Goal: Task Accomplishment & Management: Manage account settings

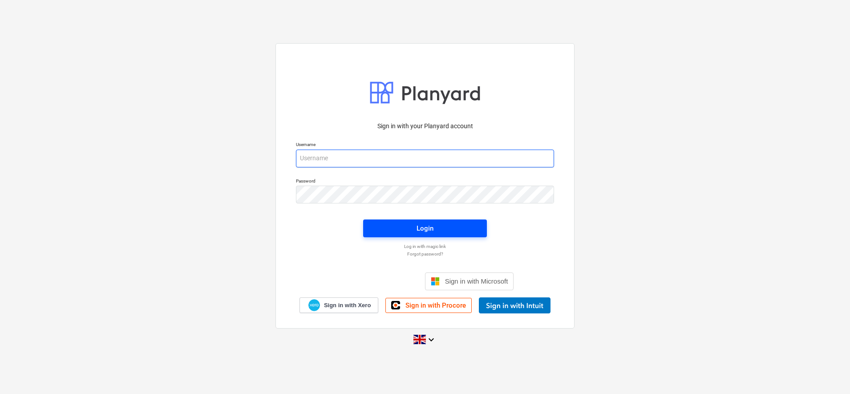
type input "[PERSON_NAME][EMAIL_ADDRESS][DOMAIN_NAME]"
click at [412, 230] on span "Login" at bounding box center [425, 229] width 102 height 12
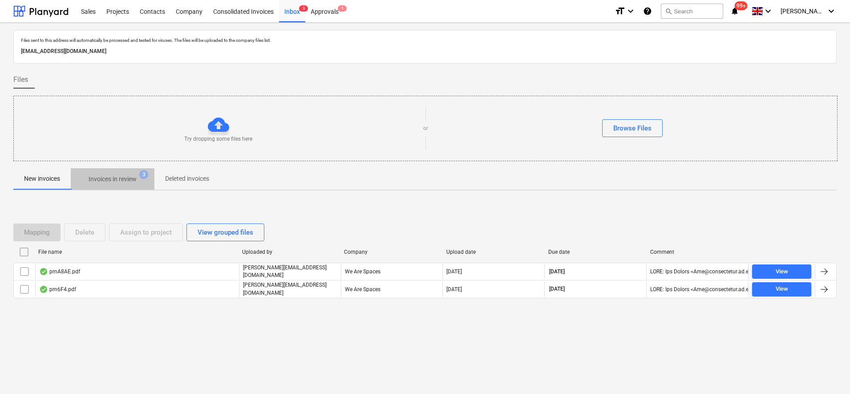
click at [116, 176] on p "Invoices in review" at bounding box center [113, 179] width 48 height 9
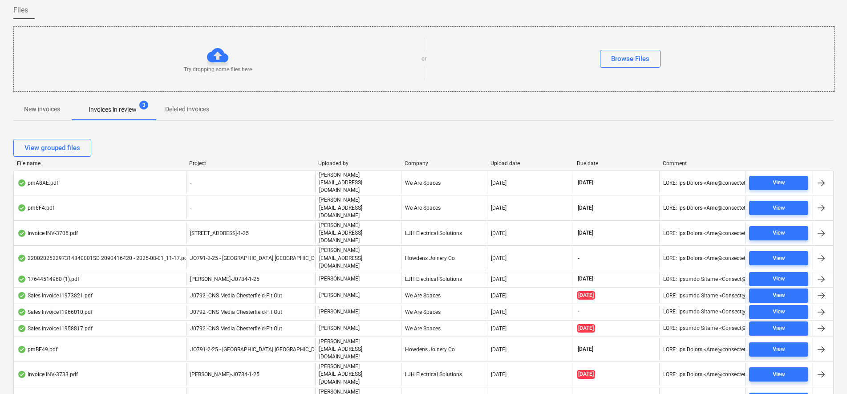
scroll to position [76, 0]
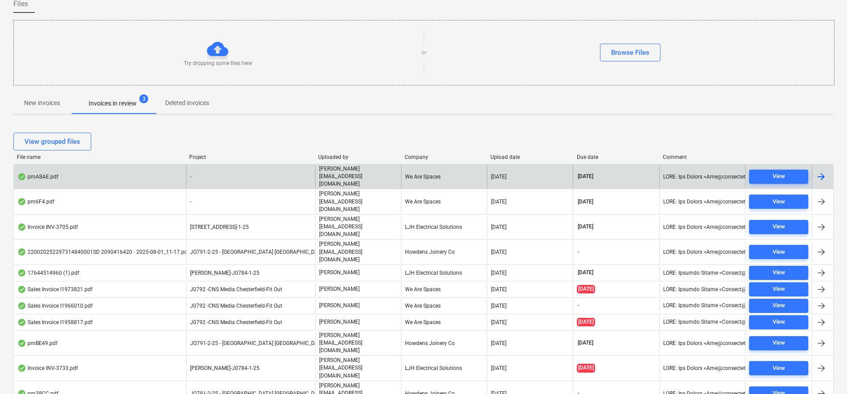
click at [220, 174] on div "-" at bounding box center [250, 176] width 129 height 23
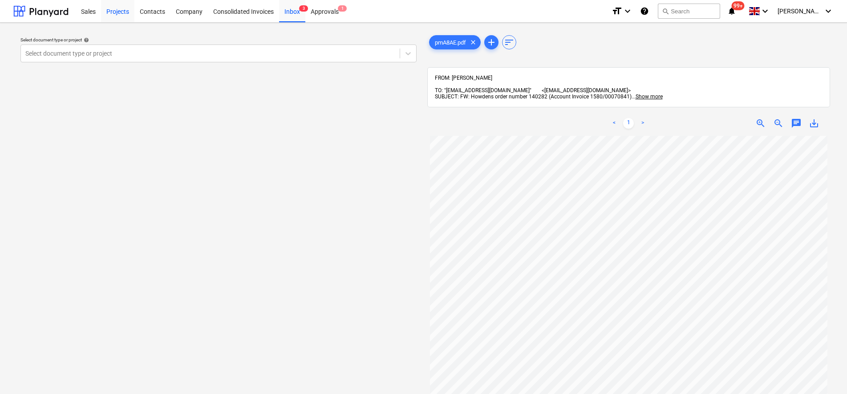
click at [125, 11] on div "Projects" at bounding box center [117, 11] width 33 height 23
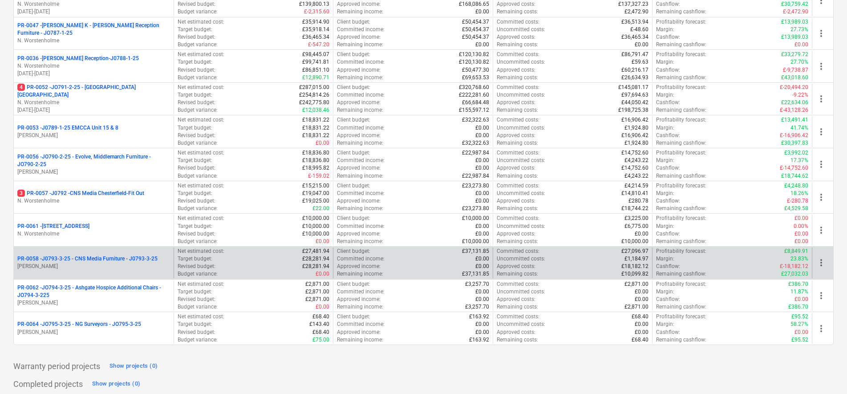
scroll to position [278, 0]
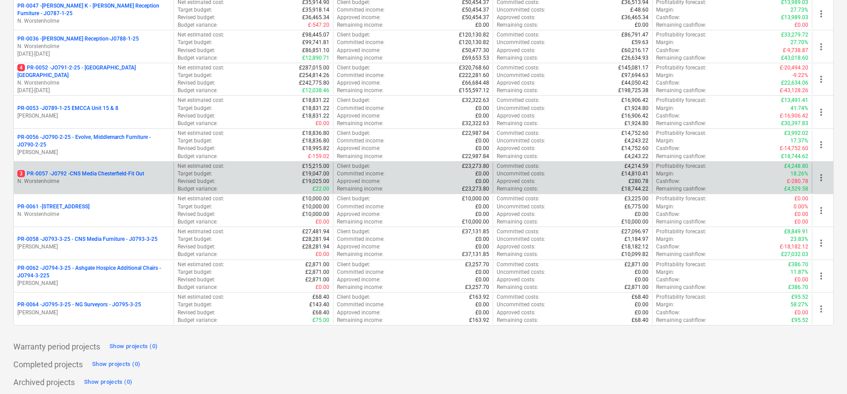
click at [124, 177] on p "3 PR-0057 - J0792 -CNS Media Chesterfield-Fit Out" at bounding box center [80, 174] width 127 height 8
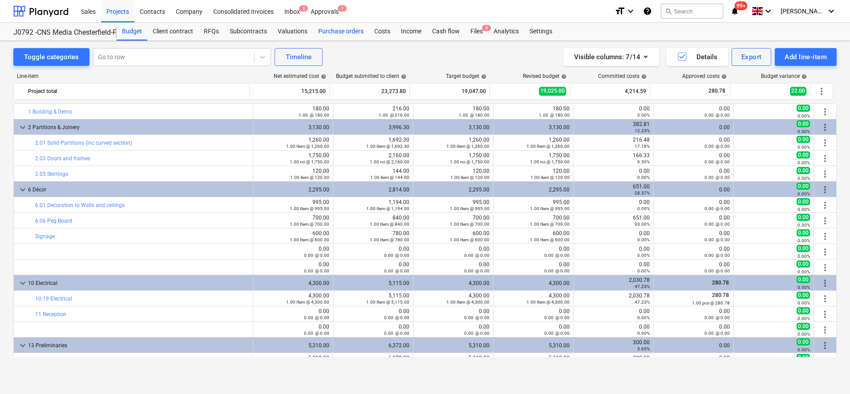
click at [354, 37] on div "Purchase orders" at bounding box center [341, 32] width 56 height 18
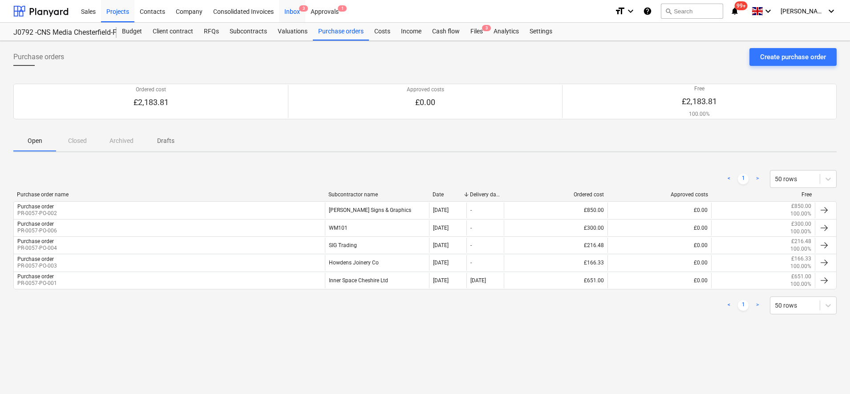
click at [290, 12] on div "Inbox 3" at bounding box center [292, 11] width 26 height 23
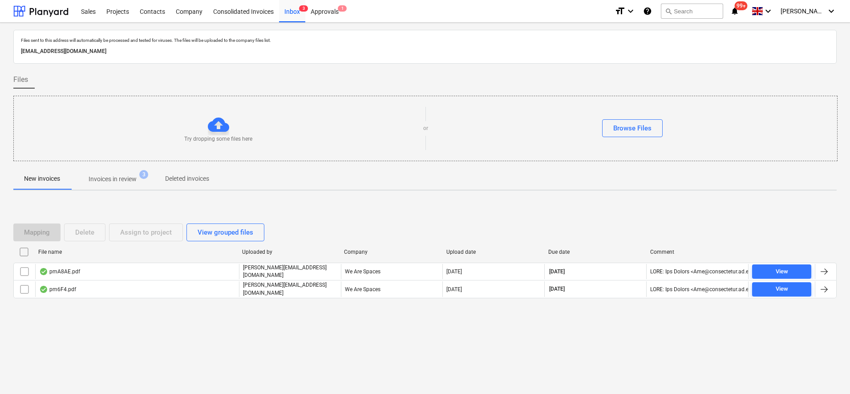
click at [111, 178] on p "Invoices in review" at bounding box center [113, 179] width 48 height 9
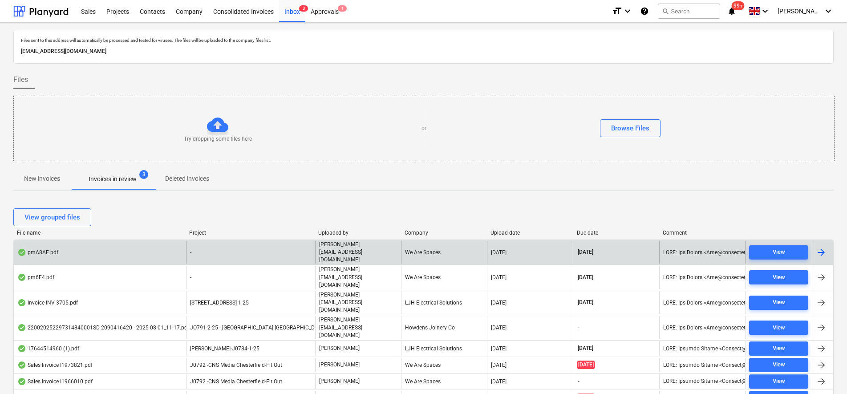
click at [241, 246] on div "-" at bounding box center [250, 252] width 129 height 23
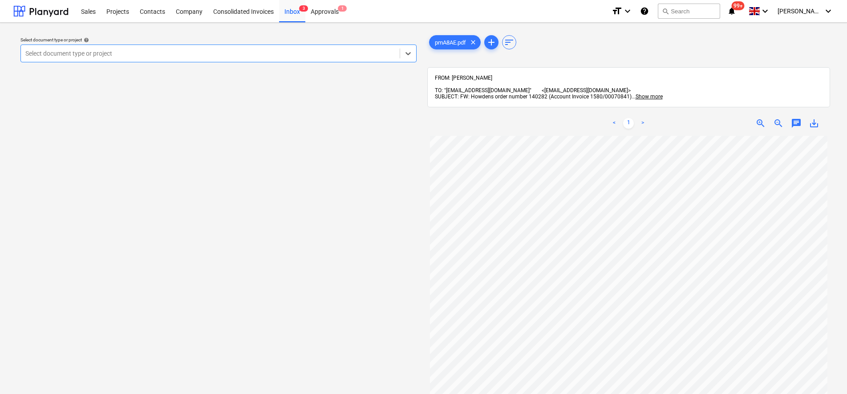
scroll to position [28, 0]
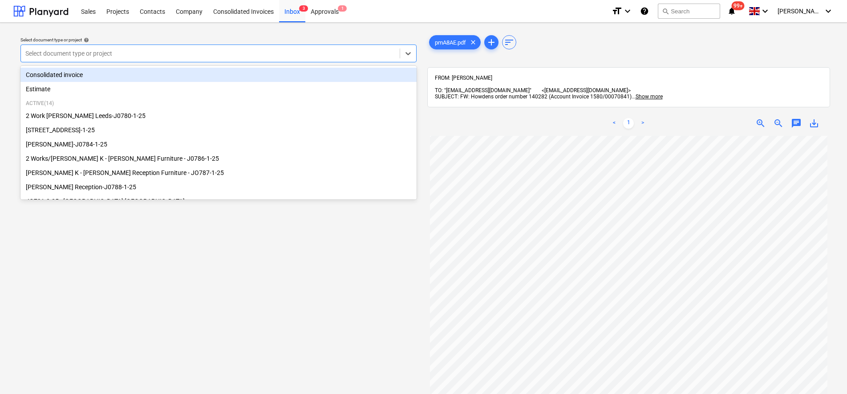
click at [189, 52] on div at bounding box center [210, 53] width 370 height 9
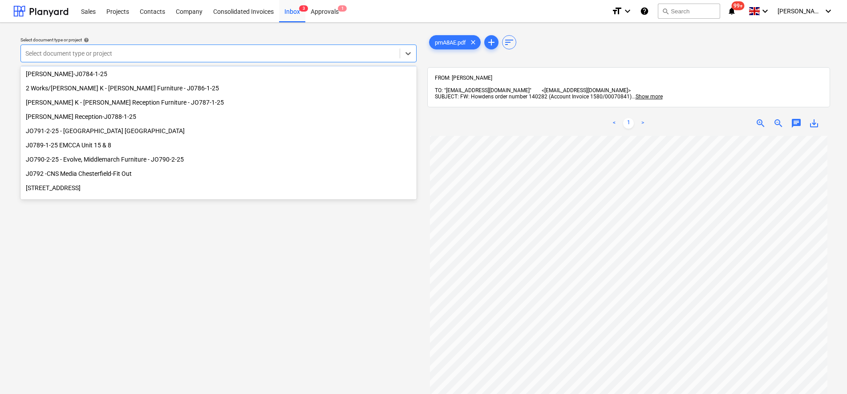
scroll to position [121, 0]
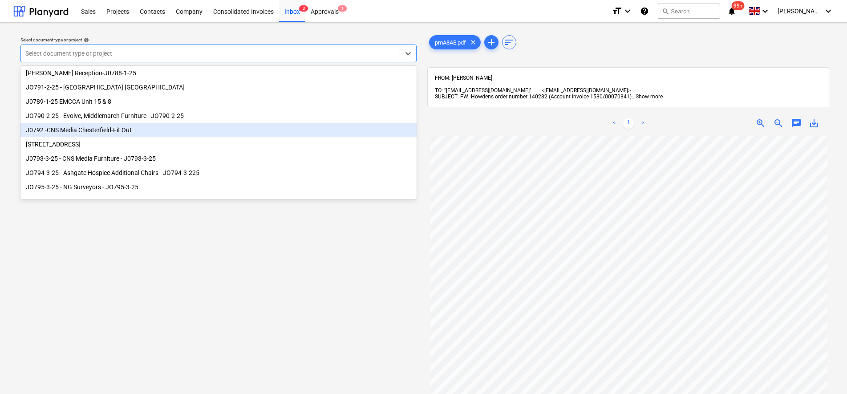
click at [126, 130] on div "J0792 -CNS Media Chesterfield-Fit Out" at bounding box center [218, 130] width 396 height 14
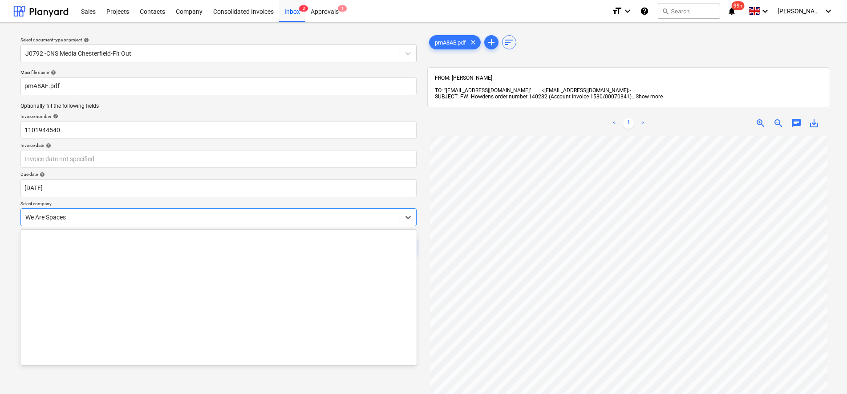
click at [96, 217] on div at bounding box center [210, 217] width 370 height 9
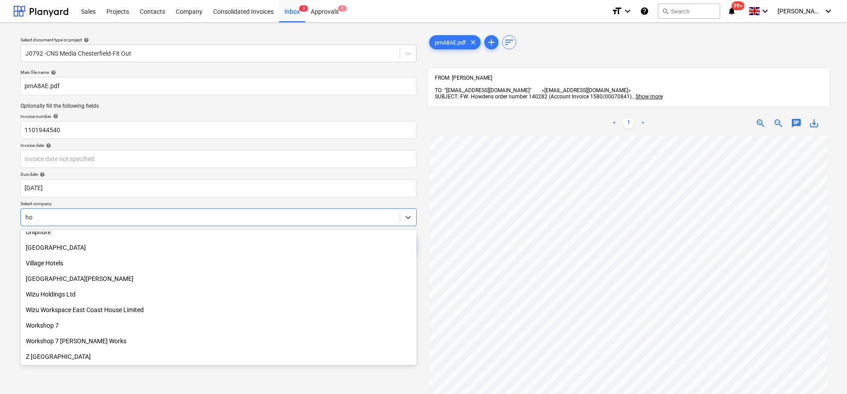
scroll to position [1191, 0]
type input "how"
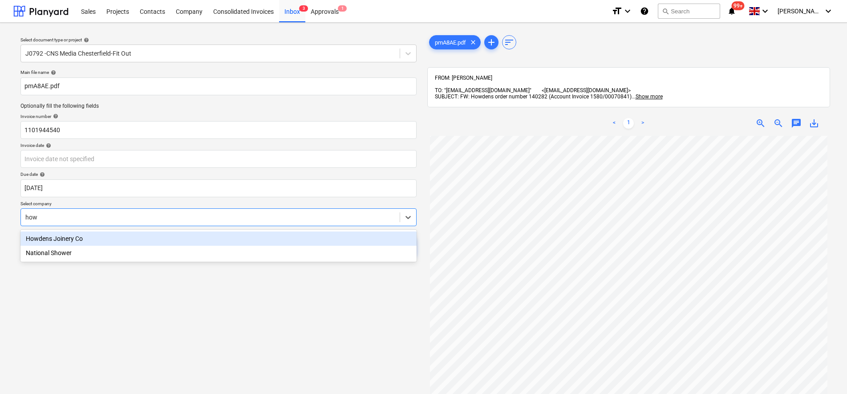
click at [51, 239] on div "Howdens Joinery Co" at bounding box center [218, 239] width 396 height 14
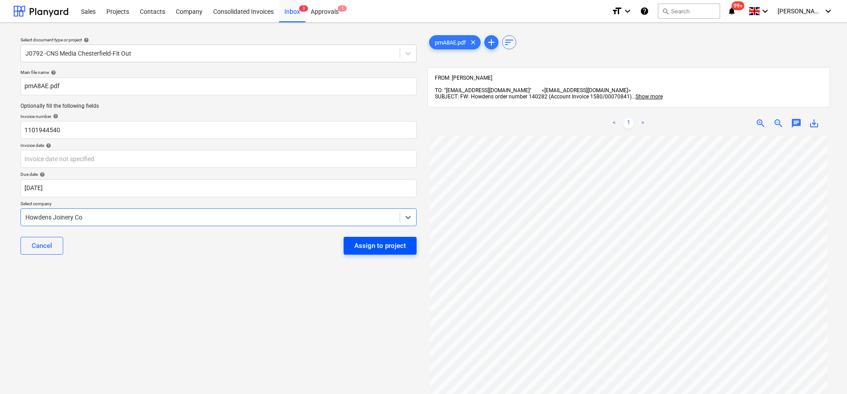
click at [387, 245] on div "Assign to project" at bounding box center [380, 246] width 52 height 12
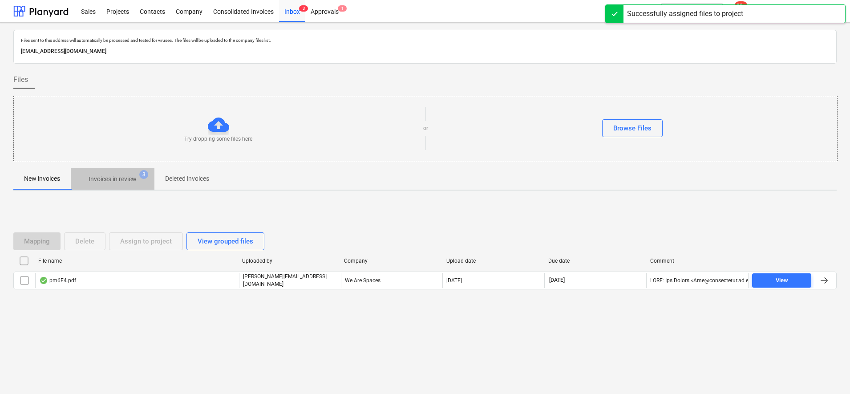
click at [132, 181] on p "Invoices in review" at bounding box center [113, 179] width 48 height 9
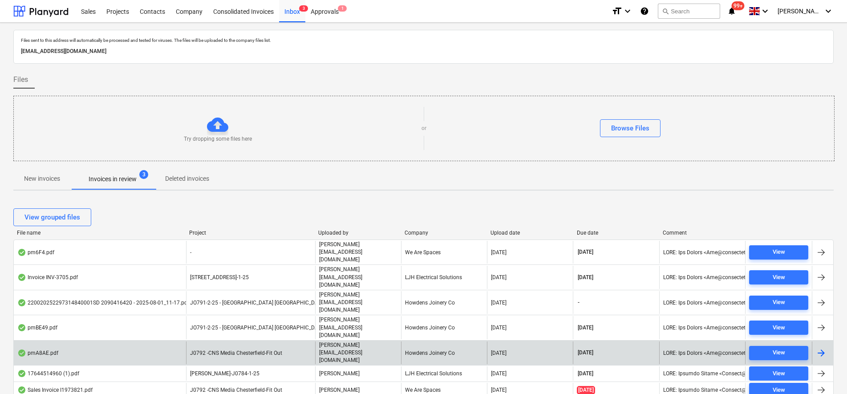
click at [250, 350] on span "J0792 -CNS Media Chesterfield-Fit Out" at bounding box center [236, 353] width 92 height 6
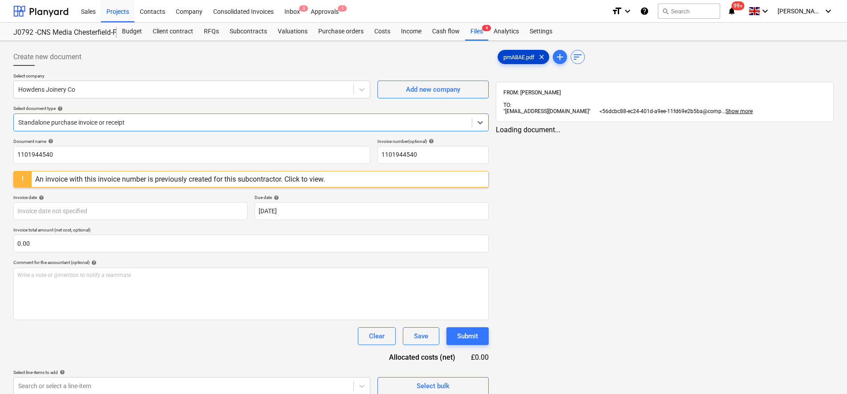
click at [523, 56] on span "pmA8AE.pdf" at bounding box center [519, 57] width 42 height 7
click at [64, 117] on div "Standalone purchase invoice or receipt" at bounding box center [243, 122] width 458 height 12
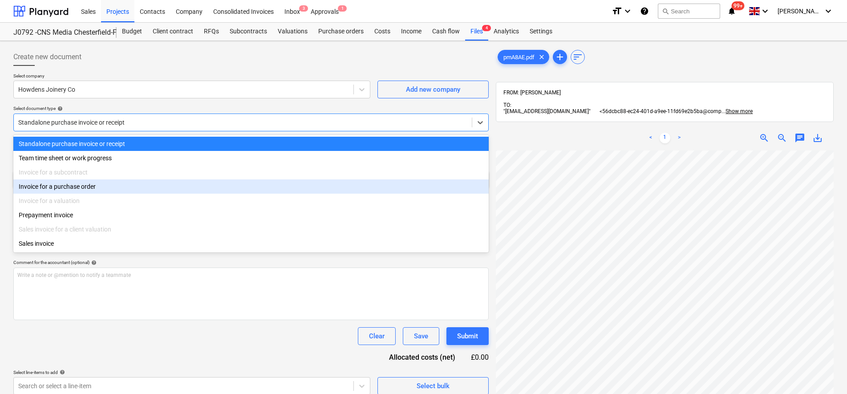
click at [59, 185] on div "Invoice for a purchase order" at bounding box center [251, 186] width 476 height 14
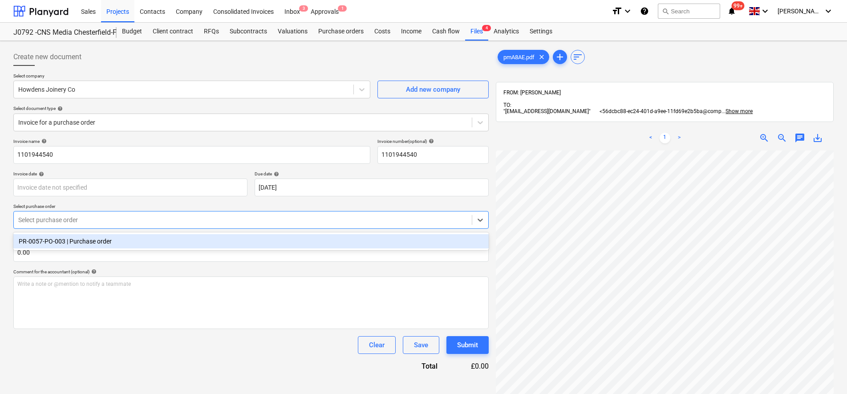
click at [88, 223] on div at bounding box center [242, 219] width 449 height 9
click at [88, 224] on div at bounding box center [242, 219] width 449 height 9
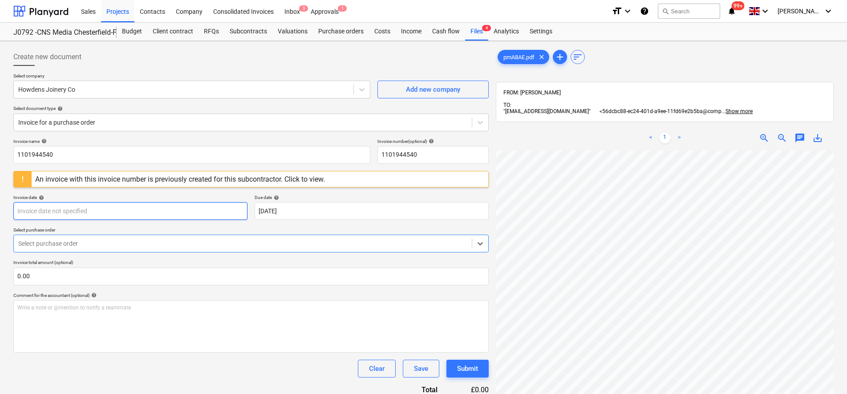
click at [87, 209] on body "Sales Projects Contacts Company Consolidated Invoices Inbox 3 Approvals 1 forma…" at bounding box center [423, 197] width 847 height 394
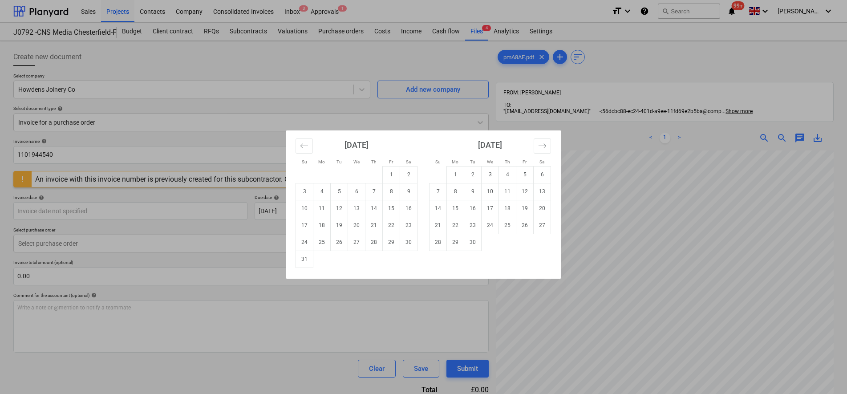
click at [314, 103] on div "Su Mo Tu We Th Fr Sa Su Mo Tu We Th Fr Sa [DATE] 1 2 3 4 5 6 7 8 9 10 11 12 13 …" at bounding box center [423, 197] width 847 height 394
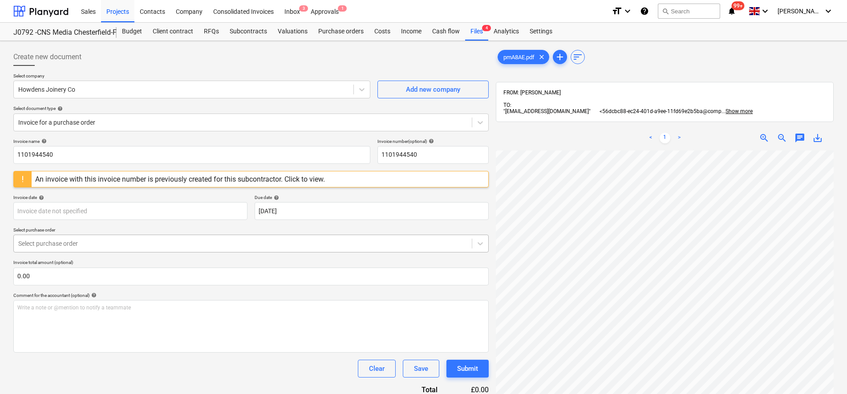
click at [74, 245] on div at bounding box center [242, 243] width 449 height 9
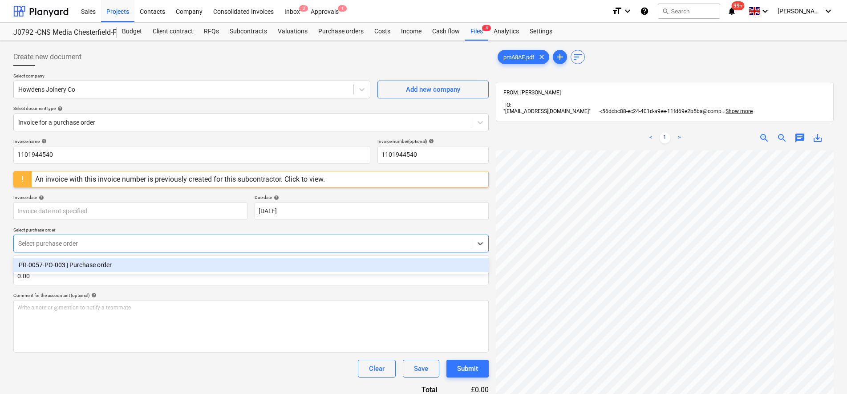
click at [73, 260] on div "PR-0057-PO-003 | Purchase order" at bounding box center [251, 265] width 476 height 14
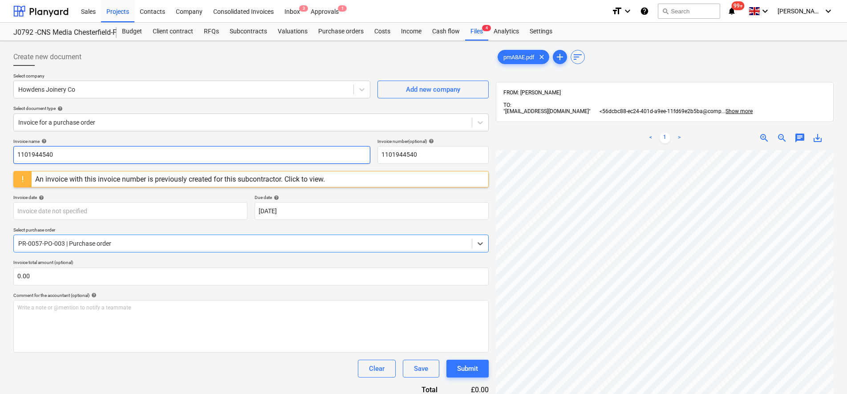
drag, startPoint x: 93, startPoint y: 145, endPoint x: 87, endPoint y: 154, distance: 10.8
click at [93, 145] on p "Invoice name help" at bounding box center [191, 142] width 357 height 8
drag, startPoint x: 77, startPoint y: 161, endPoint x: 0, endPoint y: 158, distance: 76.2
click at [0, 158] on div "Create new document Select company Howdens Joinery Co Add new company Select do…" at bounding box center [423, 284] width 847 height 486
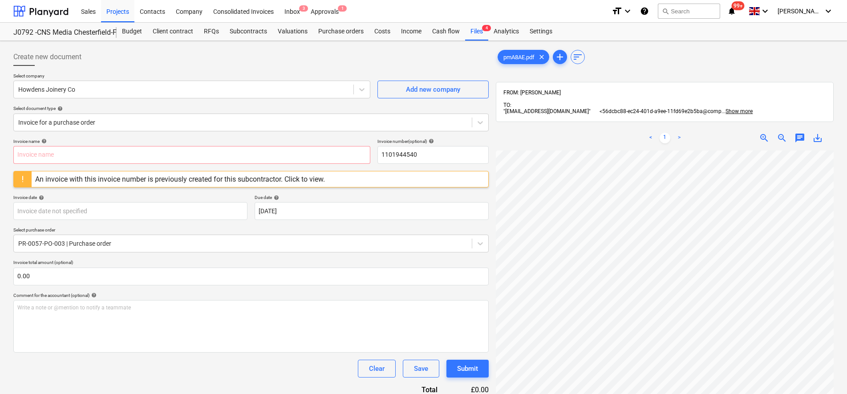
click at [86, 198] on div "Invoice date help" at bounding box center [130, 198] width 234 height 6
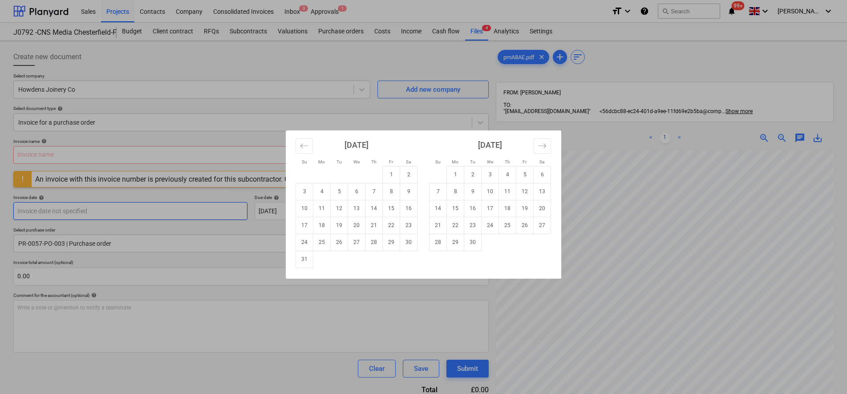
click at [73, 213] on body "Sales Projects Contacts Company Consolidated Invoices Inbox 3 Approvals 1 forma…" at bounding box center [423, 197] width 847 height 394
click at [649, 185] on div "Su Mo Tu We Th Fr Sa Su Mo Tu We Th Fr Sa [DATE] 1 2 3 4 5 6 7 8 9 10 11 12 13 …" at bounding box center [423, 197] width 847 height 394
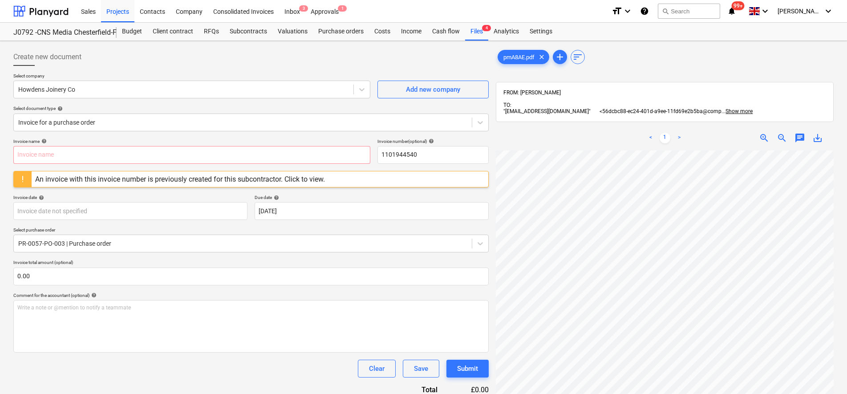
scroll to position [69, 0]
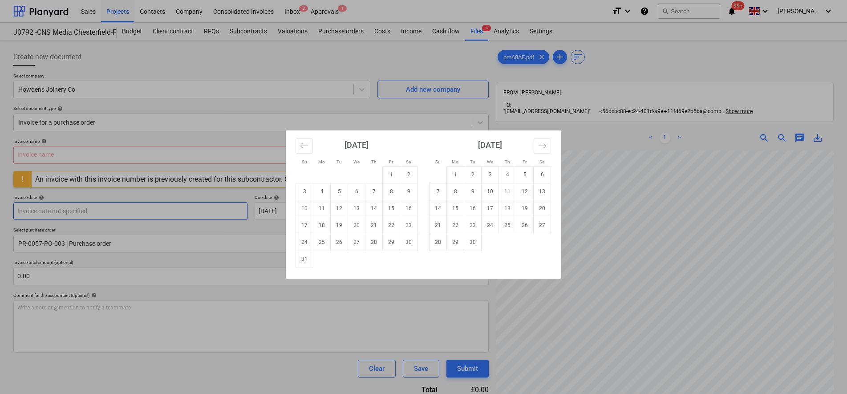
click at [106, 216] on body "Sales Projects Contacts Company Consolidated Invoices Inbox 3 Approvals 1 forma…" at bounding box center [423, 197] width 847 height 394
click at [329, 228] on td "18" at bounding box center [321, 225] width 17 height 17
type input "[DATE]"
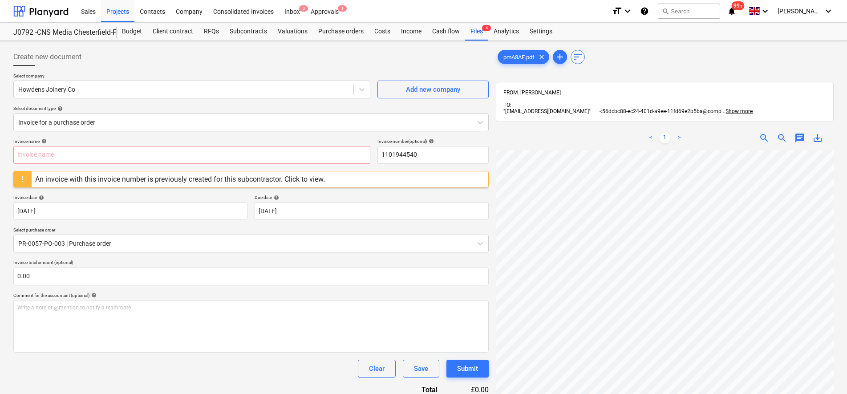
click at [671, 102] on div "pmA8AE.pdf clear add sort FROM: [PERSON_NAME] TO: "[EMAIL_ADDRESS][DOMAIN_NAME]…" at bounding box center [665, 283] width 338 height 471
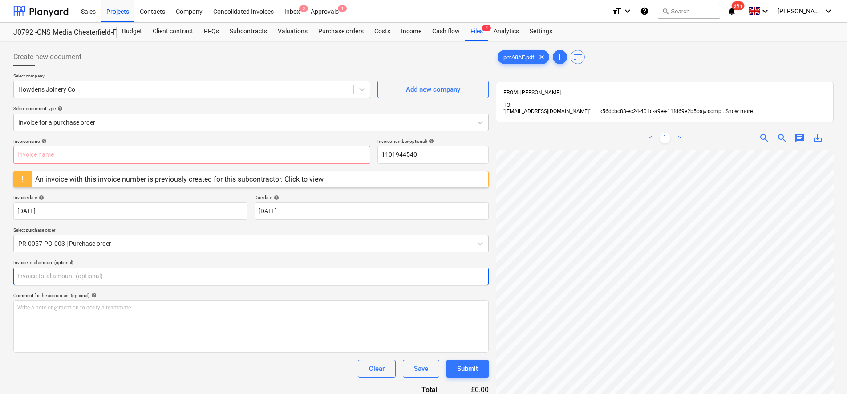
click at [46, 283] on input "text" at bounding box center [251, 277] width 476 height 18
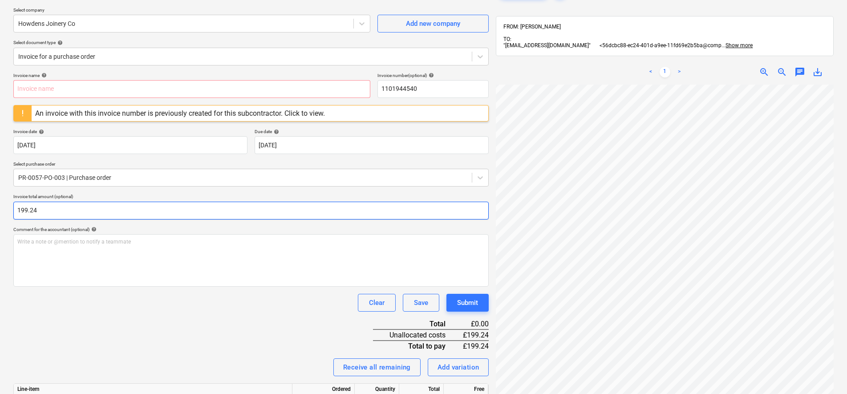
scroll to position [138, 0]
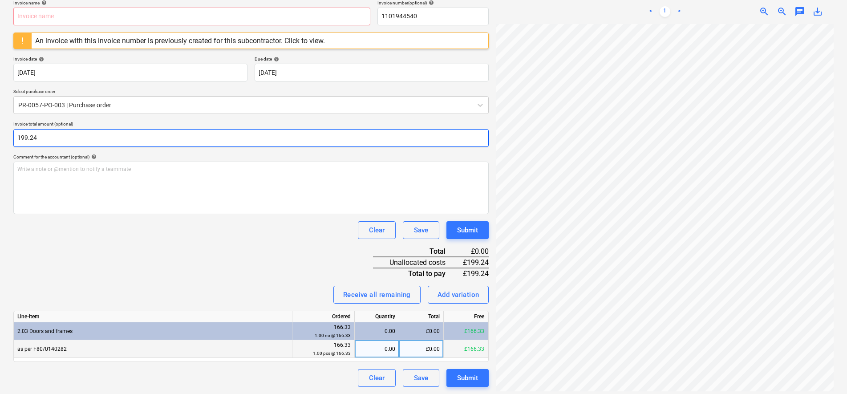
type input "199.24"
click at [366, 349] on div "0.00" at bounding box center [376, 349] width 37 height 18
type input "1"
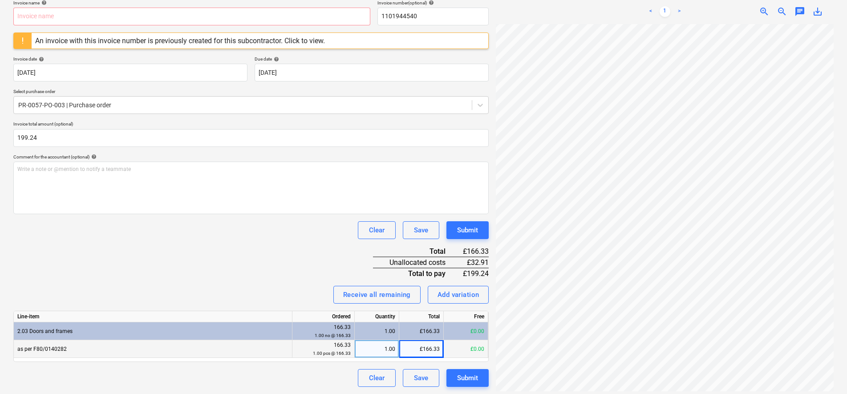
click at [220, 262] on div "Invoice name help Invoice number (optional) help 1101944540 An invoice with thi…" at bounding box center [251, 193] width 476 height 387
click at [427, 352] on div "£166.33" at bounding box center [421, 349] width 45 height 18
type input "166.03"
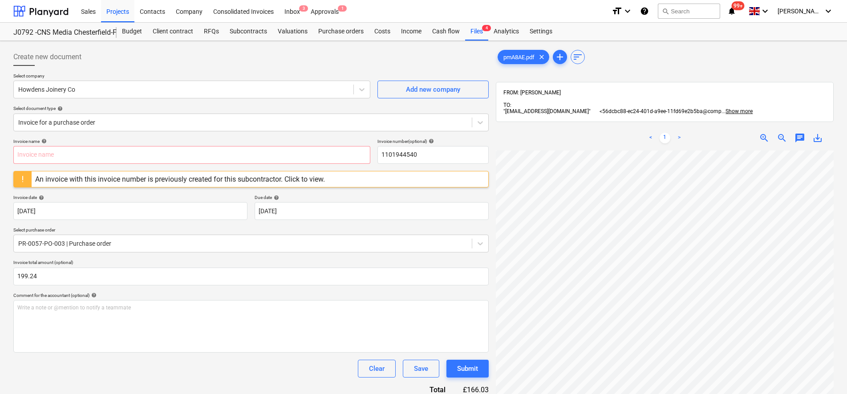
scroll to position [69, 0]
click at [828, 393] on html "Sales Projects Contacts Company Consolidated Invoices Inbox 3 Approvals 1 forma…" at bounding box center [423, 197] width 847 height 394
click at [56, 148] on input "text" at bounding box center [191, 155] width 357 height 18
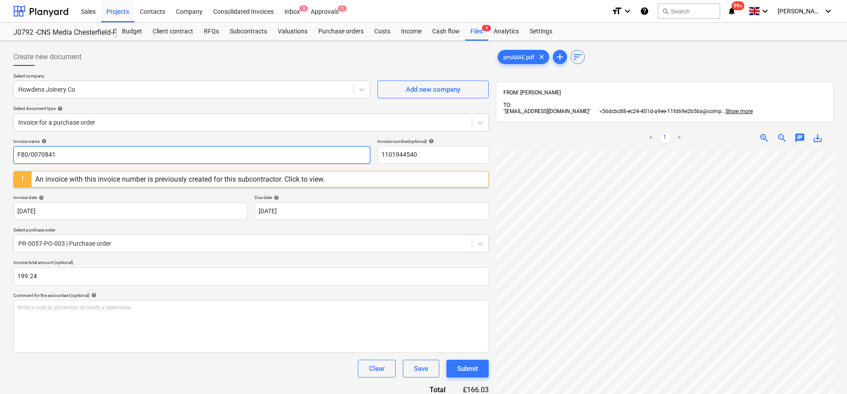
type input "F80/0070841"
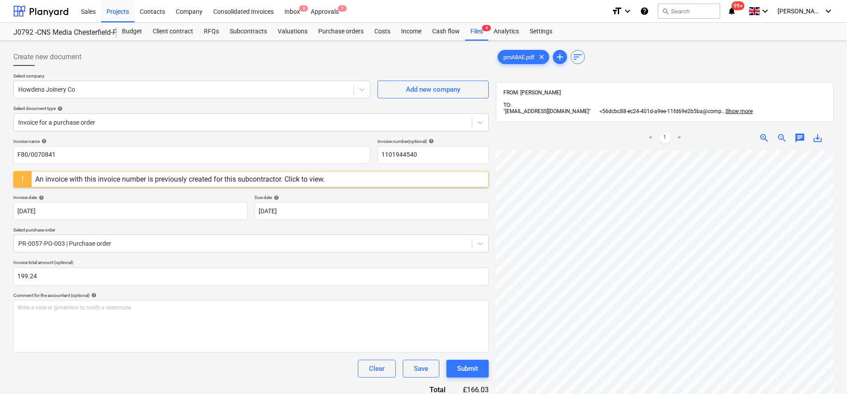
click at [358, 201] on p "Due date help" at bounding box center [372, 199] width 234 height 8
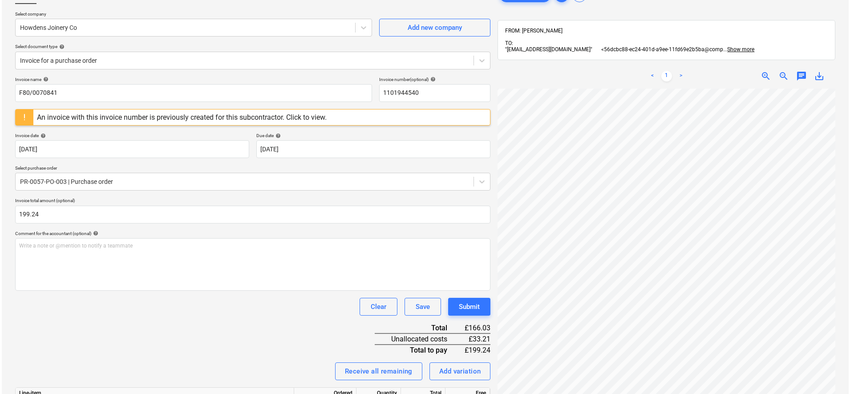
scroll to position [138, 0]
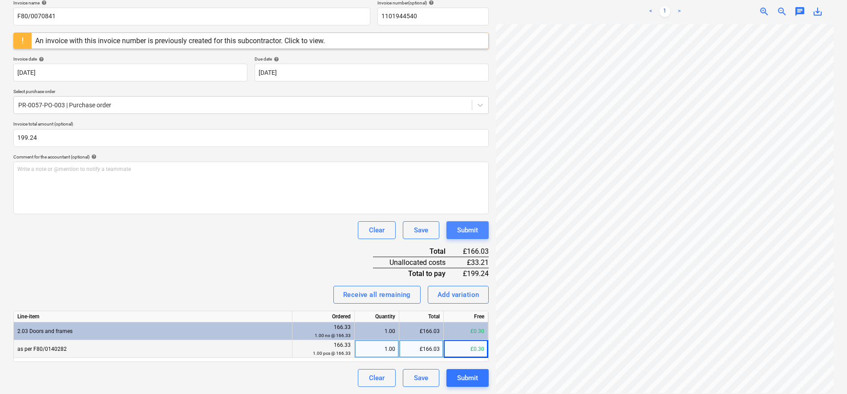
click at [468, 232] on div "Submit" at bounding box center [467, 230] width 21 height 12
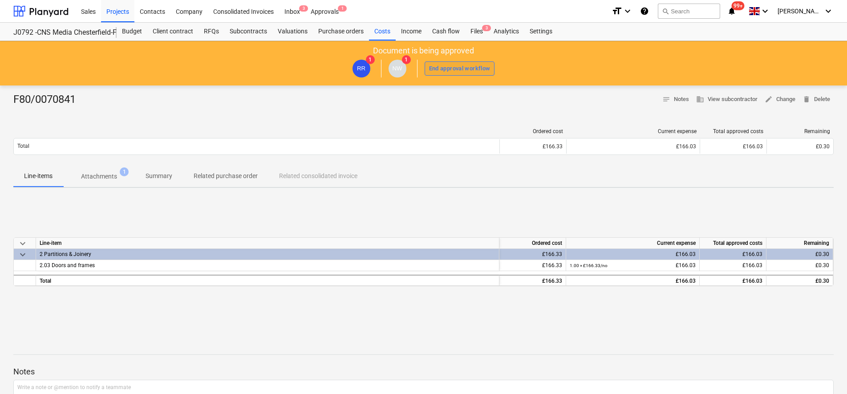
click at [432, 71] on div "End approval workflow" at bounding box center [459, 69] width 61 height 10
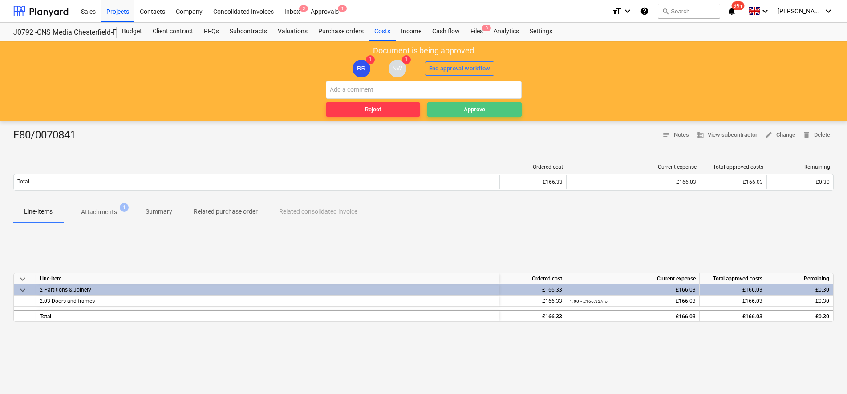
click at [446, 110] on span "Approve" at bounding box center [474, 110] width 87 height 10
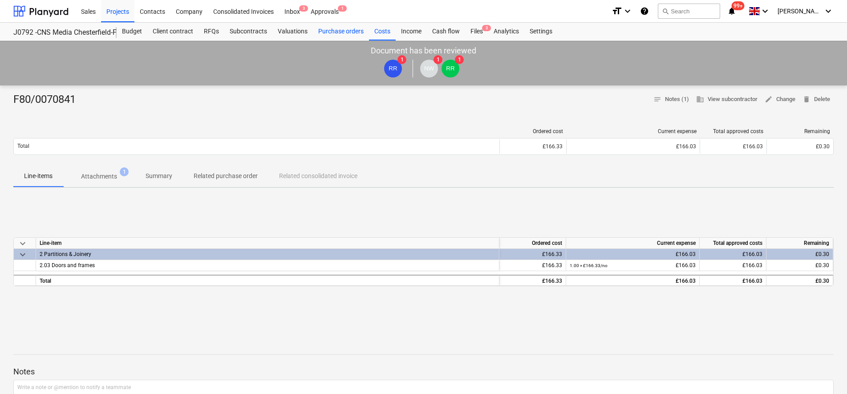
click at [315, 28] on div "Purchase orders" at bounding box center [341, 32] width 56 height 18
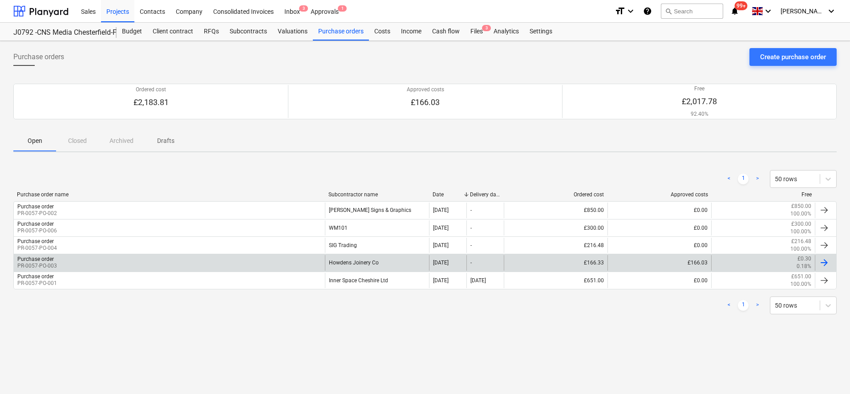
click at [142, 266] on div "Purchase order PR-0057-PO-003" at bounding box center [169, 262] width 311 height 15
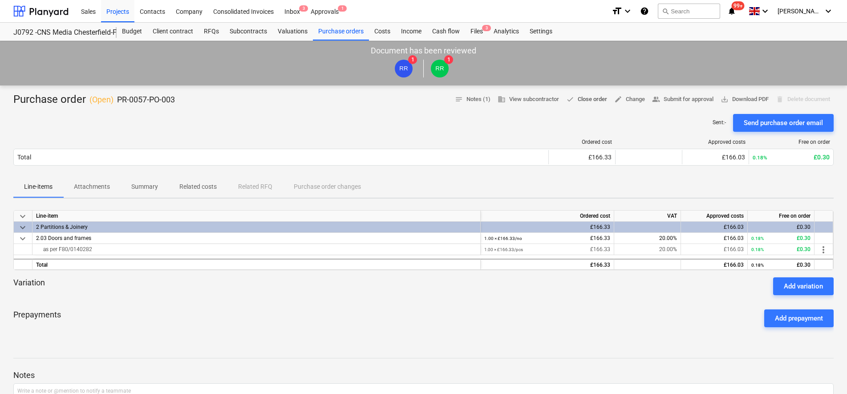
click at [570, 104] on span "done Close order" at bounding box center [586, 99] width 41 height 10
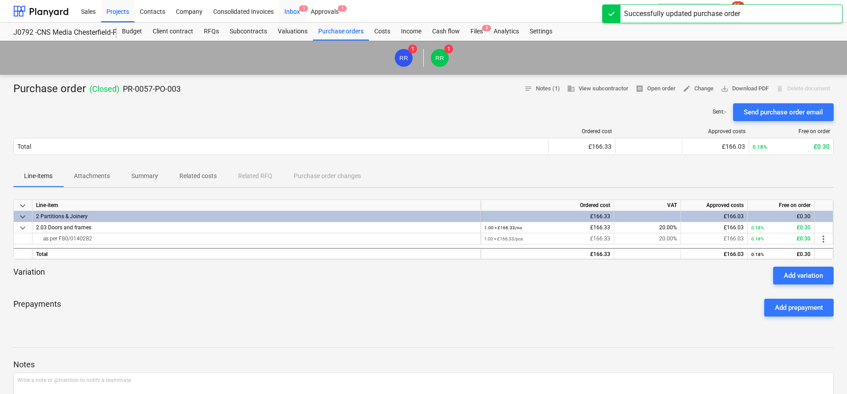
click at [300, 13] on div "Inbox 3" at bounding box center [292, 11] width 26 height 23
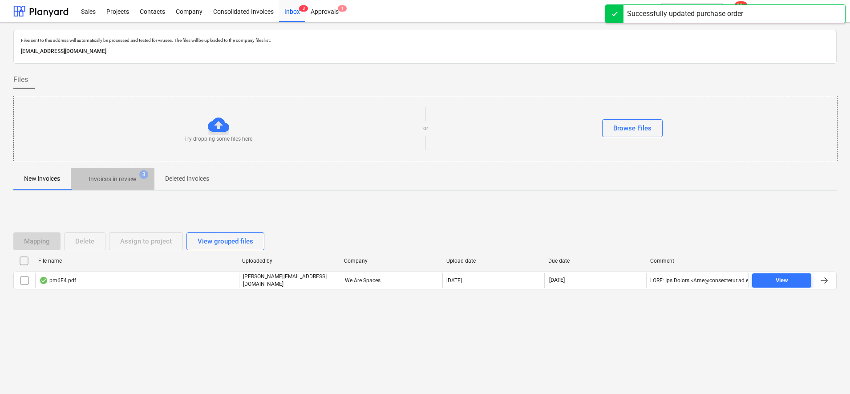
click at [110, 175] on p "Invoices in review" at bounding box center [113, 179] width 48 height 9
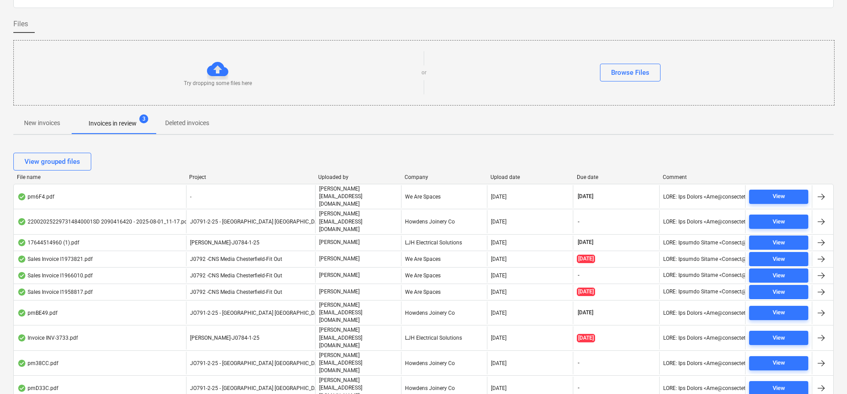
scroll to position [59, 0]
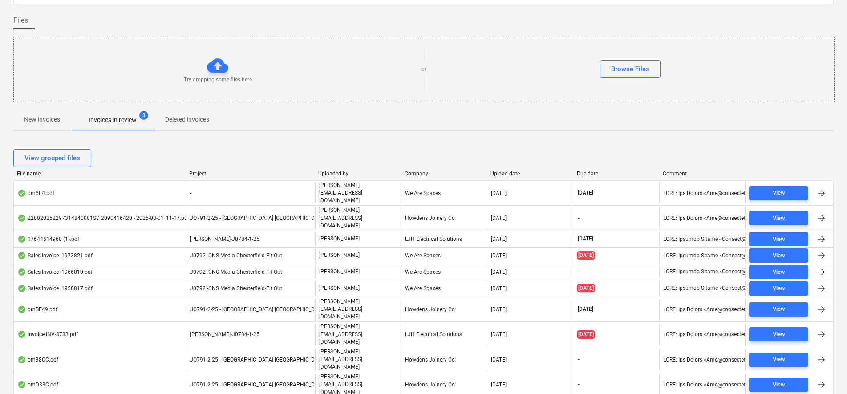
click at [382, 138] on div "Files sent to this address will automatically be processed and tested for virus…" at bounding box center [423, 206] width 821 height 470
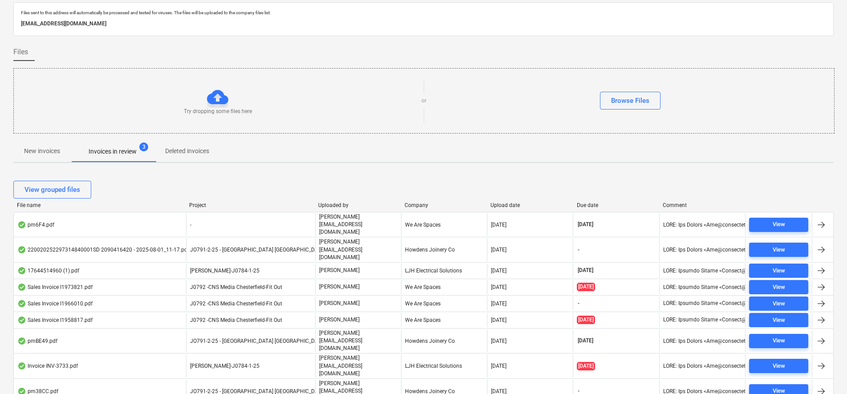
scroll to position [0, 0]
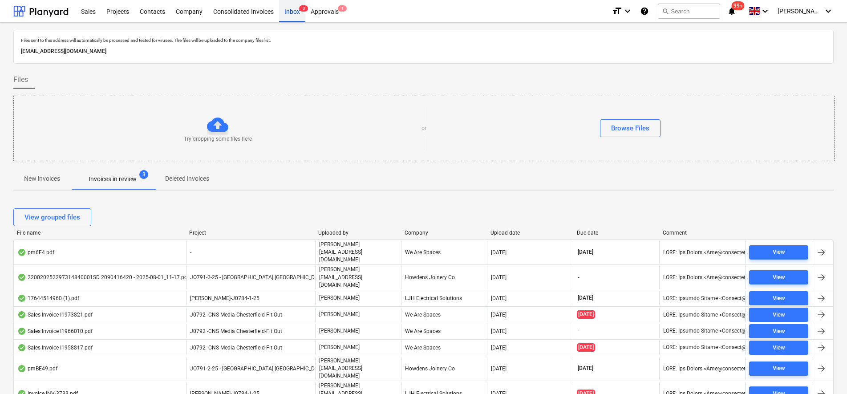
click at [288, 12] on div "Inbox 3" at bounding box center [292, 11] width 26 height 23
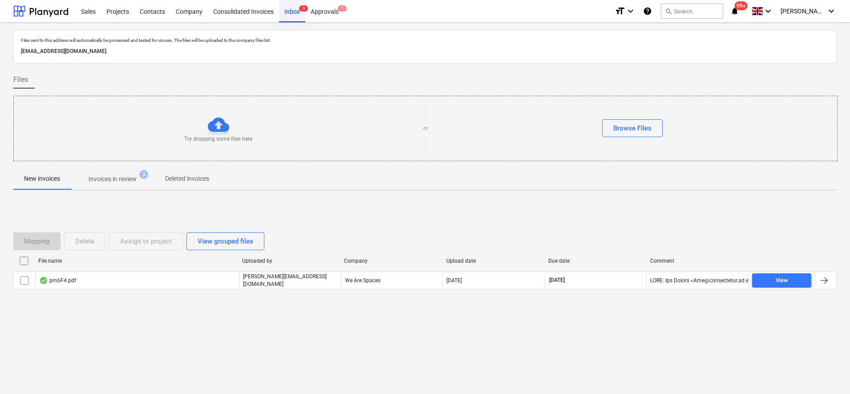
click at [287, 10] on div "Inbox 3" at bounding box center [292, 11] width 26 height 23
click at [142, 180] on span "Invoices in review 3" at bounding box center [112, 179] width 62 height 9
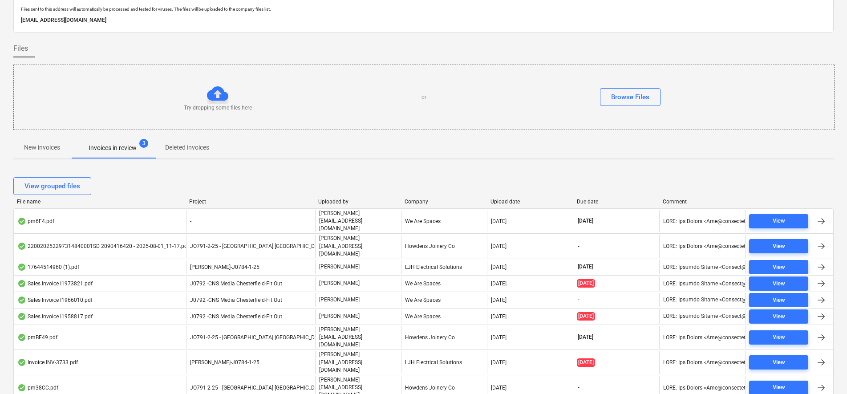
scroll to position [59, 0]
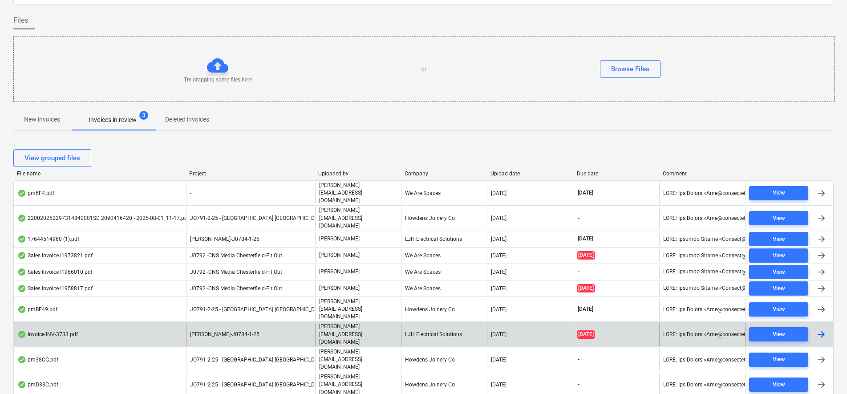
click at [249, 323] on div "[PERSON_NAME]-J0784-1-25" at bounding box center [250, 334] width 129 height 23
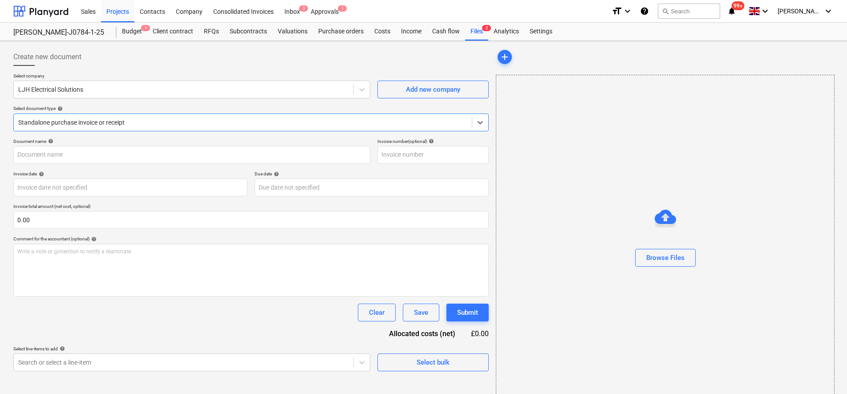
type input "INV-3733"
type input "[DATE]"
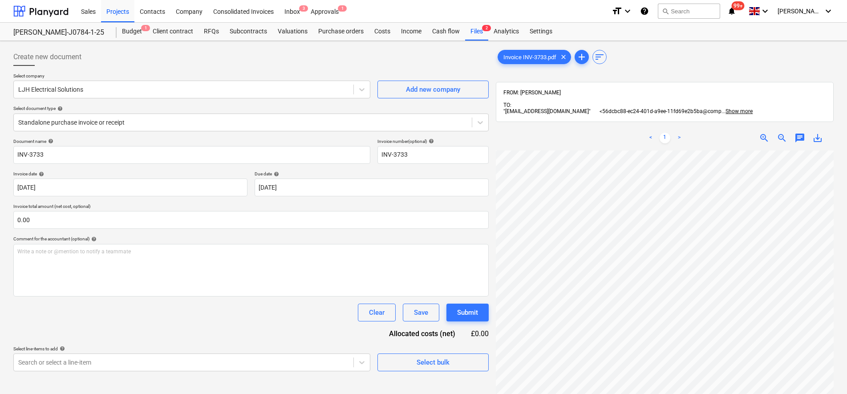
click at [649, 141] on div "< 1 > zoom_in zoom_out chat 0 save_alt" at bounding box center [665, 323] width 338 height 394
click at [77, 128] on div "Standalone purchase invoice or receipt" at bounding box center [243, 122] width 458 height 12
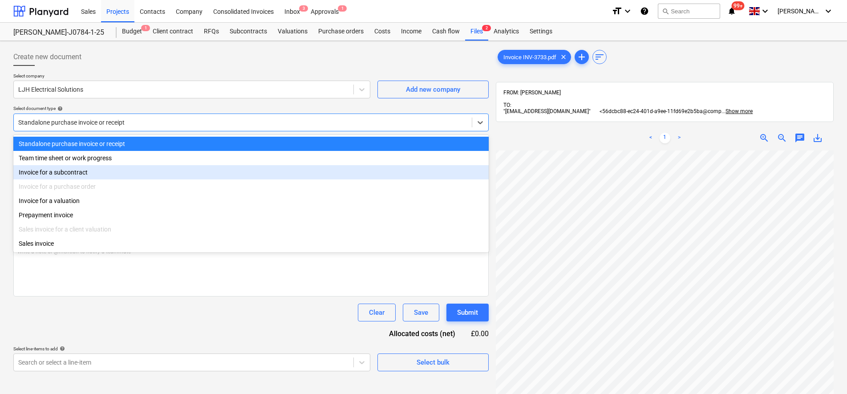
click at [69, 175] on div "Invoice for a subcontract" at bounding box center [251, 172] width 476 height 14
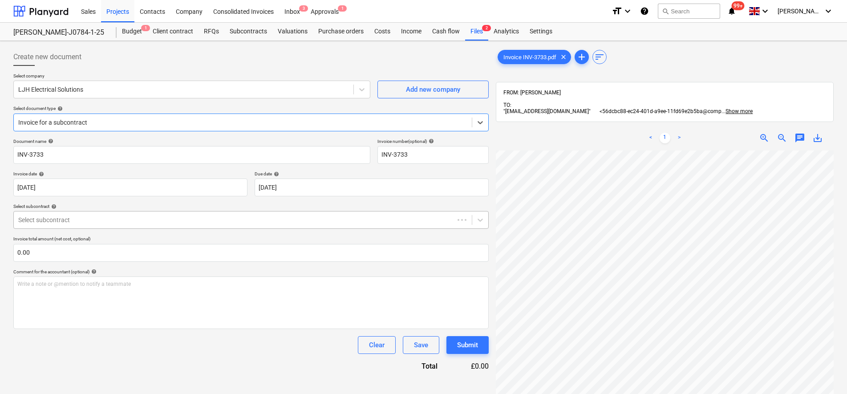
click at [80, 228] on div "Select subcontract" at bounding box center [251, 220] width 476 height 18
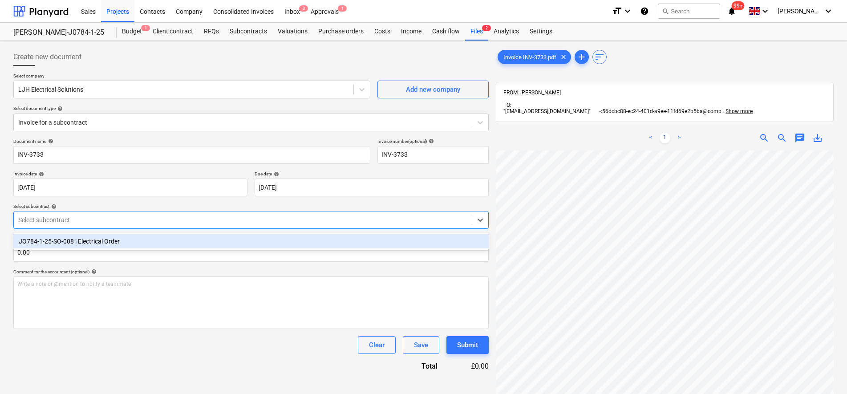
click at [80, 240] on div "JO784-1-25-SO-008 | Electrical Order" at bounding box center [251, 241] width 476 height 14
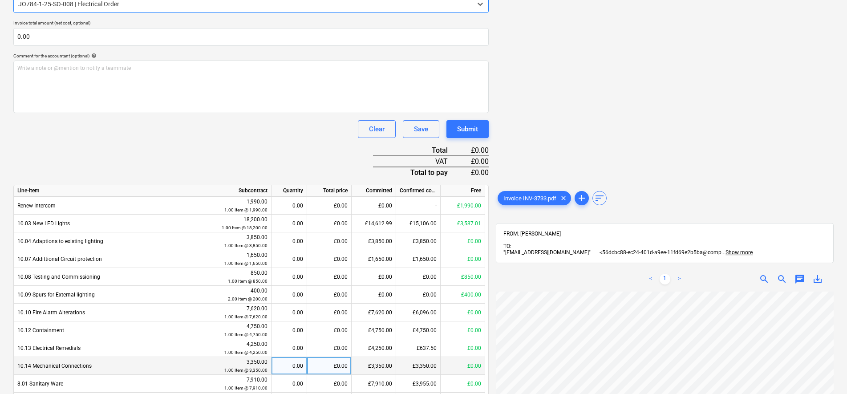
scroll to position [205, 0]
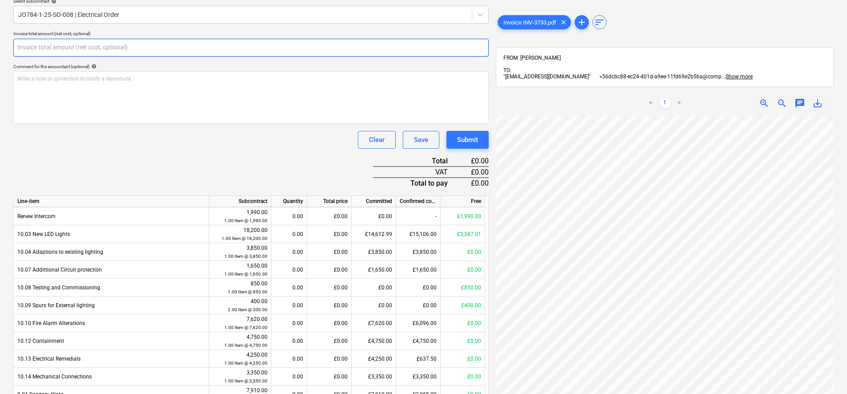
click at [99, 46] on input "text" at bounding box center [251, 48] width 476 height 18
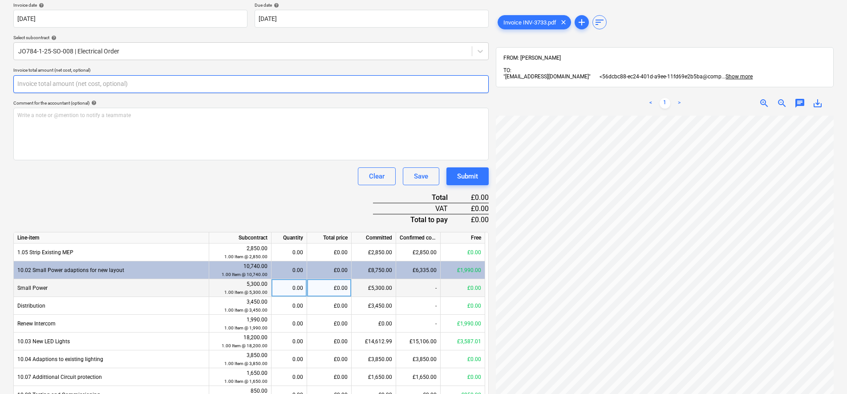
scroll to position [150, 0]
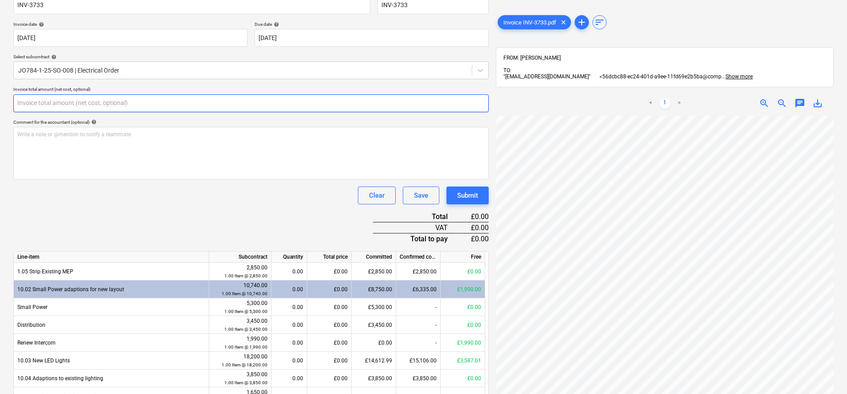
click at [112, 102] on input "text" at bounding box center [251, 103] width 476 height 18
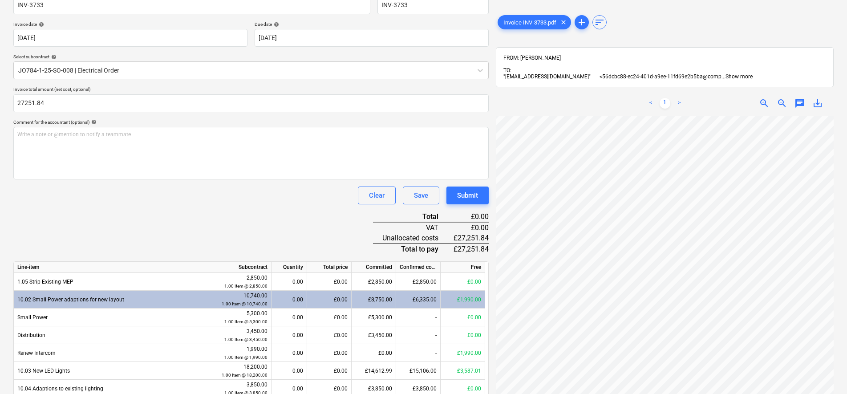
type input "27,251.84"
click at [276, 220] on div "Document name help INV-3733 Invoice number (optional) help INV-3733 Invoice dat…" at bounding box center [251, 360] width 476 height 742
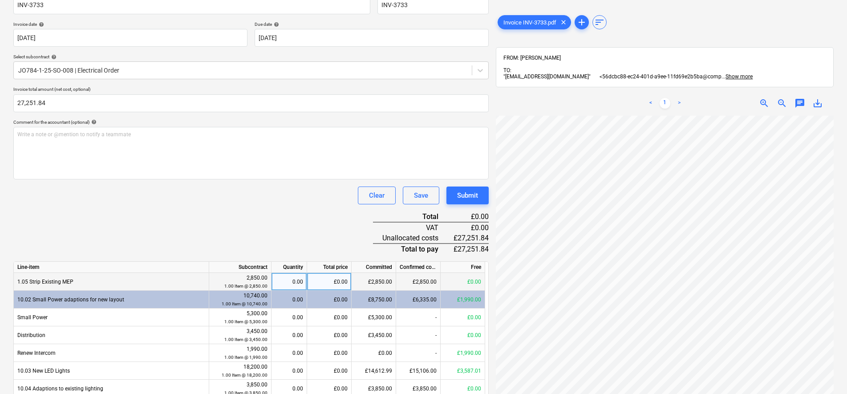
click at [281, 284] on div "0.00" at bounding box center [289, 282] width 28 height 18
type input "1"
click at [292, 301] on div "0.00" at bounding box center [289, 300] width 28 height 18
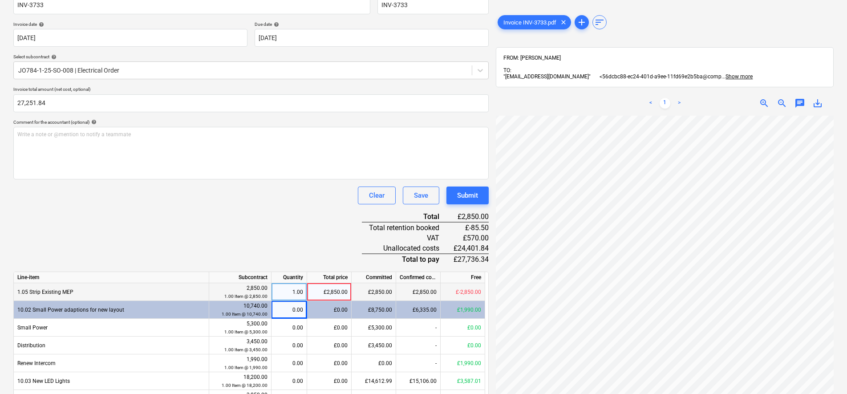
click at [303, 291] on div "1.00" at bounding box center [290, 292] width 36 height 18
click at [302, 232] on div "Document name help INV-3733 Invoice number (optional) help INV-3733 Invoice dat…" at bounding box center [251, 365] width 476 height 752
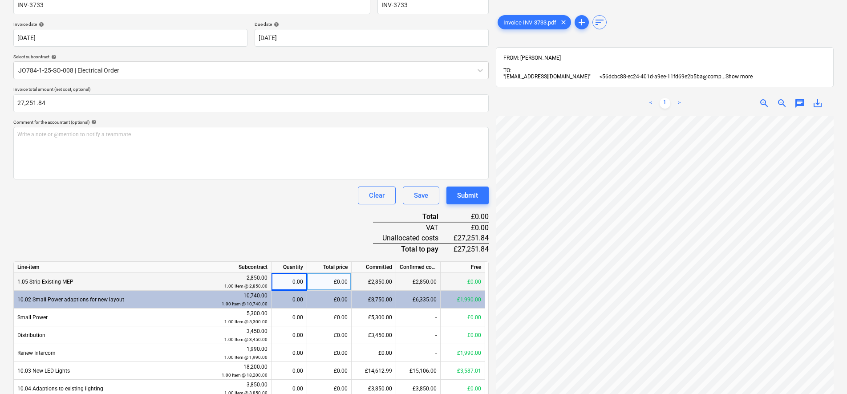
click at [299, 301] on div "0.00" at bounding box center [289, 300] width 28 height 18
click at [329, 303] on div "£0.00" at bounding box center [329, 300] width 45 height 18
click at [384, 300] on div "£8,750.00" at bounding box center [374, 300] width 45 height 18
click at [342, 298] on div "£0.00" at bounding box center [329, 300] width 45 height 18
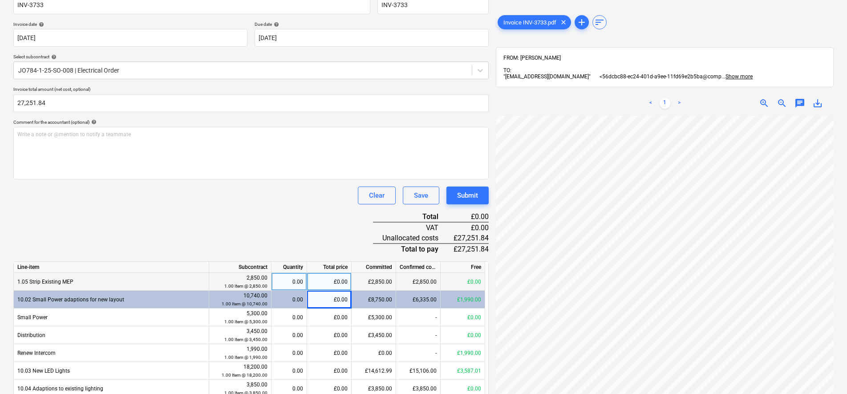
click at [295, 299] on div "0.00" at bounding box center [289, 300] width 28 height 18
click at [292, 297] on div "0.00" at bounding box center [289, 300] width 28 height 18
click at [420, 301] on div "£6,335.00" at bounding box center [418, 300] width 45 height 18
click at [455, 301] on div "£1,990.00" at bounding box center [463, 300] width 45 height 18
click at [284, 299] on div "0.00" at bounding box center [289, 300] width 28 height 18
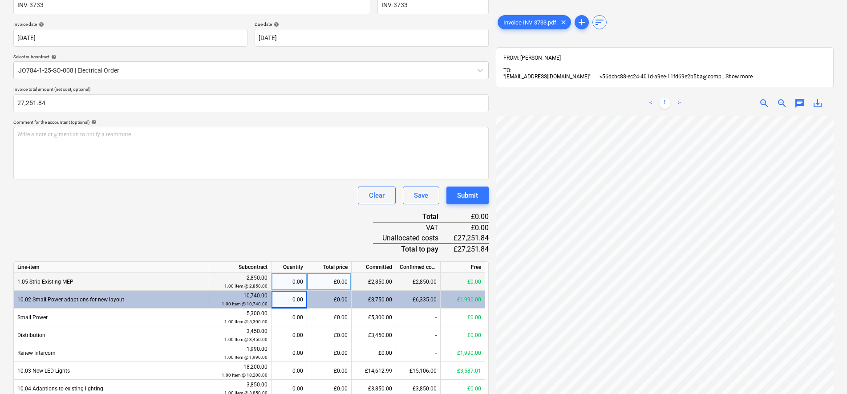
click at [342, 297] on div "£0.00" at bounding box center [329, 300] width 45 height 18
click at [338, 297] on div "£0.00" at bounding box center [329, 300] width 45 height 18
click at [296, 299] on div "0.00" at bounding box center [289, 300] width 28 height 18
click at [293, 297] on div "0.00" at bounding box center [289, 300] width 28 height 18
click at [303, 302] on div "0.00" at bounding box center [289, 300] width 28 height 18
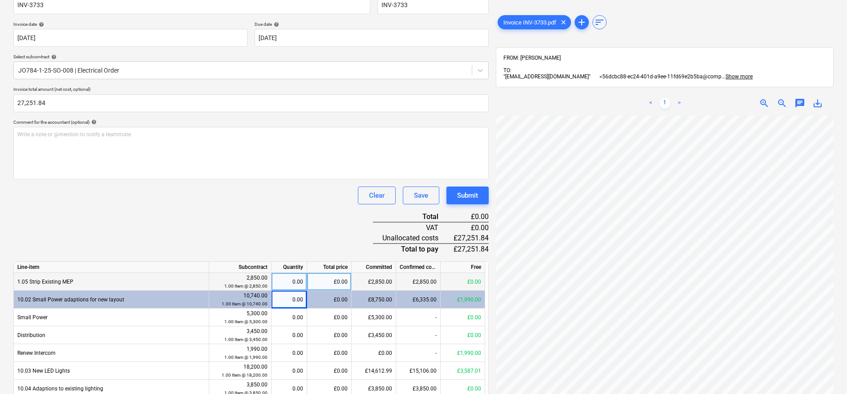
click at [464, 294] on div "£1,990.00" at bounding box center [463, 300] width 45 height 18
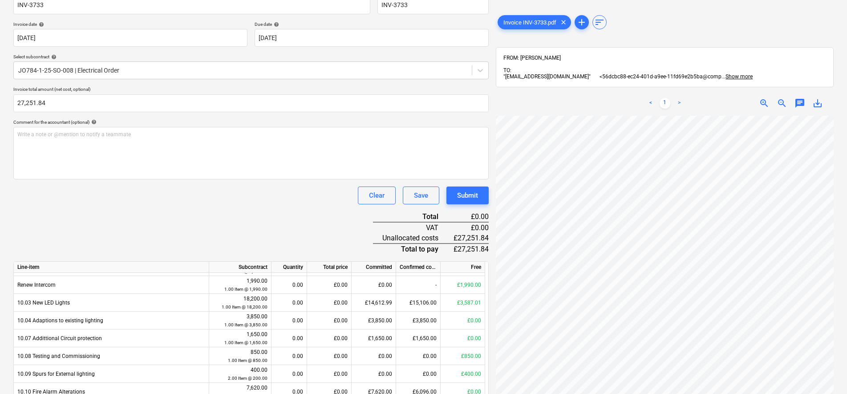
scroll to position [71, 0]
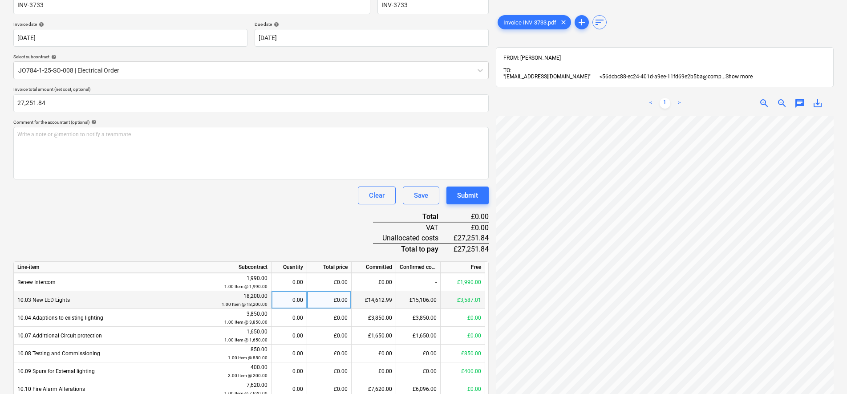
click at [348, 300] on div "£0.00" at bounding box center [329, 300] width 45 height 18
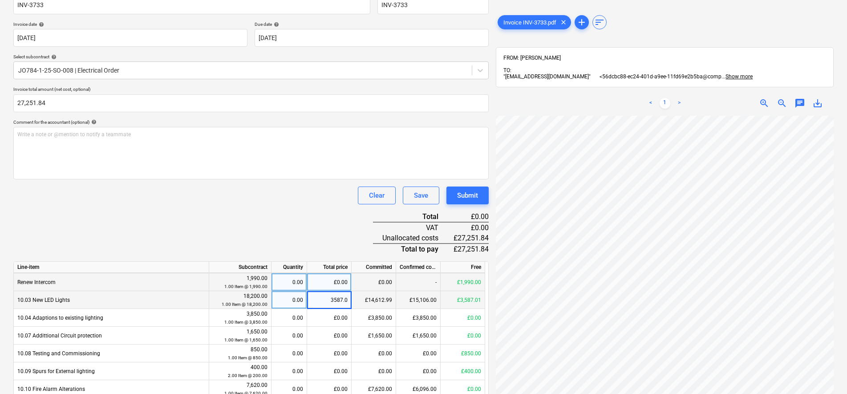
type input "3587.01"
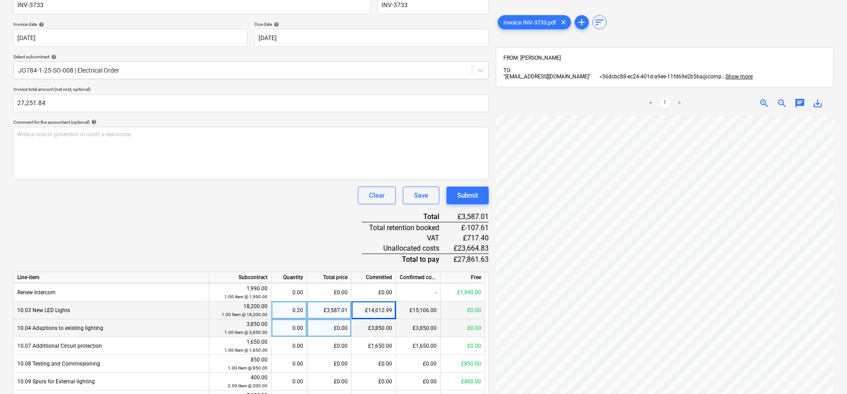
scroll to position [15, 0]
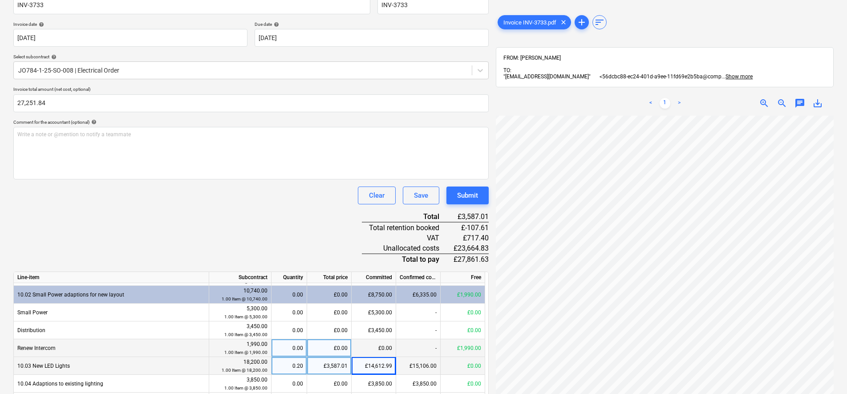
click at [345, 344] on div "£0.00" at bounding box center [329, 348] width 45 height 18
type input "1990"
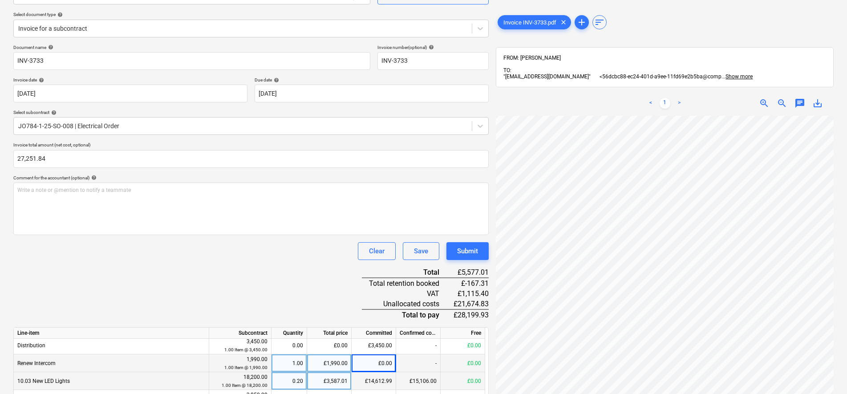
scroll to position [71, 0]
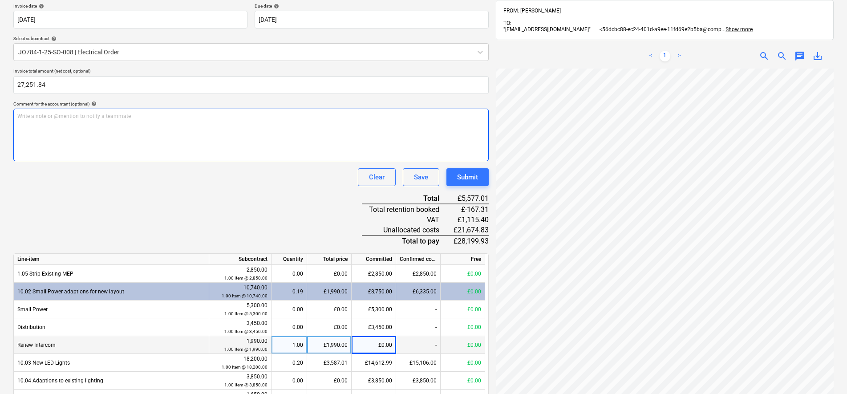
scroll to position [150, 0]
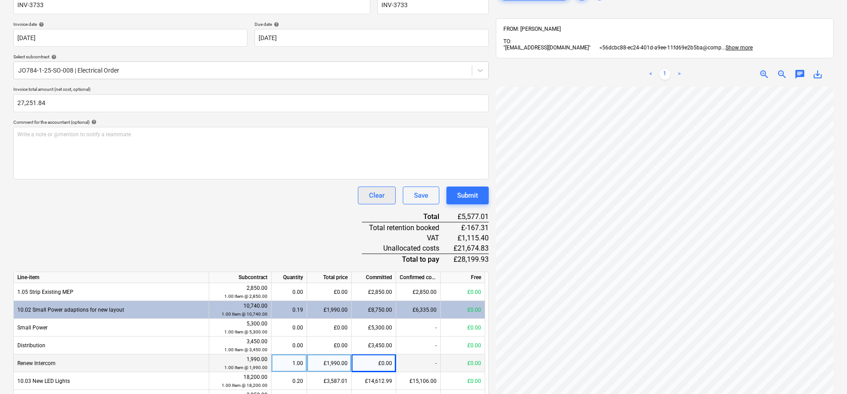
click at [376, 199] on div "Clear" at bounding box center [377, 196] width 16 height 12
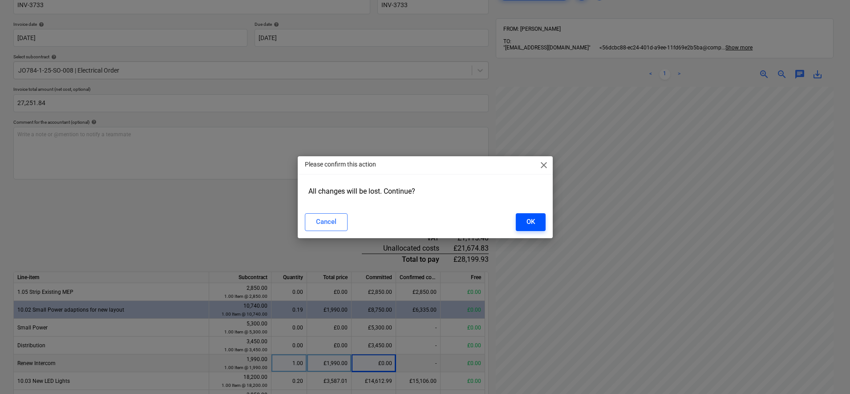
click at [543, 226] on button "OK" at bounding box center [531, 222] width 30 height 18
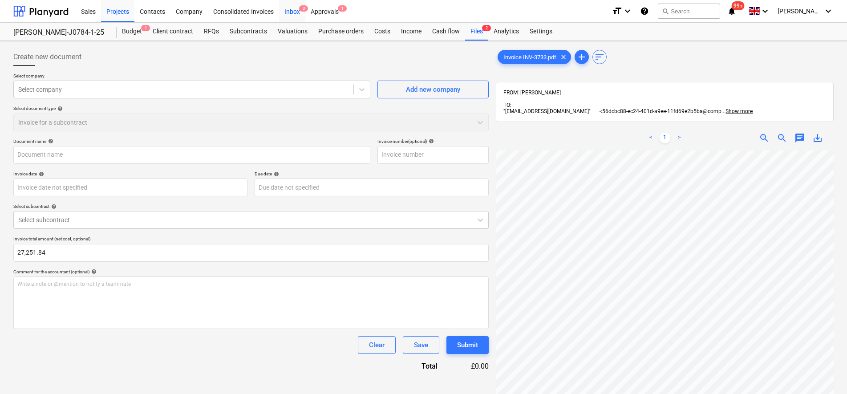
click at [289, 13] on div "Inbox 3" at bounding box center [292, 11] width 26 height 23
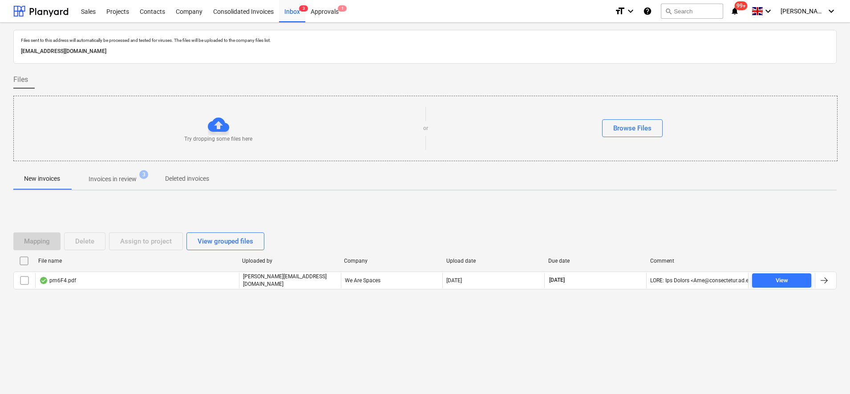
click at [118, 175] on p "Invoices in review" at bounding box center [113, 179] width 48 height 9
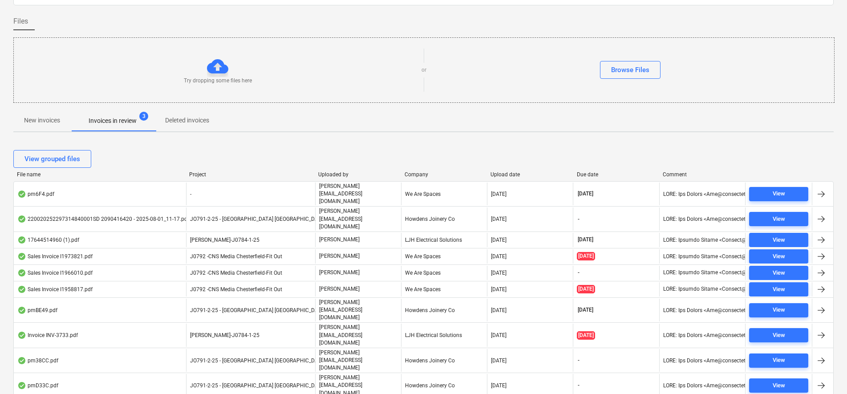
scroll to position [59, 0]
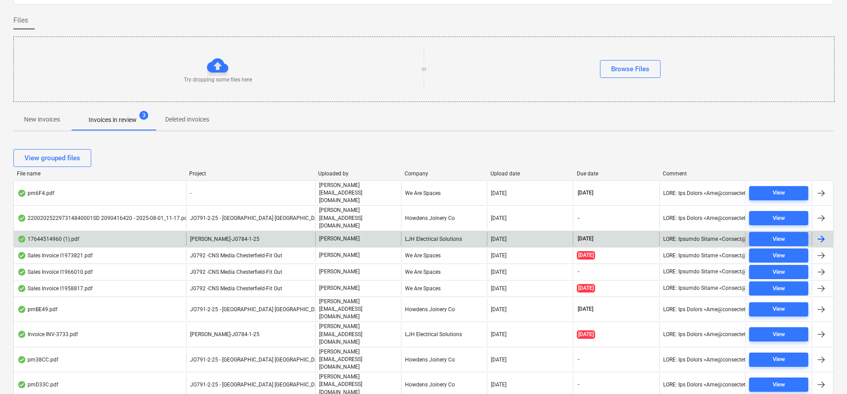
click at [333, 235] on p "[PERSON_NAME]" at bounding box center [339, 239] width 41 height 8
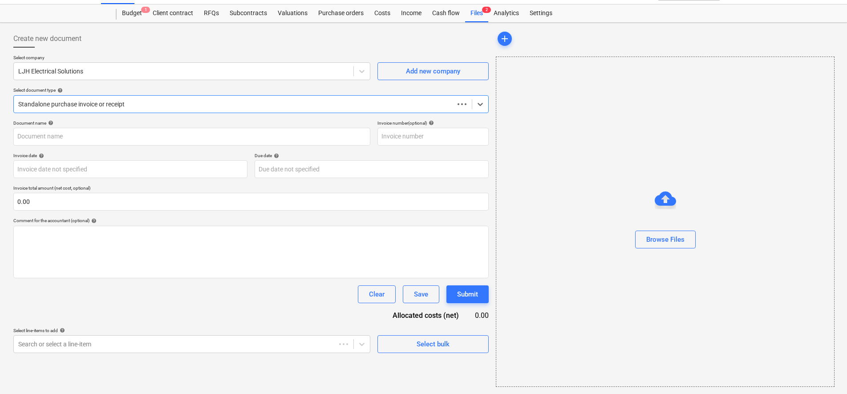
scroll to position [18, 0]
type input "INV-3752"
type input "[DATE]"
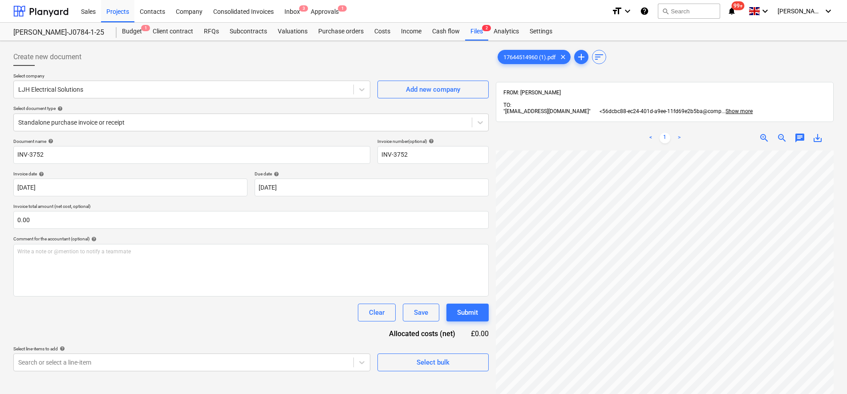
scroll to position [63, 0]
click at [77, 119] on div at bounding box center [242, 122] width 449 height 9
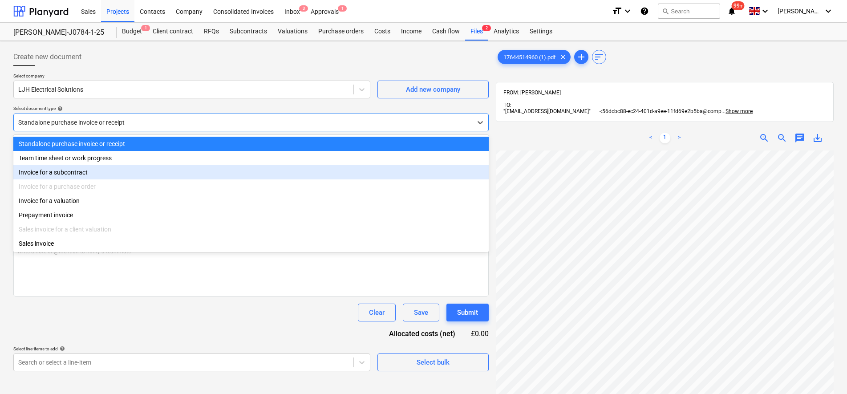
click at [75, 172] on div "Invoice for a subcontract" at bounding box center [251, 172] width 476 height 14
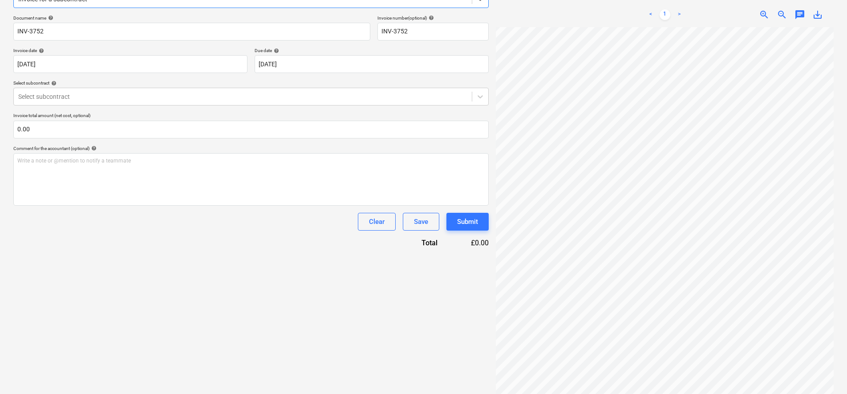
scroll to position [126, 0]
click at [98, 84] on p "Select subcontract help" at bounding box center [251, 81] width 476 height 8
click at [103, 106] on div "Document name help INV-3752 Invoice number (optional) help INV-3752 Invoice dat…" at bounding box center [251, 128] width 476 height 233
click at [103, 100] on div "Select subcontract" at bounding box center [243, 93] width 458 height 12
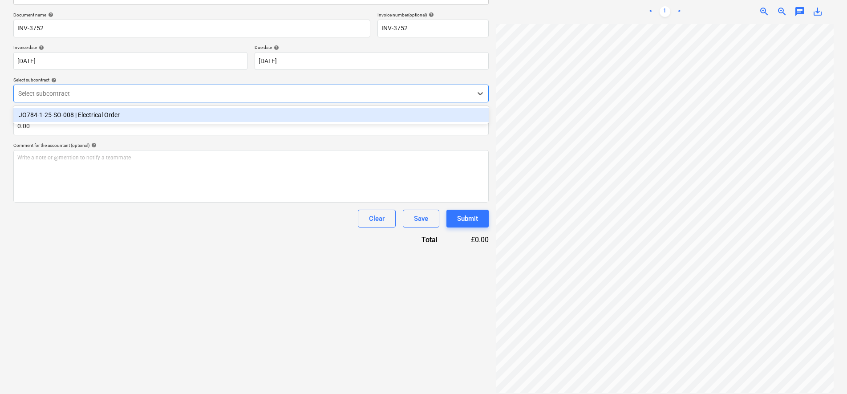
click at [102, 115] on div "JO784-1-25-SO-008 | Electrical Order" at bounding box center [251, 115] width 476 height 14
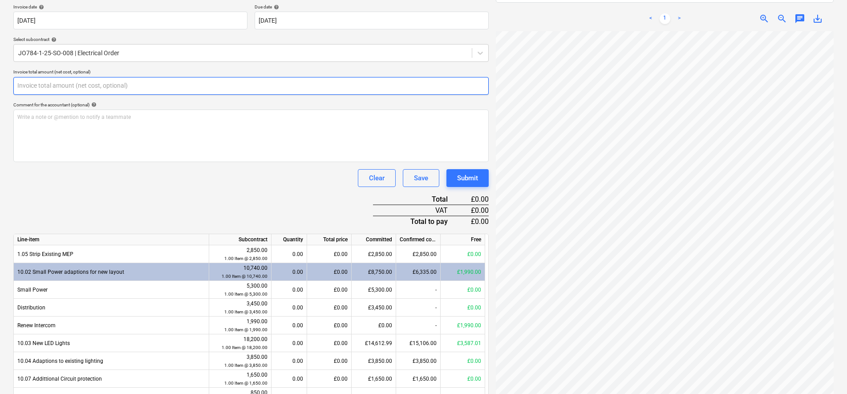
click at [68, 92] on input "text" at bounding box center [251, 86] width 476 height 18
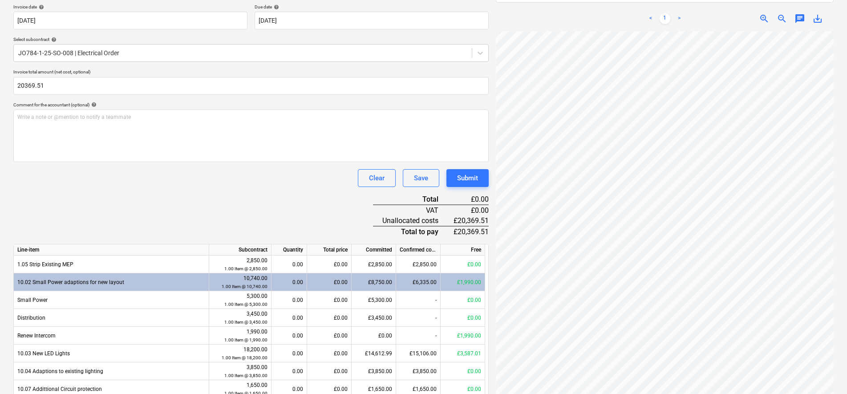
type input "20,369.51"
click at [152, 205] on div "Document name help INV-3752 Invoice number (optional) help INV-3752 Invoice dat…" at bounding box center [251, 343] width 476 height 742
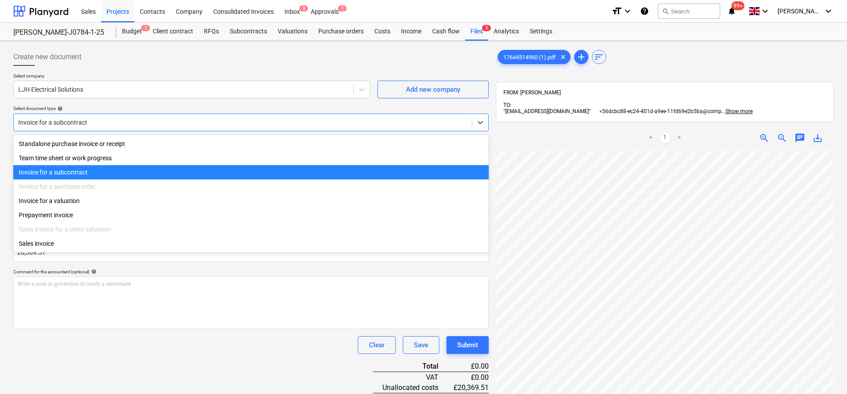
click at [39, 123] on div at bounding box center [242, 122] width 449 height 9
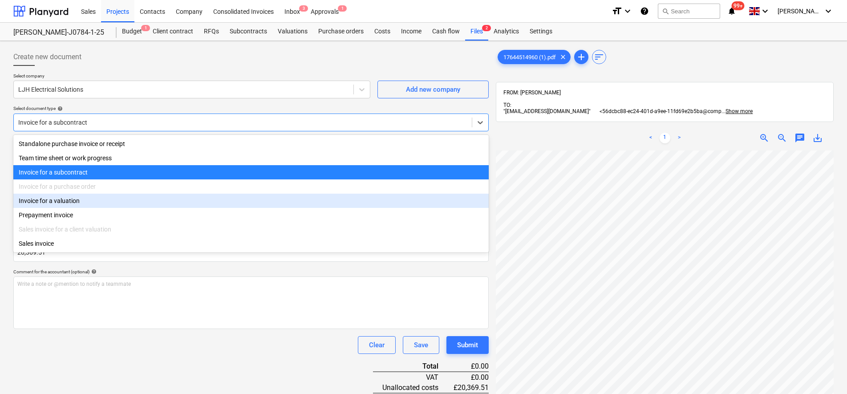
click at [39, 201] on div "Invoice for a valuation" at bounding box center [251, 201] width 476 height 14
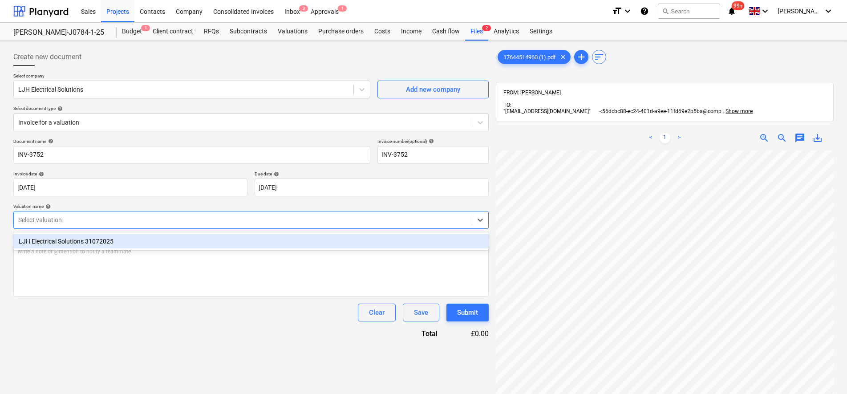
click at [48, 217] on div at bounding box center [242, 219] width 449 height 9
click at [45, 237] on div "LJH Electrical Solutions 31072025" at bounding box center [251, 241] width 476 height 14
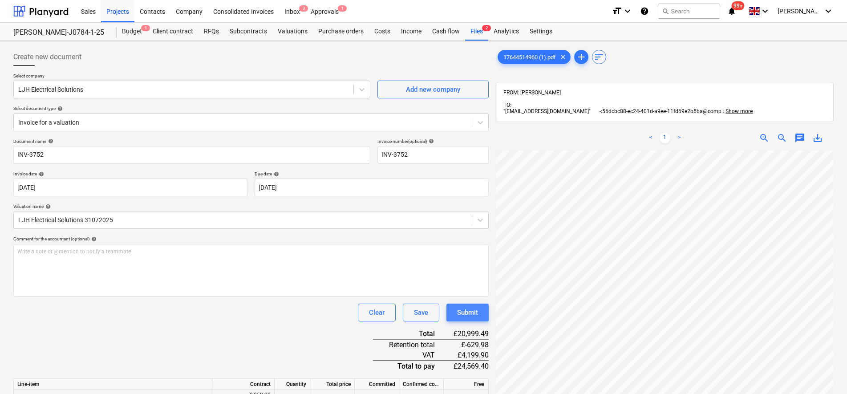
click at [484, 317] on button "Submit" at bounding box center [468, 313] width 42 height 18
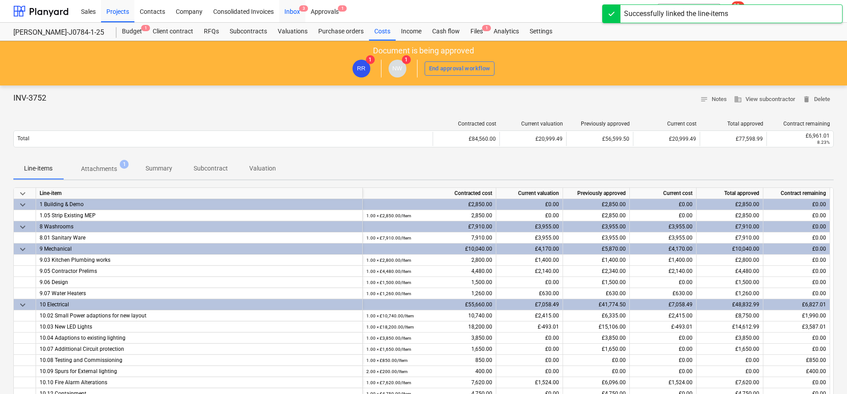
click at [291, 13] on div "Inbox 3" at bounding box center [292, 11] width 26 height 23
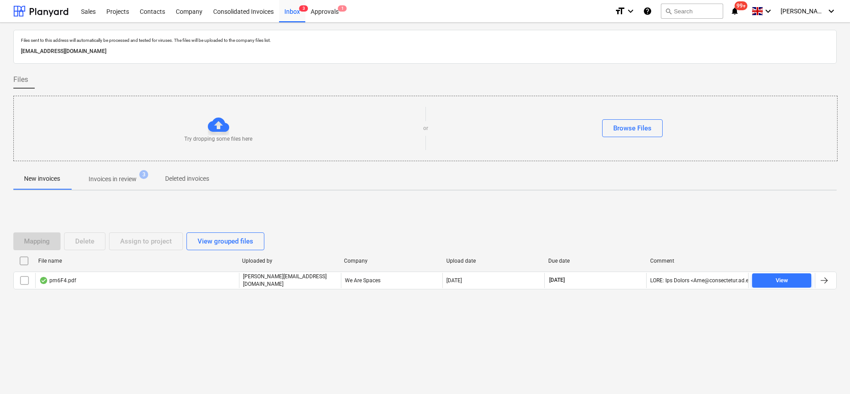
click at [126, 176] on p "Invoices in review" at bounding box center [113, 179] width 48 height 9
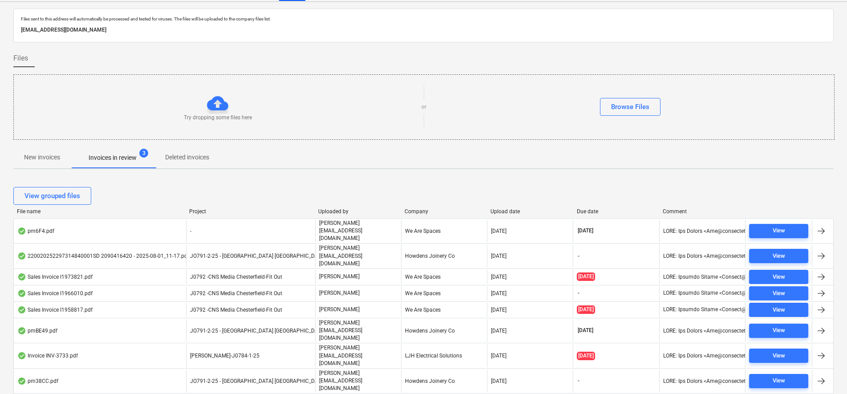
scroll to position [43, 0]
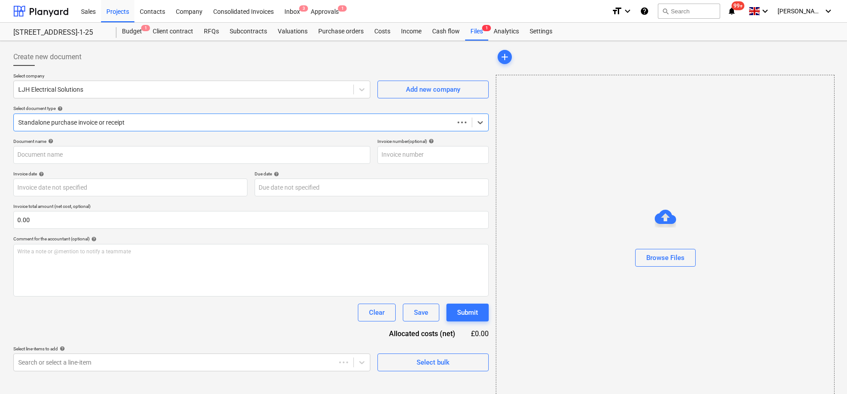
type input "INV-3705"
type input "[DATE]"
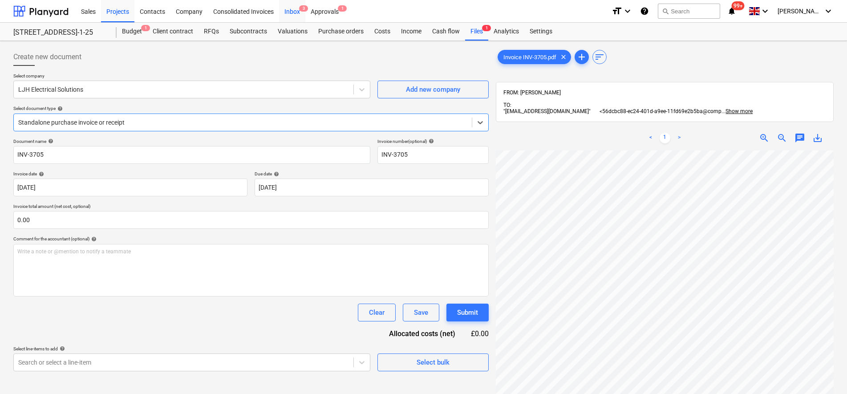
click at [299, 7] on span "3" at bounding box center [303, 8] width 9 height 6
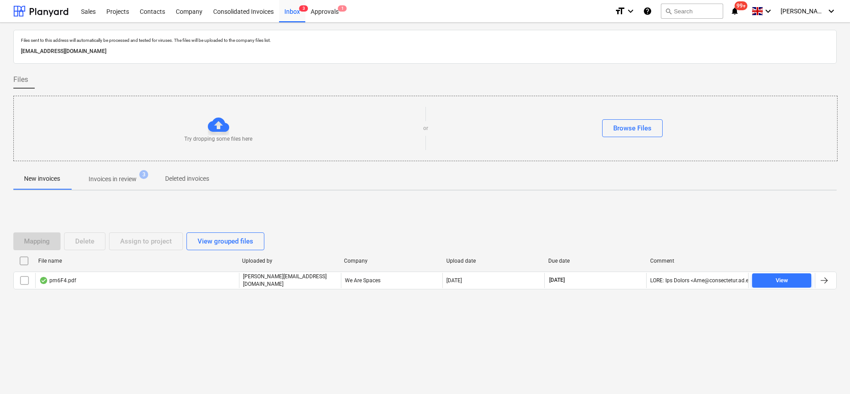
click at [130, 178] on p "Invoices in review" at bounding box center [113, 179] width 48 height 9
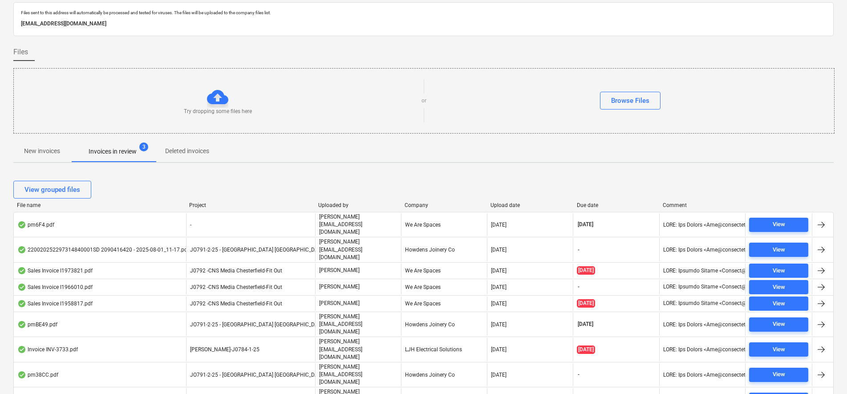
scroll to position [43, 0]
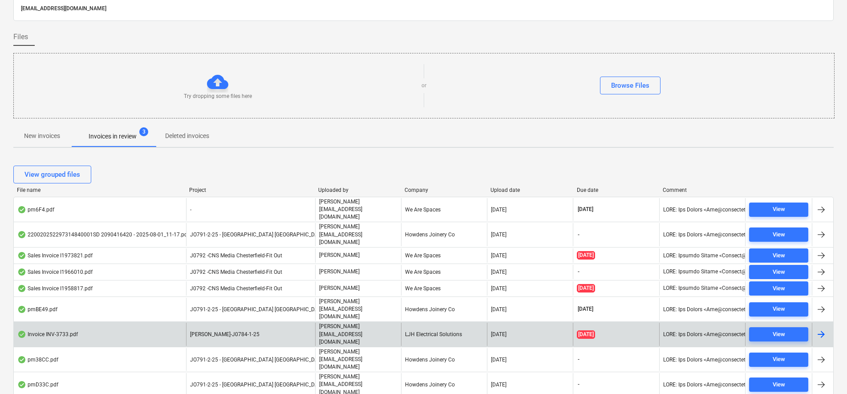
click at [327, 323] on div "[PERSON_NAME][EMAIL_ADDRESS][DOMAIN_NAME]" at bounding box center [358, 334] width 86 height 23
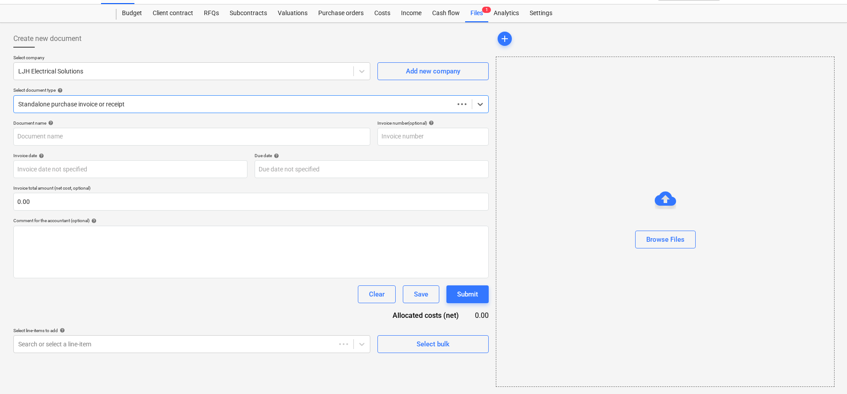
scroll to position [18, 0]
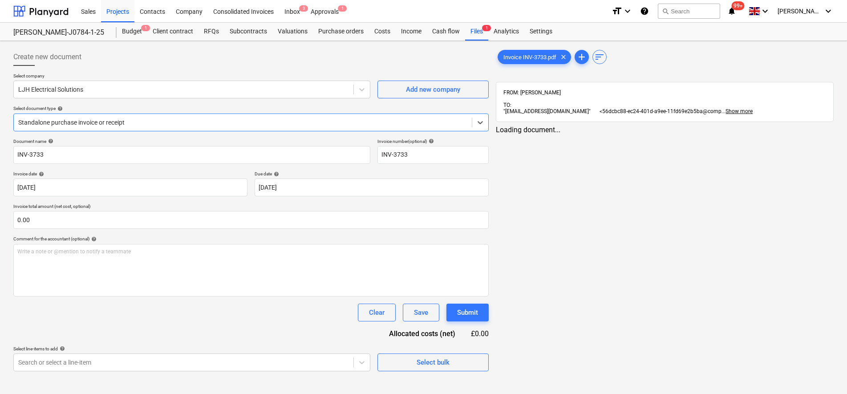
type input "INV-3733"
type input "[DATE]"
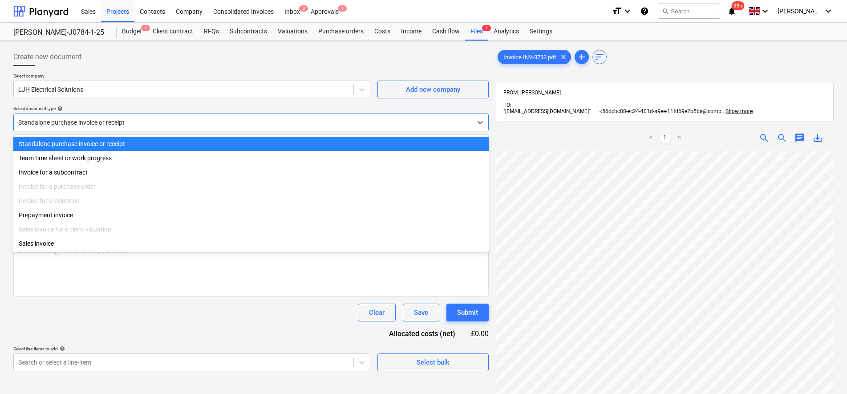
click at [199, 117] on div "Standalone purchase invoice or receipt" at bounding box center [243, 122] width 458 height 12
click at [177, 55] on div "Create new document" at bounding box center [251, 57] width 476 height 18
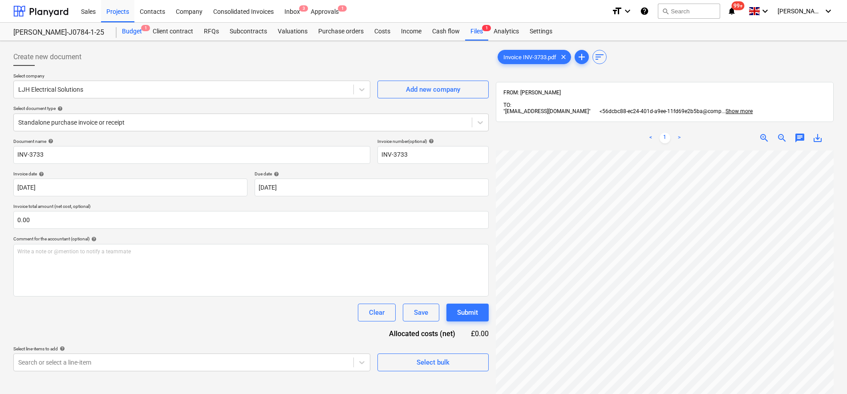
click at [135, 30] on div "Budget 1" at bounding box center [132, 32] width 31 height 18
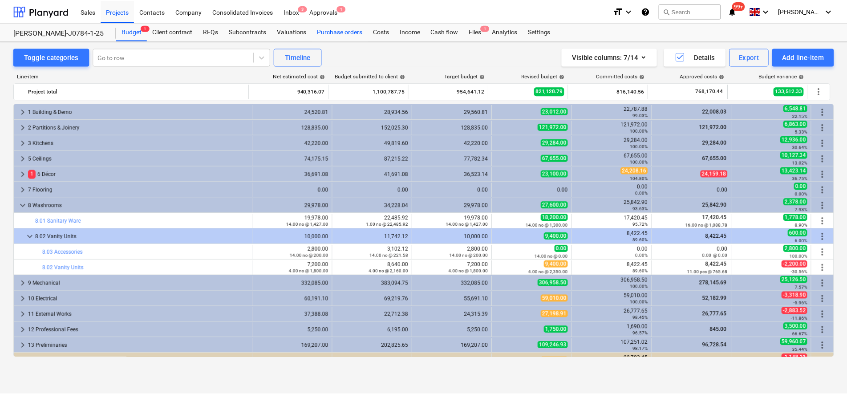
scroll to position [11, 0]
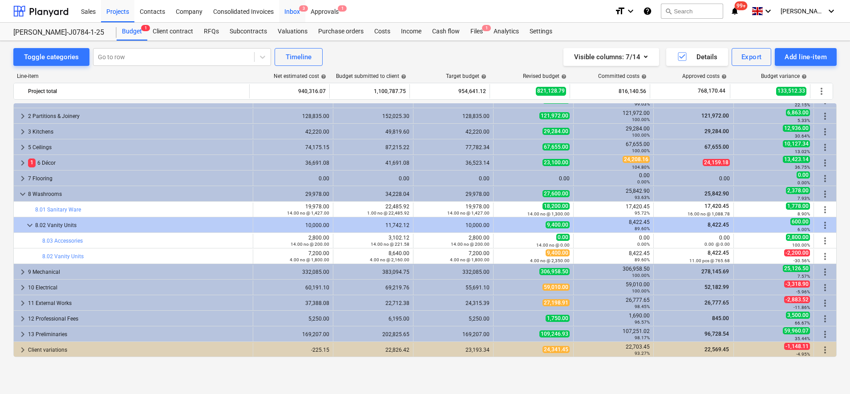
click at [287, 16] on div "Inbox 3" at bounding box center [292, 11] width 26 height 23
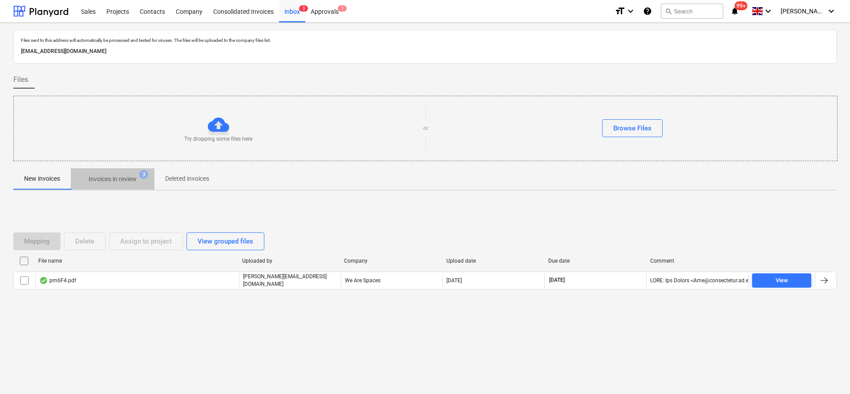
click at [101, 173] on span "Invoices in review 3" at bounding box center [113, 179] width 84 height 16
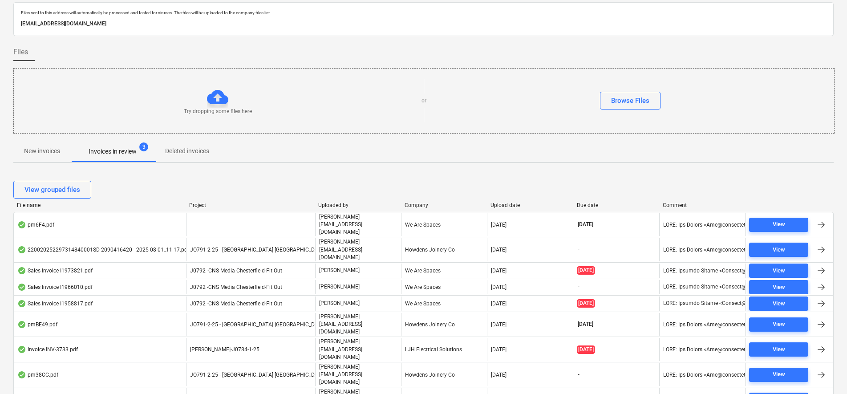
scroll to position [43, 0]
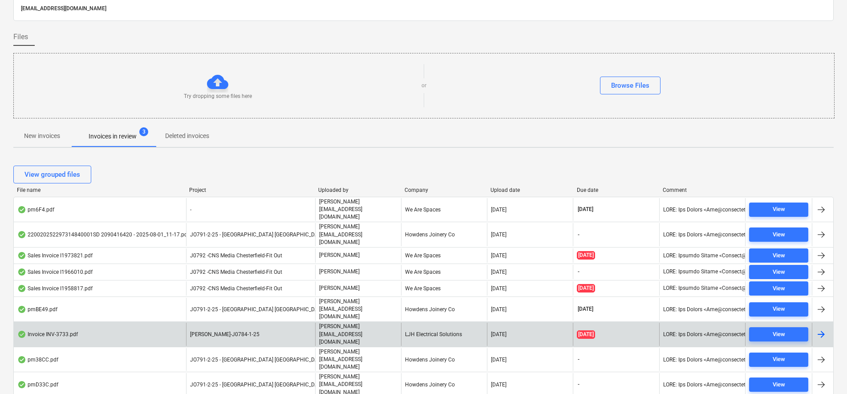
click at [135, 323] on div "Invoice INV-3733.pdf" at bounding box center [100, 334] width 172 height 23
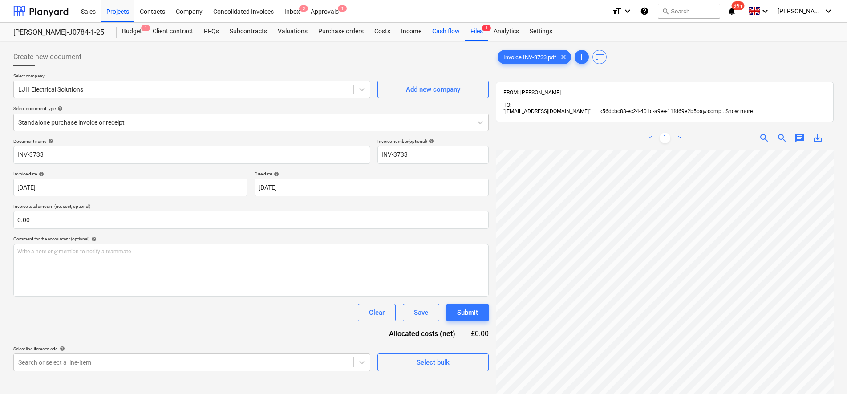
click at [444, 33] on div "Cash flow" at bounding box center [446, 32] width 38 height 18
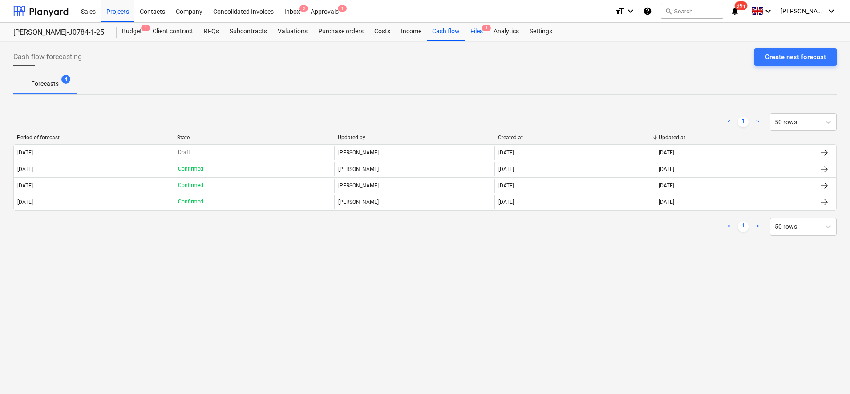
click at [479, 32] on div "Files 1" at bounding box center [476, 32] width 23 height 18
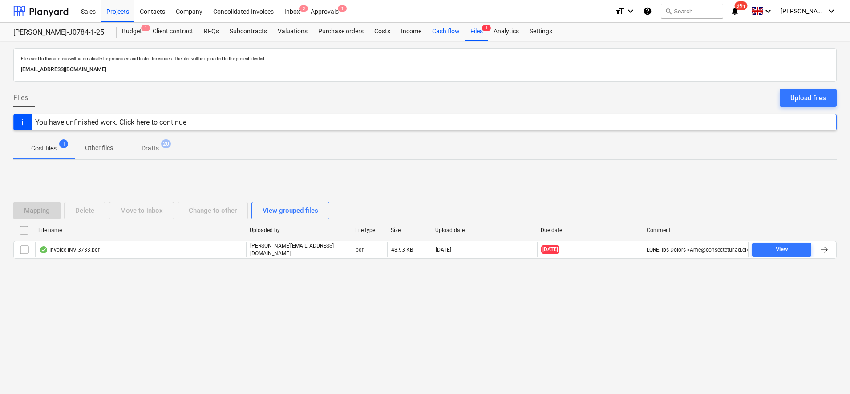
click at [438, 29] on div "Cash flow" at bounding box center [446, 32] width 38 height 18
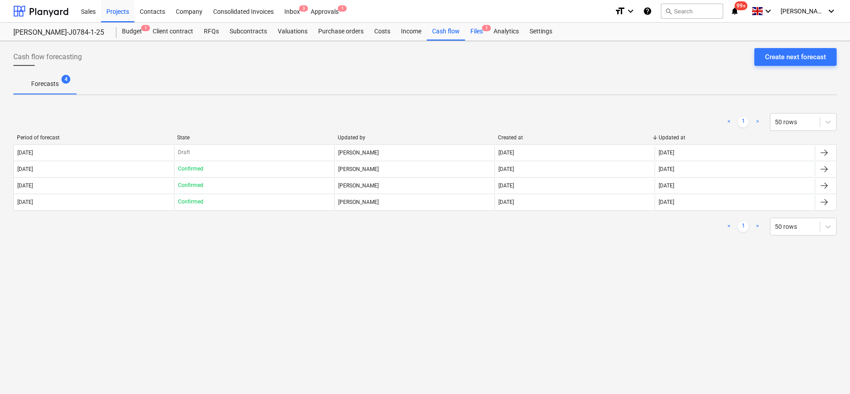
click at [474, 28] on div "Files 1" at bounding box center [476, 32] width 23 height 18
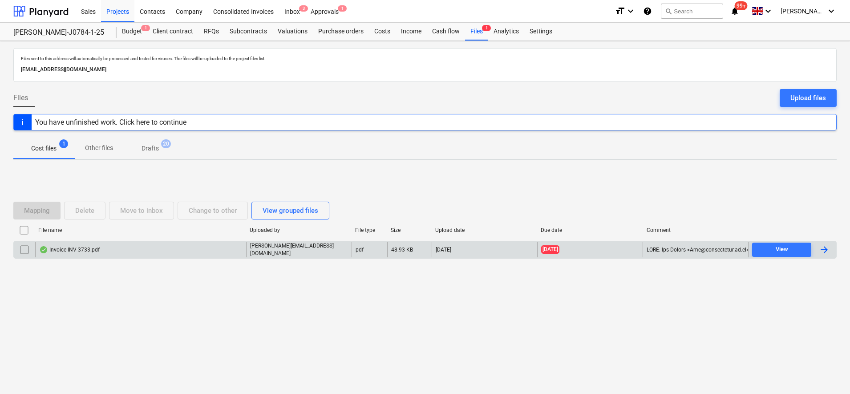
click at [93, 250] on div "Invoice INV-3733.pdf" at bounding box center [69, 249] width 61 height 7
click at [24, 246] on input "checkbox" at bounding box center [24, 250] width 14 height 14
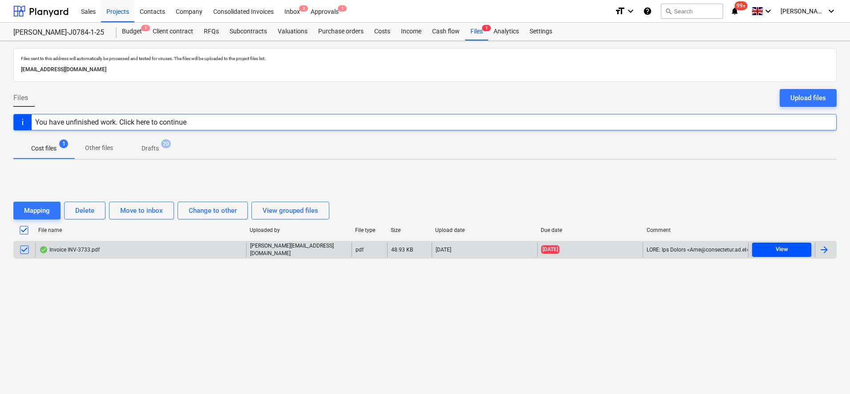
click at [779, 249] on div "View" at bounding box center [782, 249] width 12 height 10
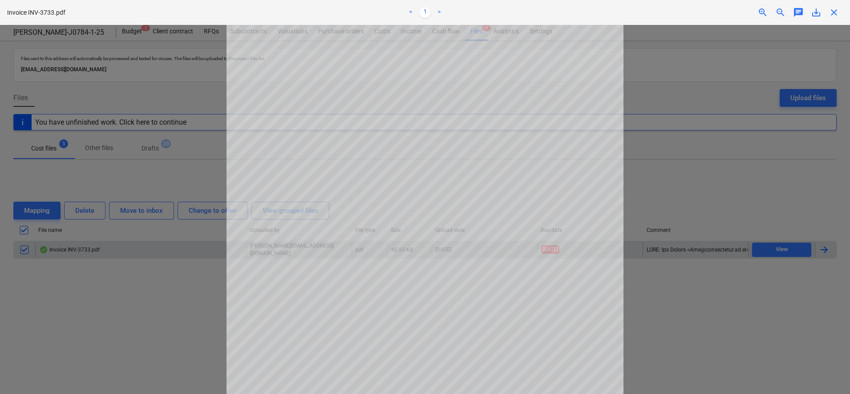
click at [687, 160] on div at bounding box center [425, 209] width 850 height 369
click at [833, 11] on span "close" at bounding box center [834, 12] width 11 height 11
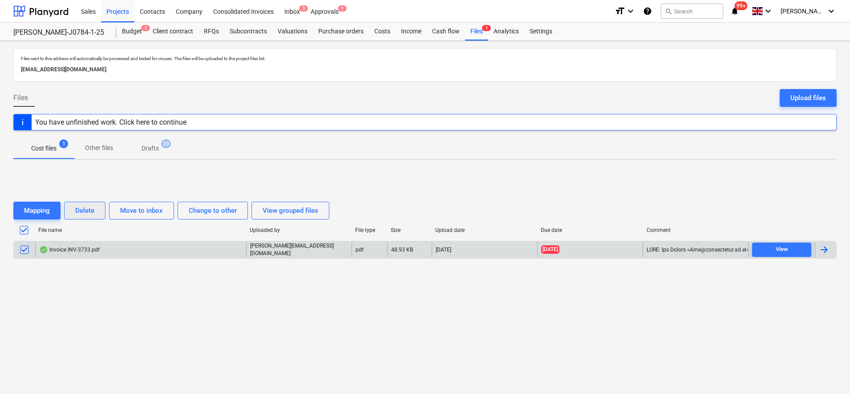
click at [92, 204] on button "Delete" at bounding box center [84, 211] width 41 height 18
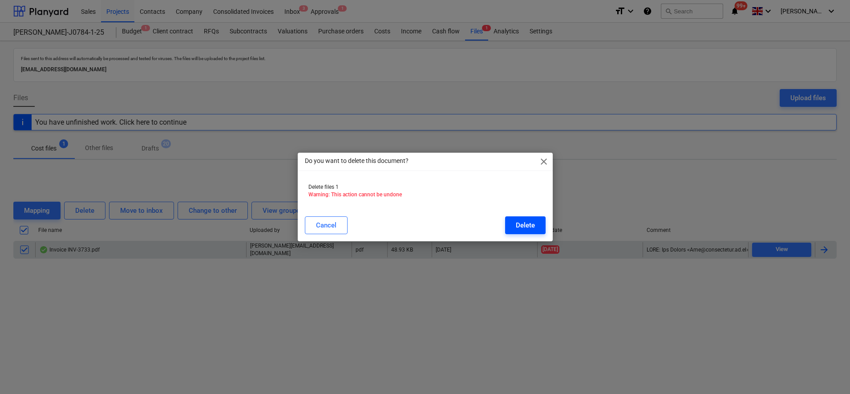
click at [533, 221] on div "Delete" at bounding box center [525, 225] width 19 height 12
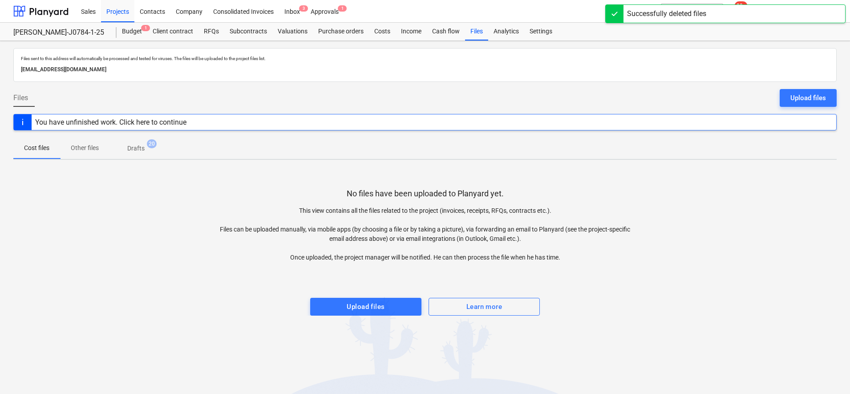
click at [141, 147] on p "Drafts" at bounding box center [135, 148] width 17 height 9
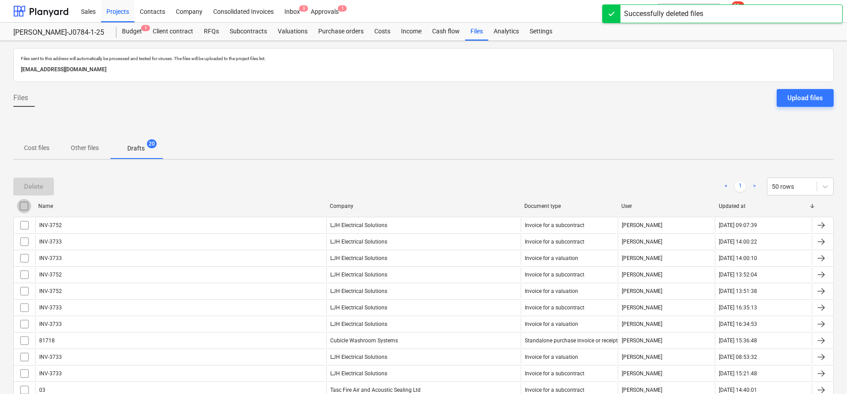
click at [25, 207] on input "checkbox" at bounding box center [24, 206] width 14 height 14
click at [38, 181] on div "Delete" at bounding box center [33, 187] width 19 height 12
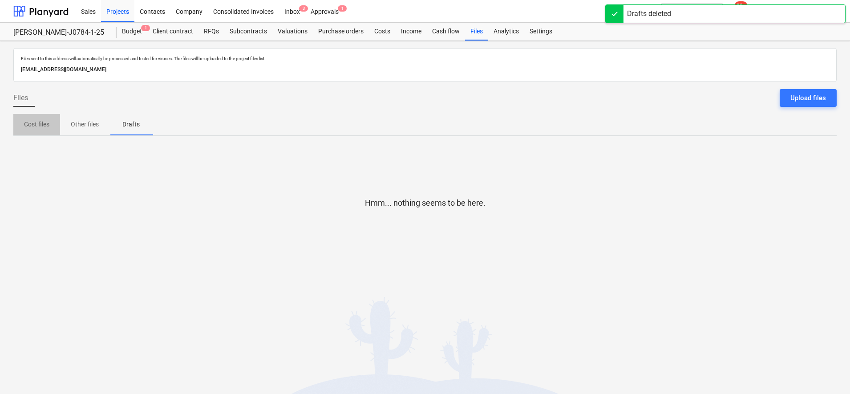
click at [38, 129] on p "Cost files" at bounding box center [36, 124] width 25 height 9
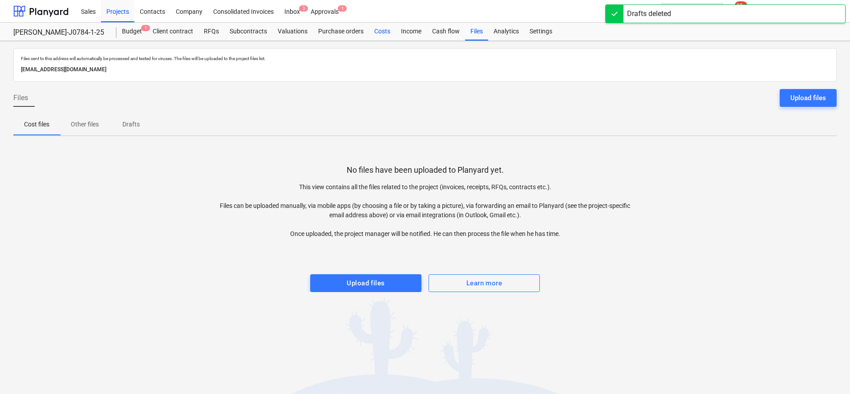
click at [377, 31] on div "Costs" at bounding box center [382, 32] width 27 height 18
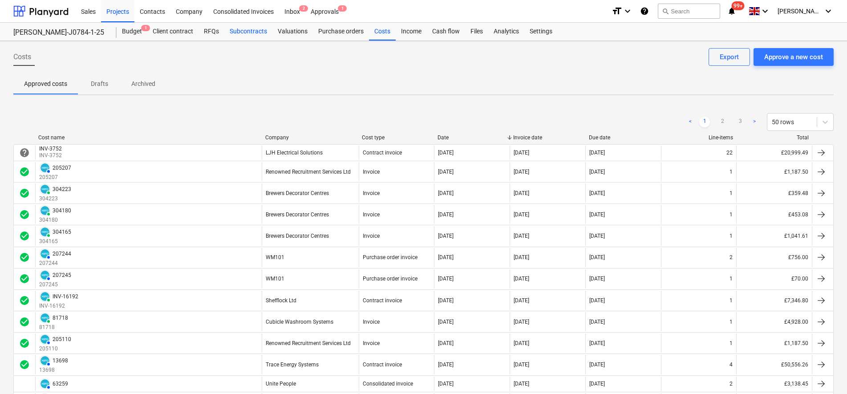
click at [252, 36] on div "Subcontracts" at bounding box center [248, 32] width 48 height 18
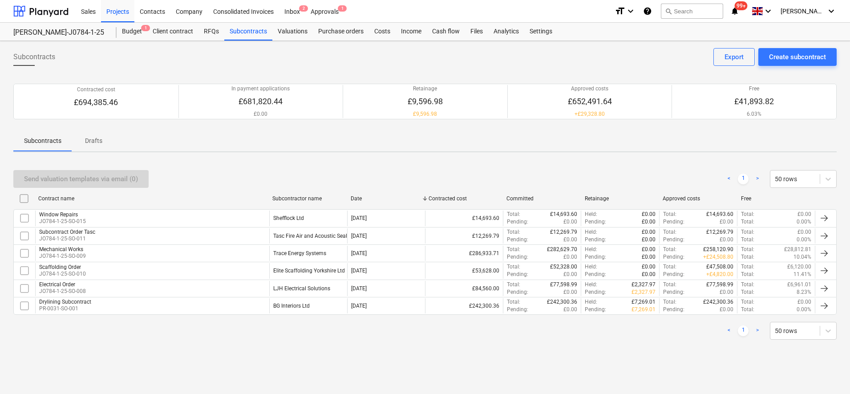
click at [224, 23] on link "Subcontracts" at bounding box center [248, 32] width 48 height 18
click at [297, 25] on div "Valuations" at bounding box center [292, 32] width 41 height 18
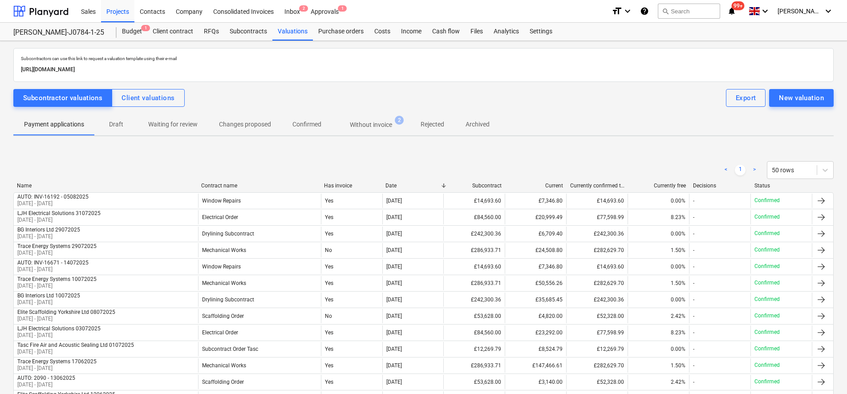
click at [360, 129] on p "Without invoice" at bounding box center [371, 124] width 42 height 9
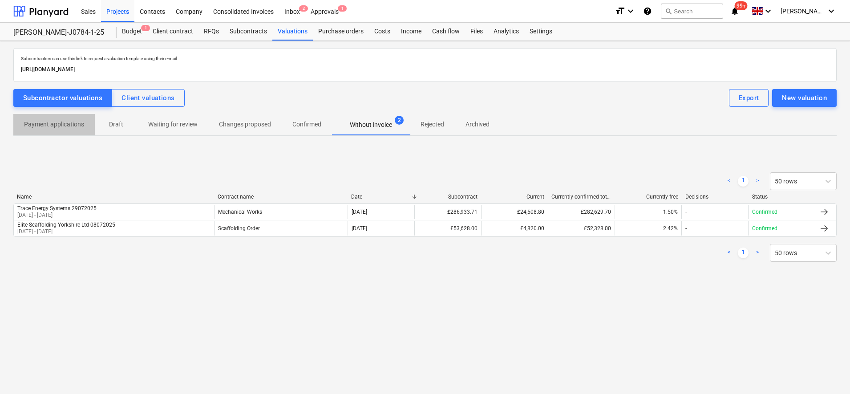
click at [73, 126] on p "Payment applications" at bounding box center [54, 124] width 60 height 9
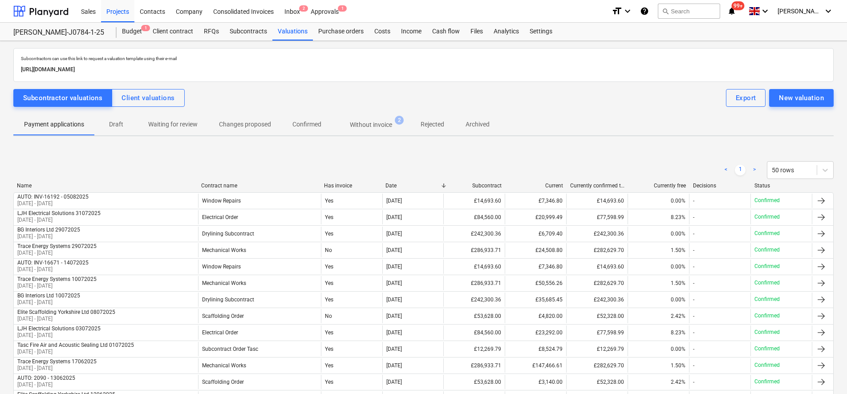
click at [329, 126] on span "Confirmed" at bounding box center [307, 124] width 50 height 15
click at [290, 36] on div "Valuations" at bounding box center [292, 32] width 41 height 18
click at [137, 35] on div "Budget 1" at bounding box center [132, 32] width 31 height 18
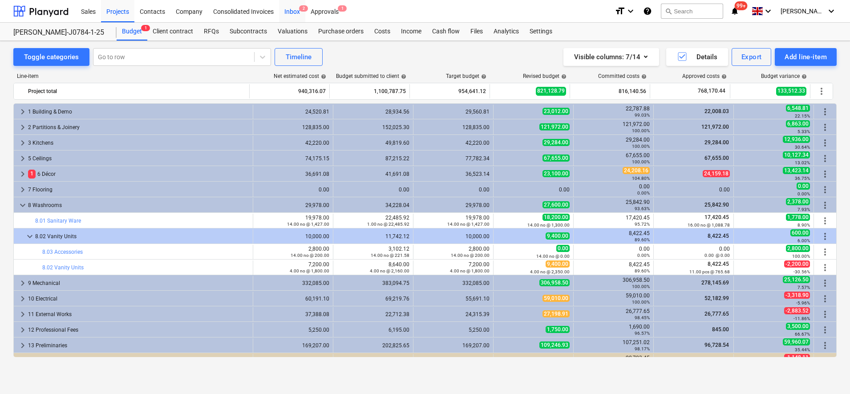
click at [285, 9] on div "Inbox 2" at bounding box center [292, 11] width 26 height 23
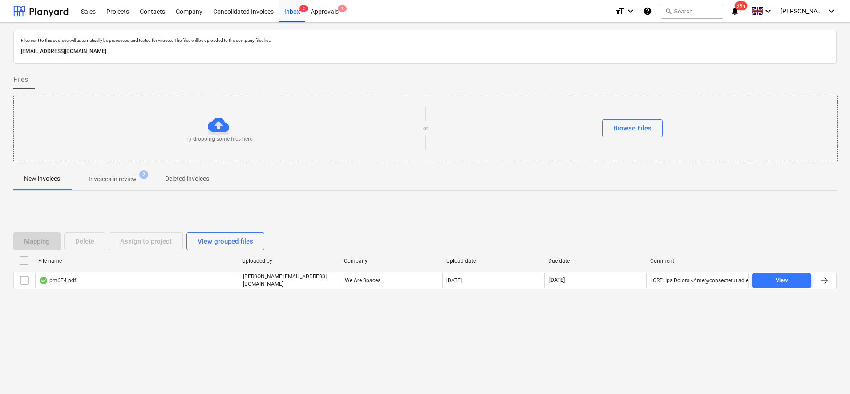
click at [114, 181] on p "Invoices in review" at bounding box center [113, 179] width 48 height 9
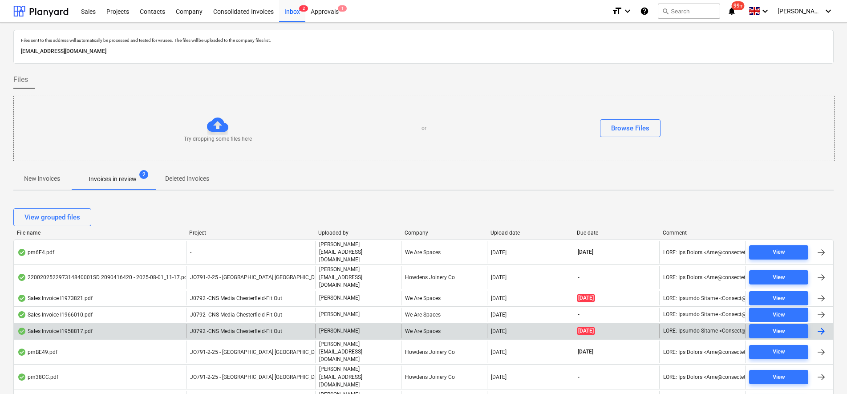
click at [242, 328] on span "J0792 -CNS Media Chesterfield-Fit Out" at bounding box center [236, 331] width 92 height 6
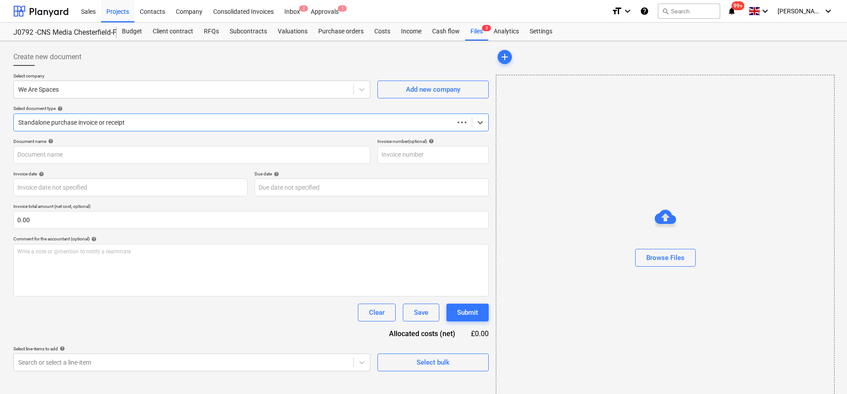
type input "11958817"
type input "[DATE]"
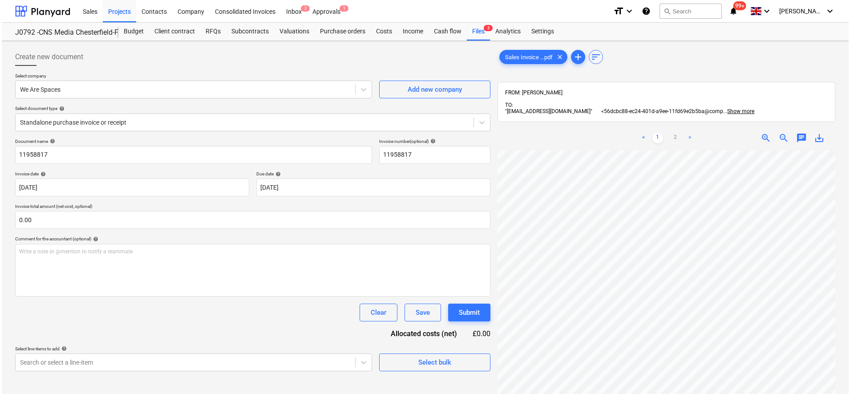
scroll to position [165, 24]
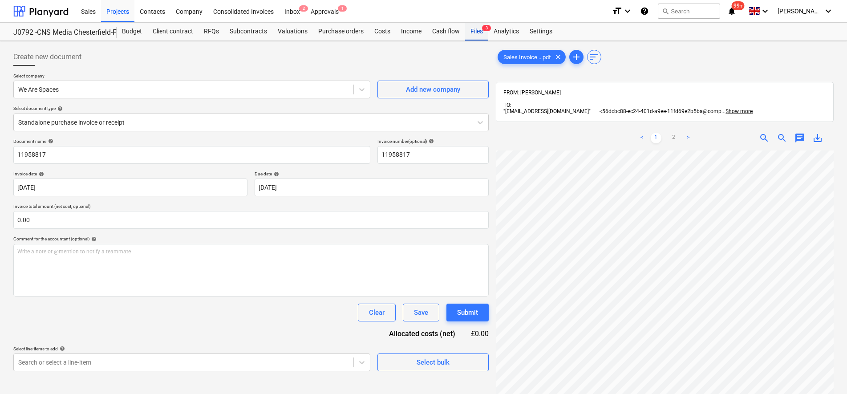
click at [477, 30] on div "Files 3" at bounding box center [476, 32] width 23 height 18
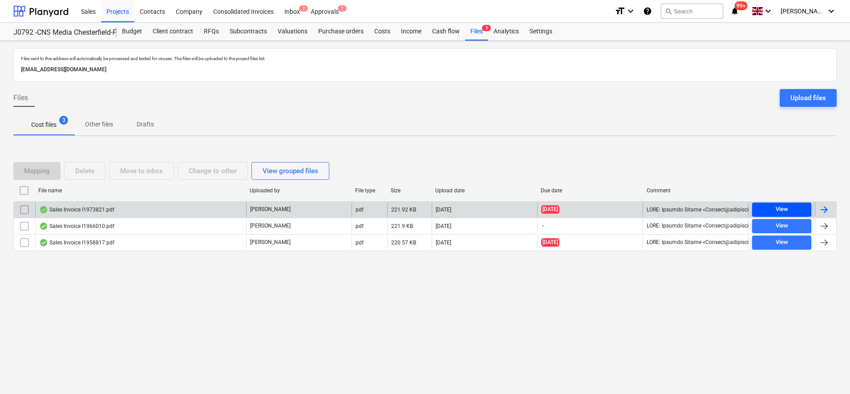
click at [784, 211] on div "View" at bounding box center [782, 209] width 12 height 10
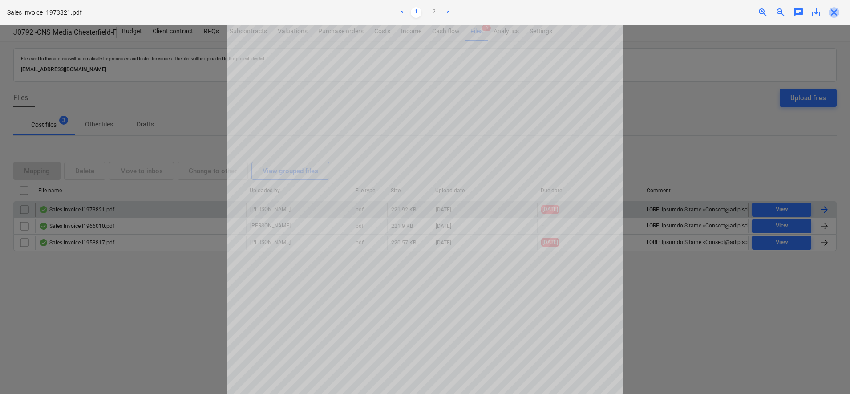
click at [839, 9] on span "close" at bounding box center [834, 12] width 11 height 11
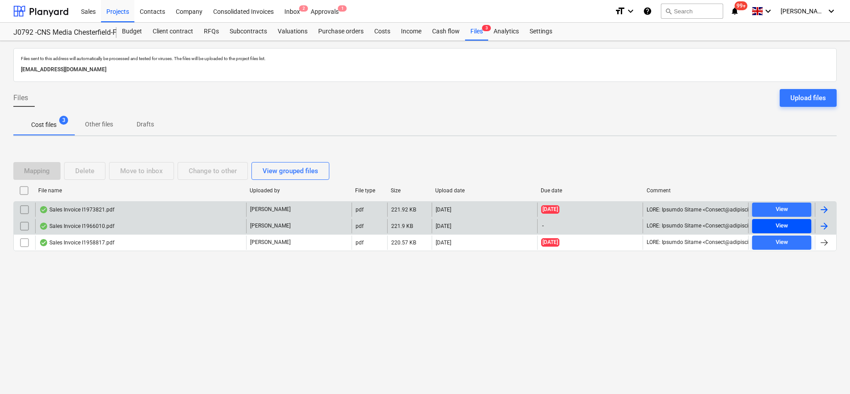
click at [784, 226] on div "View" at bounding box center [782, 226] width 12 height 10
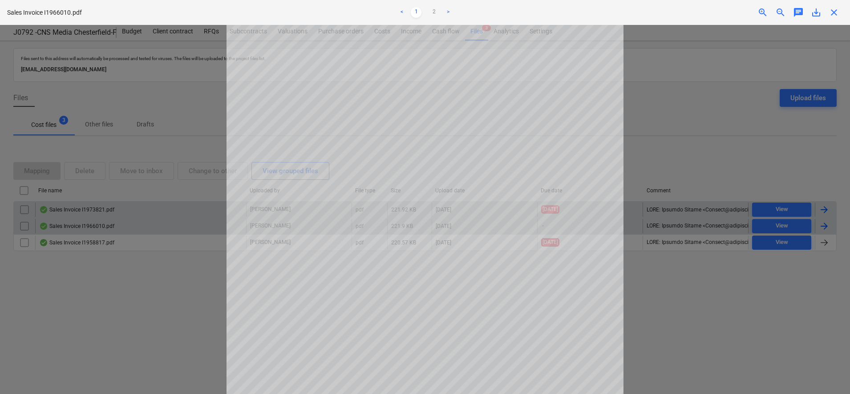
click at [834, 18] on div "Sales Invoice I1966010.pdf < 1 2 > zoom_in zoom_out chat 0 save_alt close" at bounding box center [425, 12] width 850 height 25
click at [834, 17] on span "close" at bounding box center [834, 12] width 11 height 11
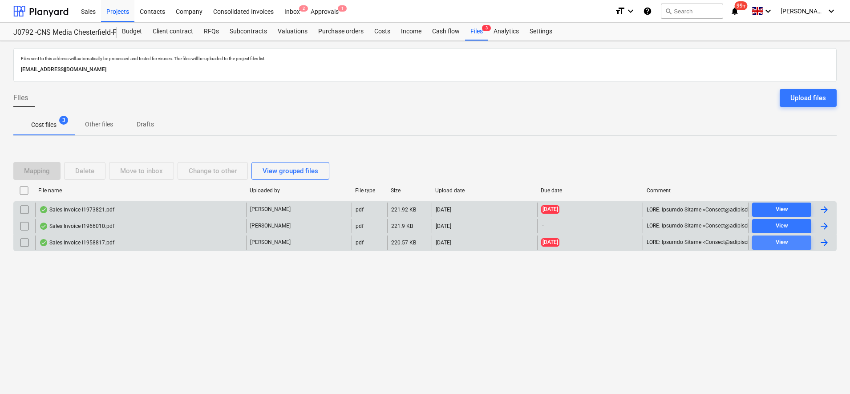
click at [787, 243] on div "View" at bounding box center [782, 242] width 12 height 10
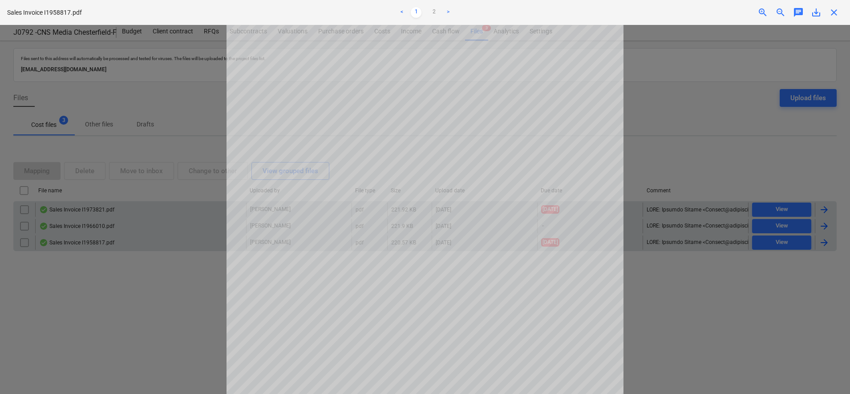
drag, startPoint x: 840, startPoint y: 18, endPoint x: 835, endPoint y: 16, distance: 5.2
click at [839, 17] on div "Sales Invoice I1958817.pdf < 1 2 > zoom_in zoom_out chat 0 save_alt close" at bounding box center [425, 12] width 850 height 25
click at [833, 14] on span "close" at bounding box center [834, 12] width 11 height 11
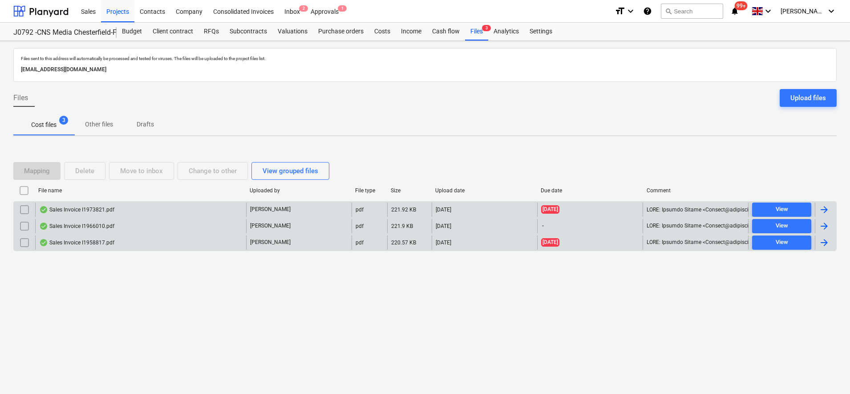
click at [26, 189] on input "checkbox" at bounding box center [24, 190] width 14 height 14
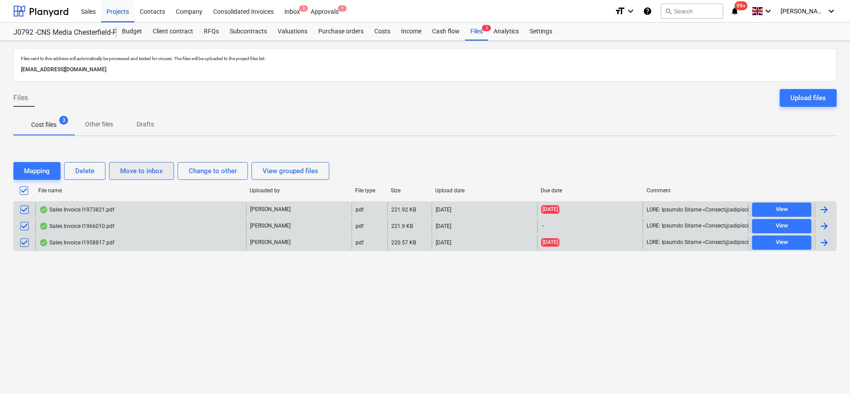
click at [126, 168] on div "Move to inbox" at bounding box center [141, 171] width 43 height 12
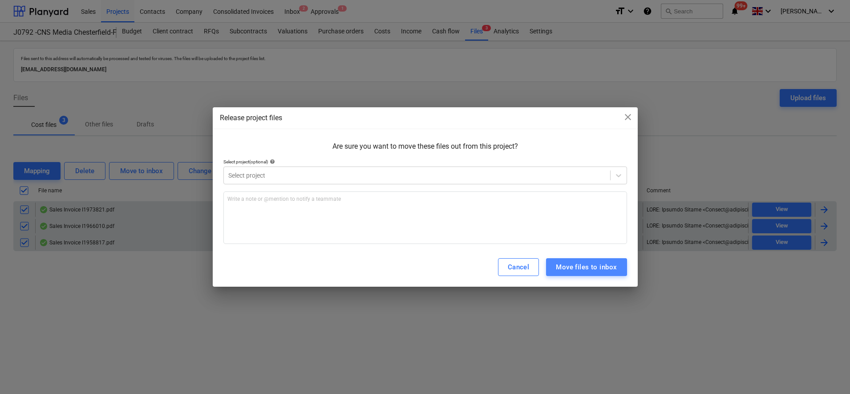
click at [610, 262] on div "Move files to inbox" at bounding box center [586, 267] width 61 height 12
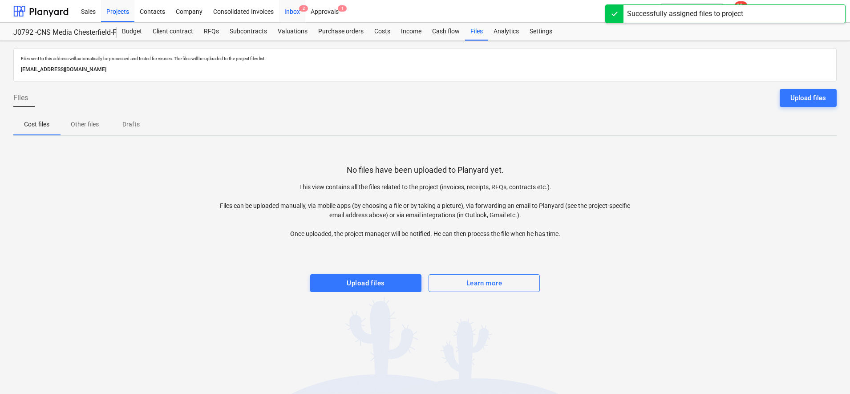
click at [296, 14] on div "Inbox 2" at bounding box center [292, 11] width 26 height 23
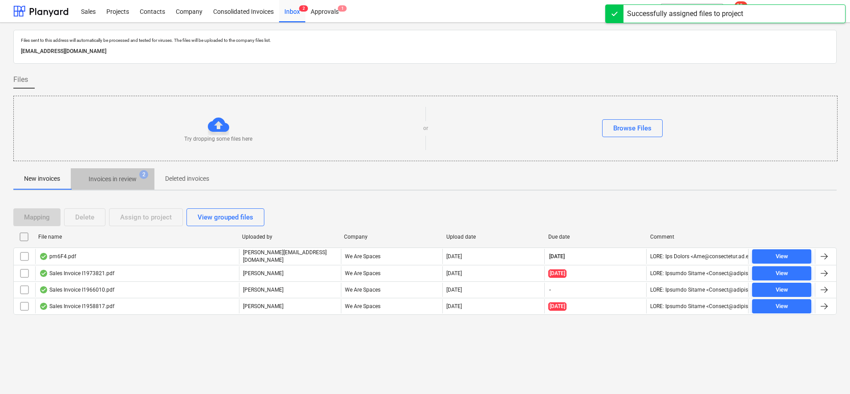
click at [117, 171] on span "Invoices in review 2" at bounding box center [113, 179] width 84 height 16
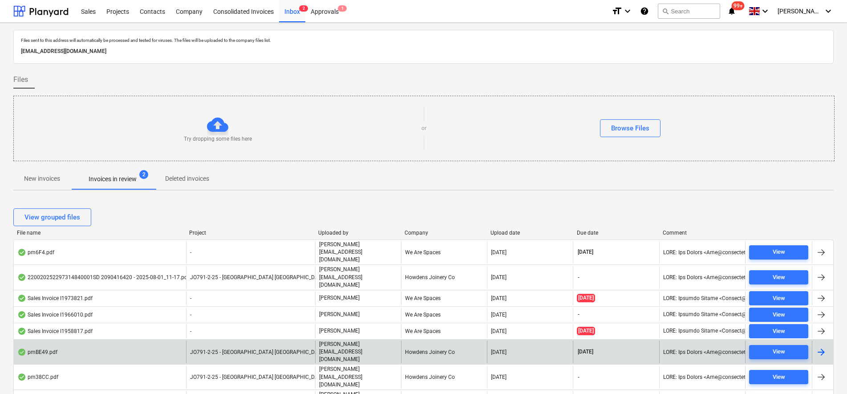
click at [194, 341] on div "JO791-2-25 - [GEOGRAPHIC_DATA] [GEOGRAPHIC_DATA]" at bounding box center [250, 352] width 129 height 23
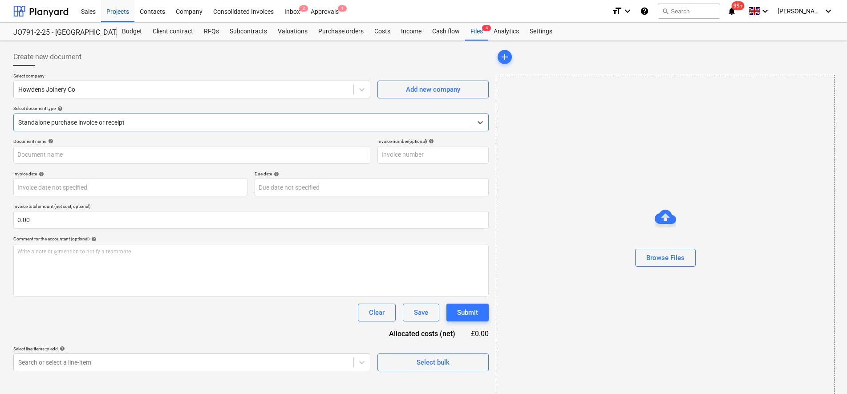
type input "1101944540"
type input "[DATE]"
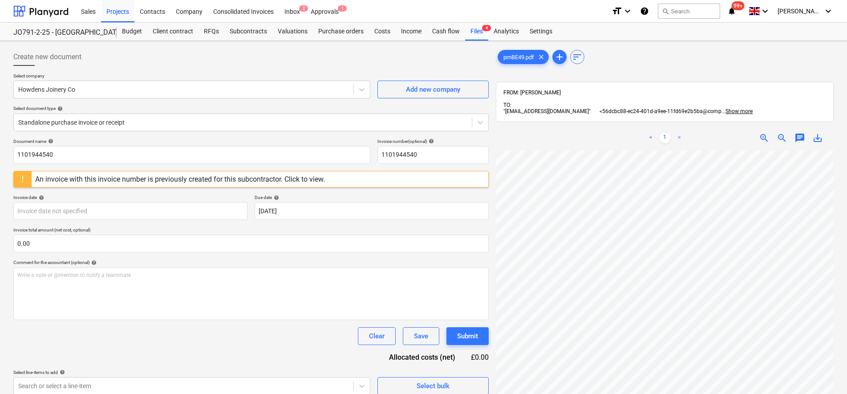
scroll to position [120, 19]
click at [296, 14] on div "Inbox 2" at bounding box center [292, 11] width 26 height 23
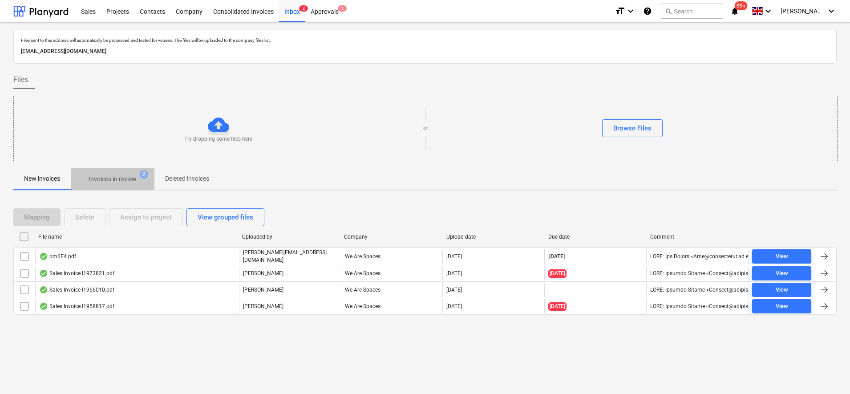
click at [119, 175] on span "Invoices in review 2" at bounding box center [113, 179] width 84 height 16
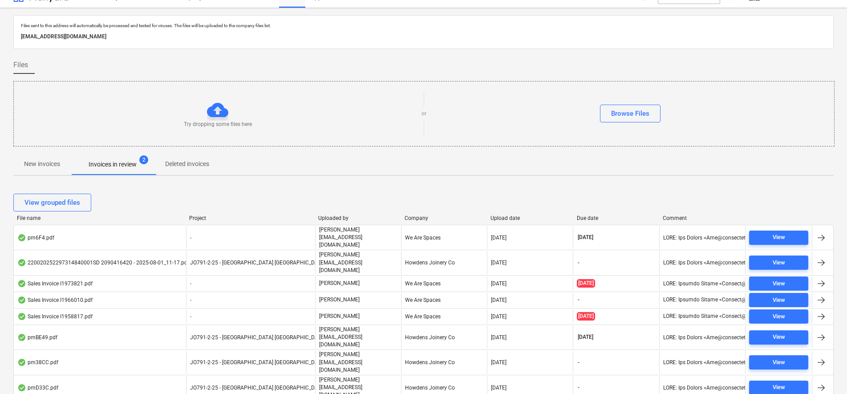
scroll to position [26, 0]
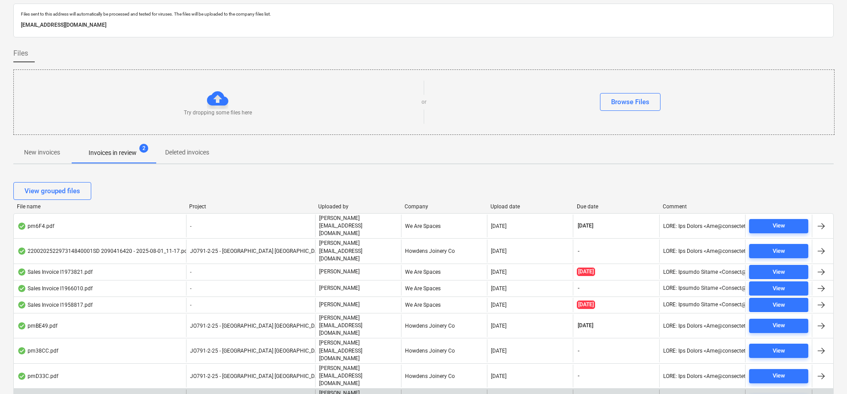
click at [353, 390] on p "[PERSON_NAME][EMAIL_ADDRESS][DOMAIN_NAME]" at bounding box center [358, 401] width 78 height 23
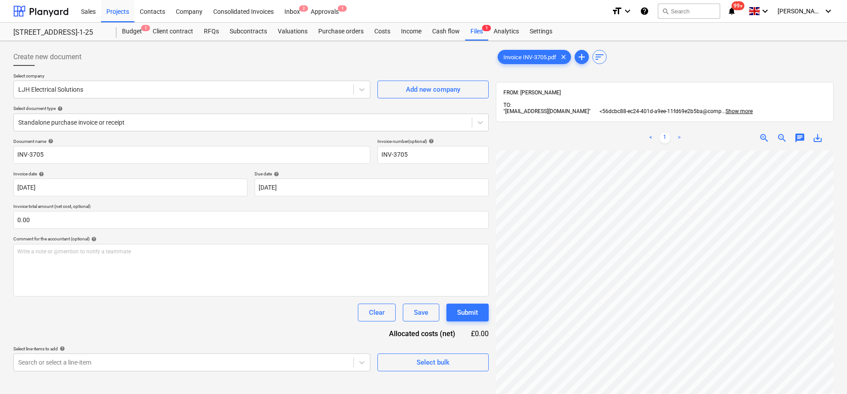
scroll to position [122, 0]
click at [47, 120] on div at bounding box center [242, 122] width 449 height 9
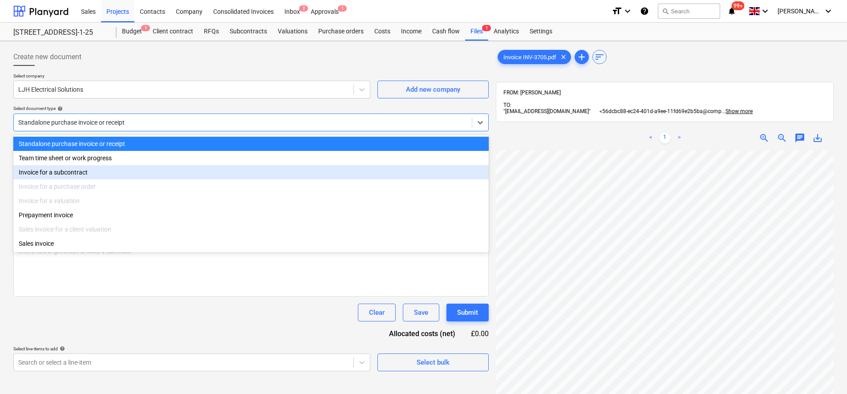
click at [54, 171] on div "Invoice for a subcontract" at bounding box center [251, 172] width 476 height 14
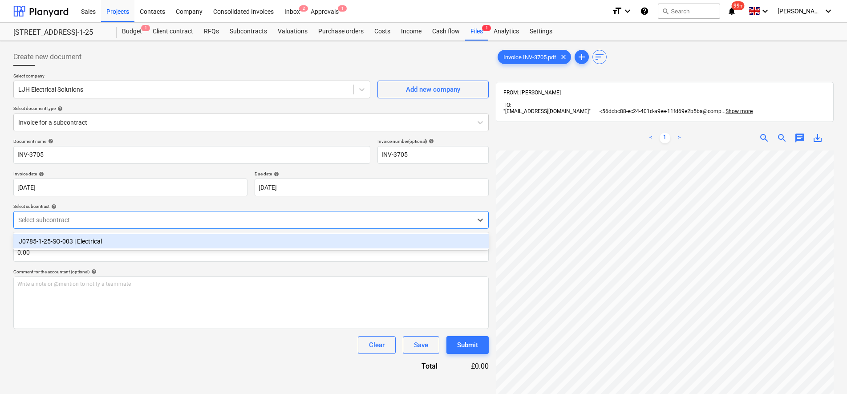
click at [69, 225] on div "Select subcontract" at bounding box center [243, 220] width 458 height 12
click at [77, 247] on div "J0785-1-25-SO-003 | Electrical" at bounding box center [251, 241] width 476 height 14
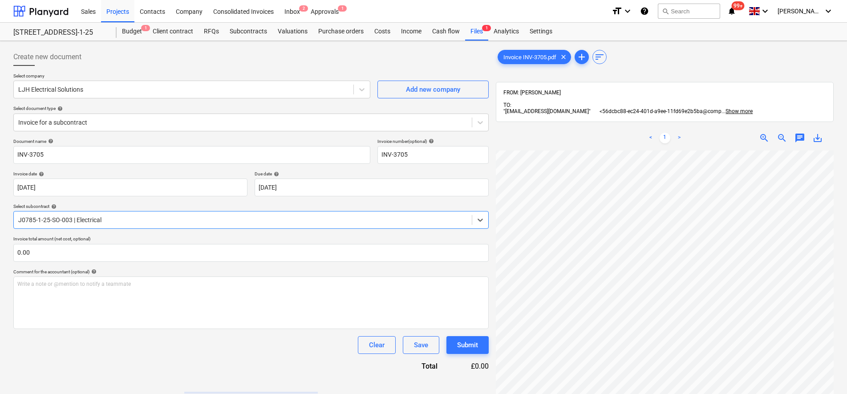
scroll to position [111, 0]
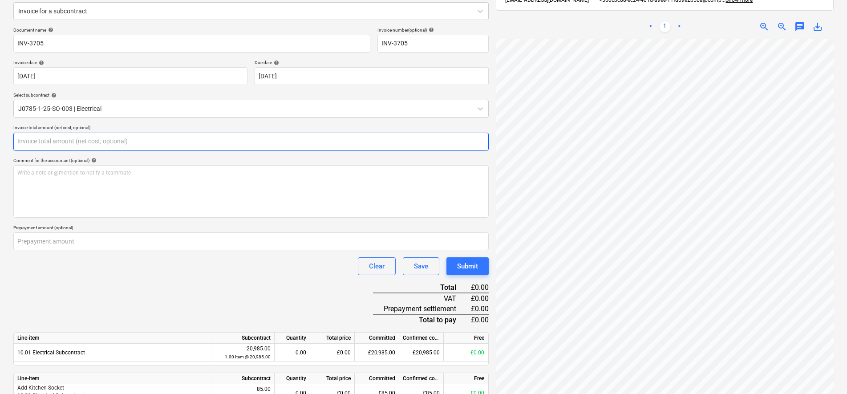
click at [46, 140] on input "text" at bounding box center [251, 142] width 476 height 18
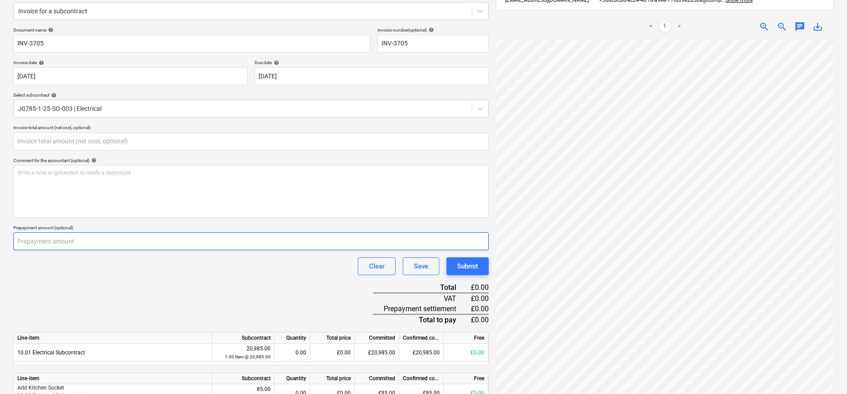
type input "0.00"
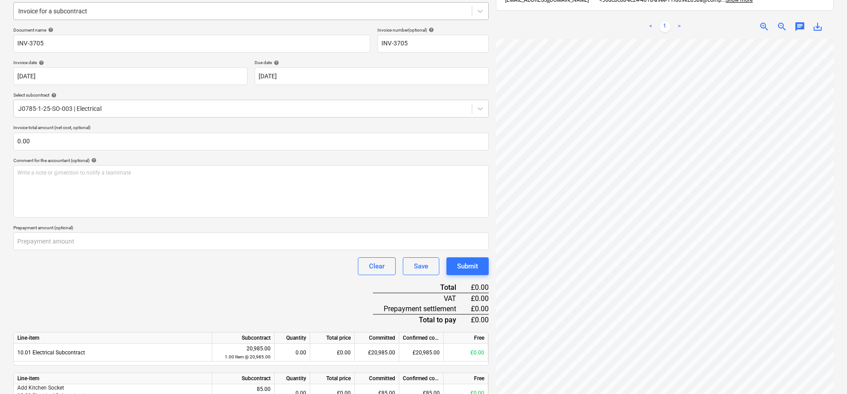
click at [59, 13] on div at bounding box center [242, 11] width 449 height 9
click at [162, 329] on div "Document name help INV-3705 Invoice number (optional) help INV-3705 Invoice dat…" at bounding box center [251, 291] width 476 height 529
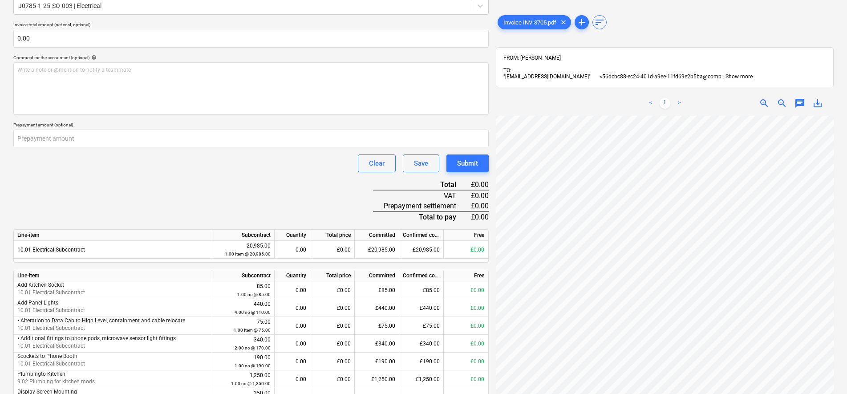
scroll to position [113, 0]
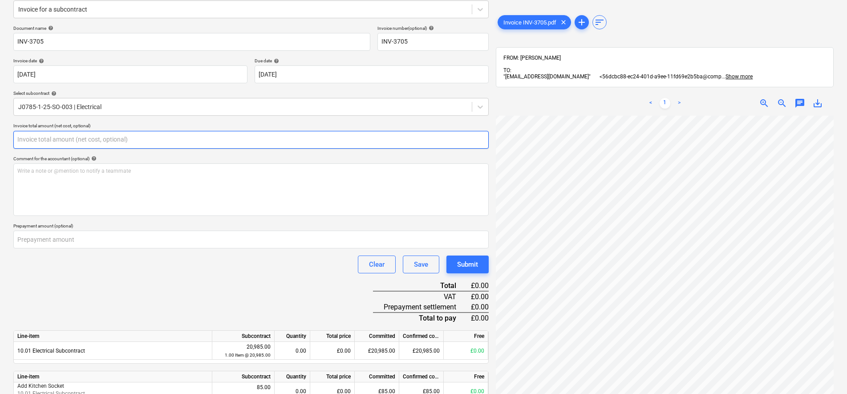
click at [92, 137] on input "text" at bounding box center [251, 140] width 476 height 18
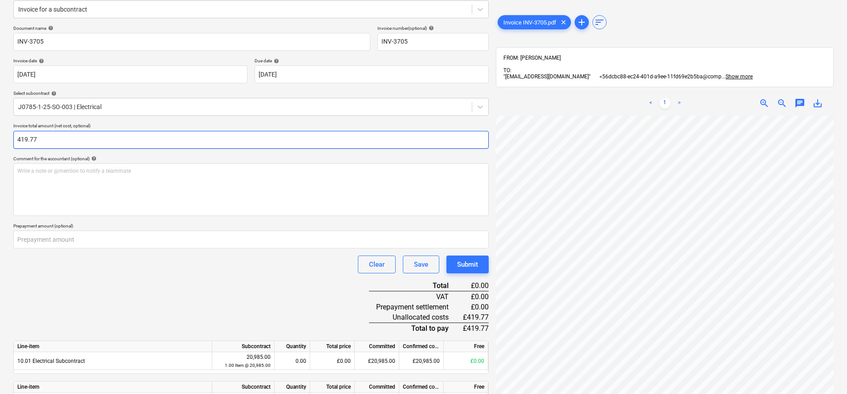
type input "419.77"
click at [161, 299] on div "Document name help INV-3705 Invoice number (optional) help INV-3705 Invoice dat…" at bounding box center [251, 294] width 476 height 539
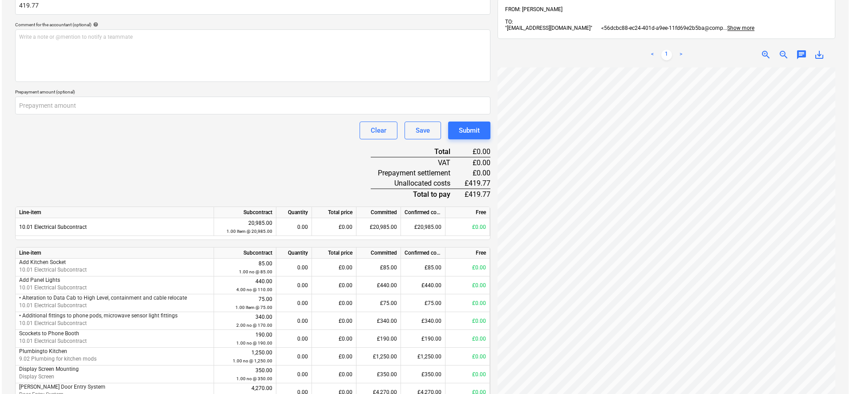
scroll to position [0, 0]
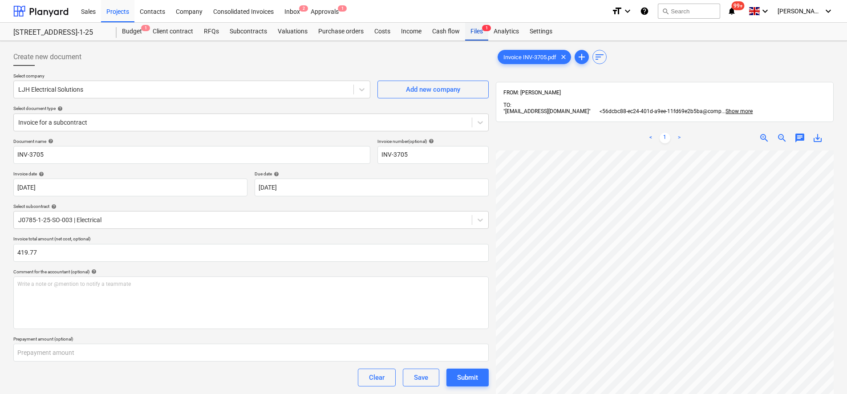
click at [475, 29] on div "Files 1" at bounding box center [476, 32] width 23 height 18
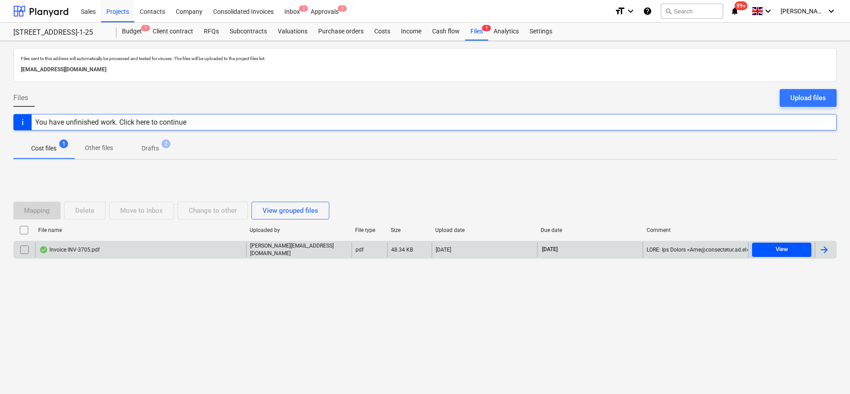
click at [787, 252] on div "View" at bounding box center [782, 249] width 12 height 10
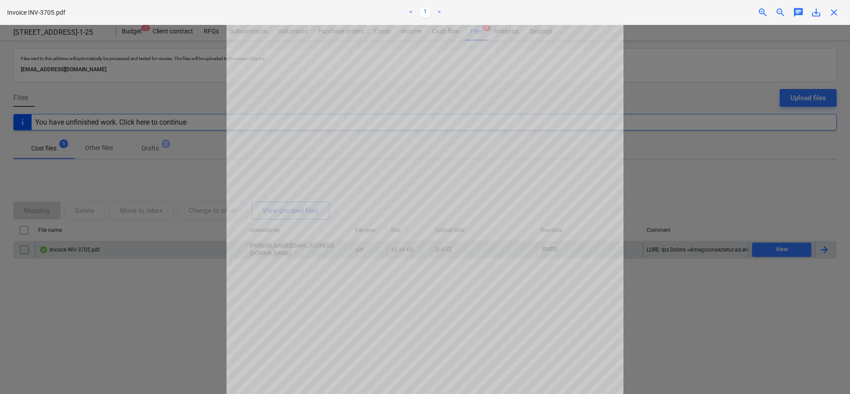
click at [723, 158] on div at bounding box center [425, 209] width 850 height 369
click at [833, 12] on span "close" at bounding box center [834, 12] width 11 height 11
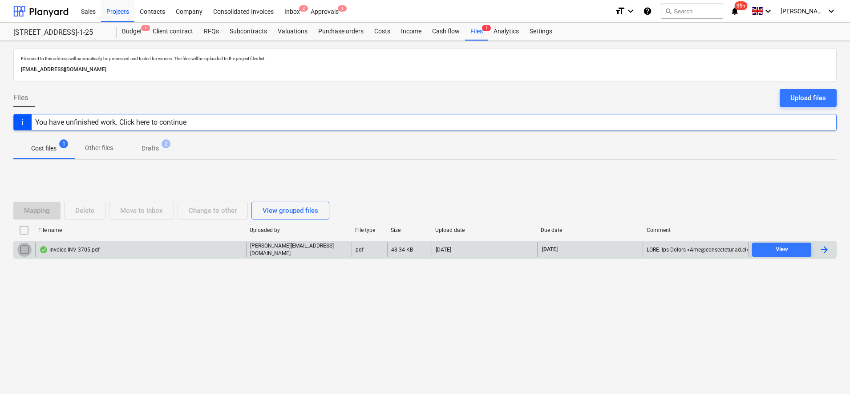
click at [26, 253] on input "checkbox" at bounding box center [24, 250] width 14 height 14
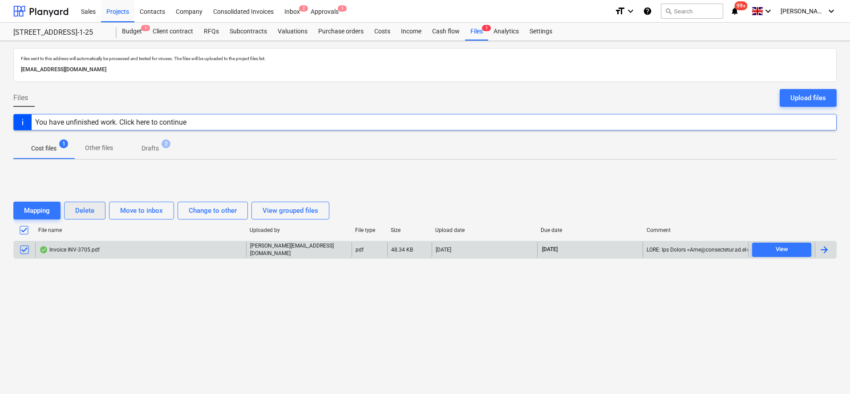
click at [89, 213] on div "Delete" at bounding box center [84, 211] width 19 height 12
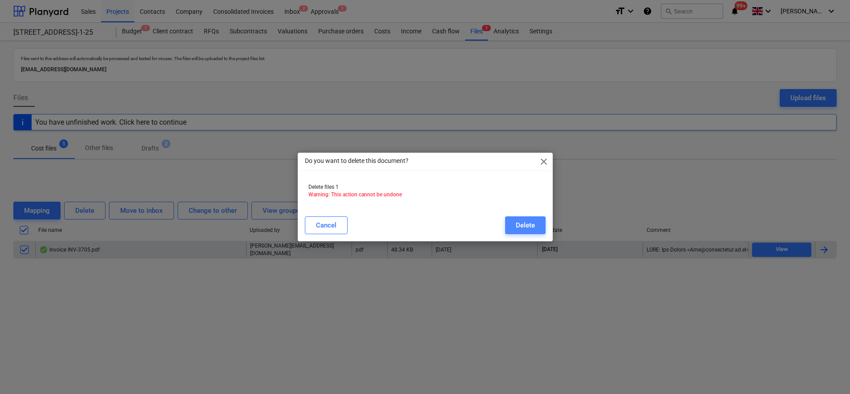
click at [530, 221] on div "Delete" at bounding box center [525, 225] width 19 height 12
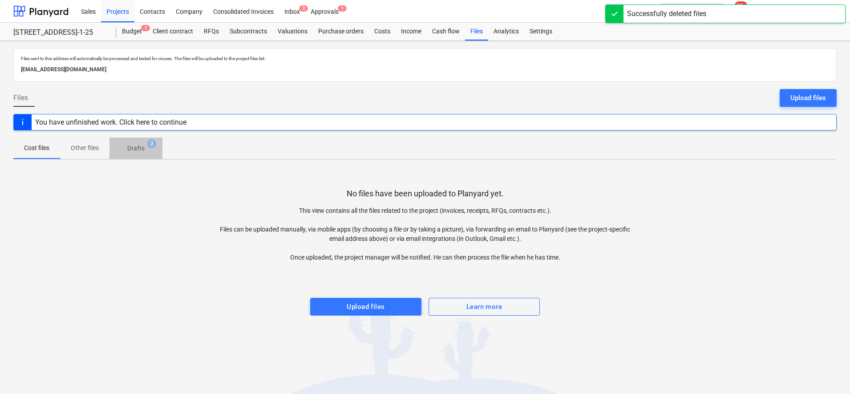
click at [128, 150] on p "Drafts" at bounding box center [135, 148] width 17 height 9
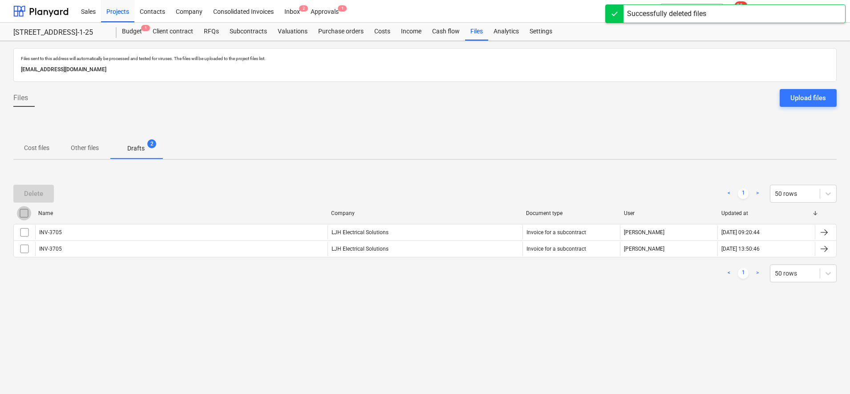
click at [29, 211] on input "checkbox" at bounding box center [24, 213] width 14 height 14
click at [29, 196] on div "Delete" at bounding box center [33, 194] width 19 height 12
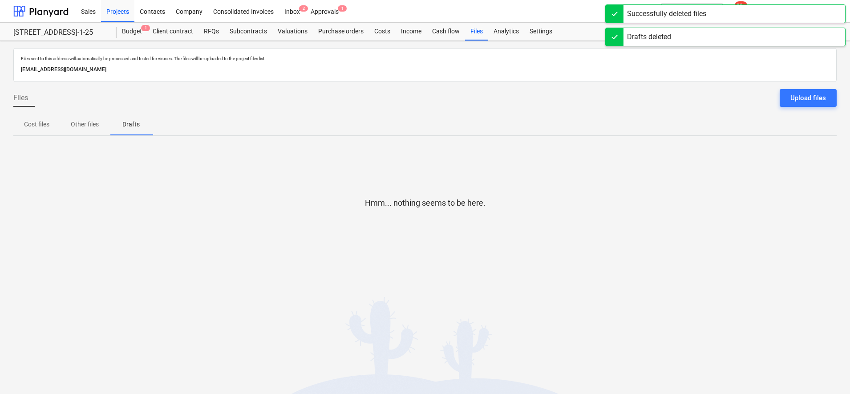
drag, startPoint x: 26, startPoint y: 123, endPoint x: 109, endPoint y: 86, distance: 90.7
click at [26, 123] on p "Cost files" at bounding box center [36, 124] width 25 height 9
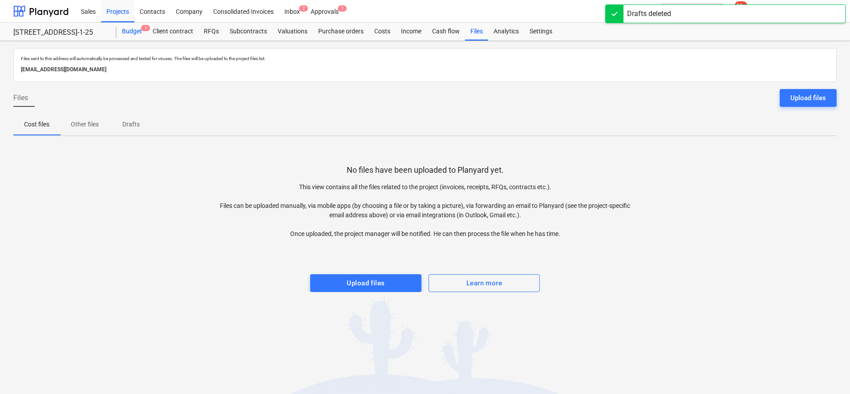
click at [136, 32] on div "Budget 1" at bounding box center [132, 32] width 31 height 18
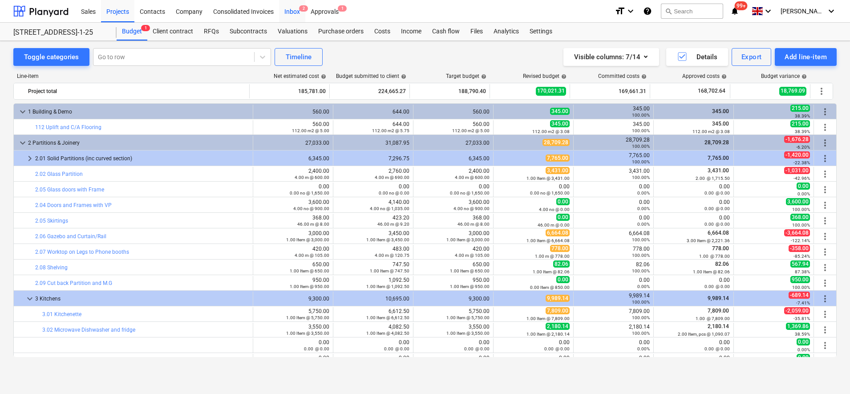
click at [289, 4] on div "Inbox 2" at bounding box center [292, 11] width 26 height 23
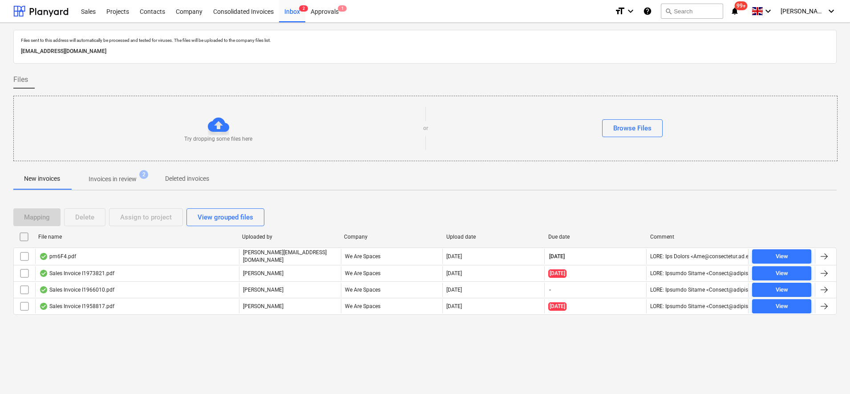
click at [119, 182] on p "Invoices in review" at bounding box center [113, 179] width 48 height 9
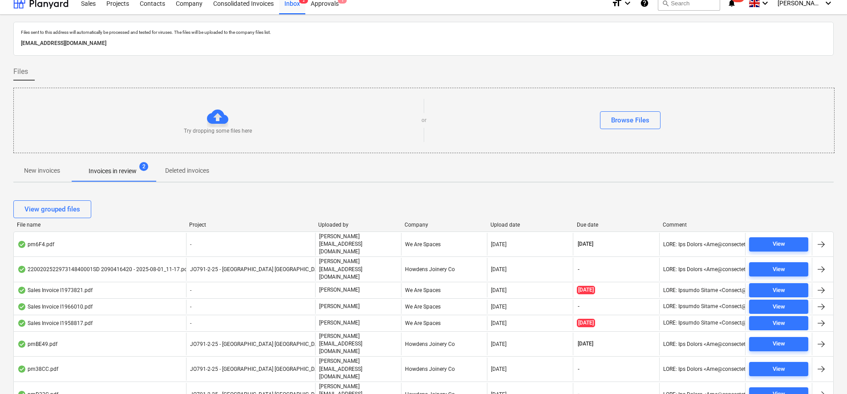
scroll to position [10, 0]
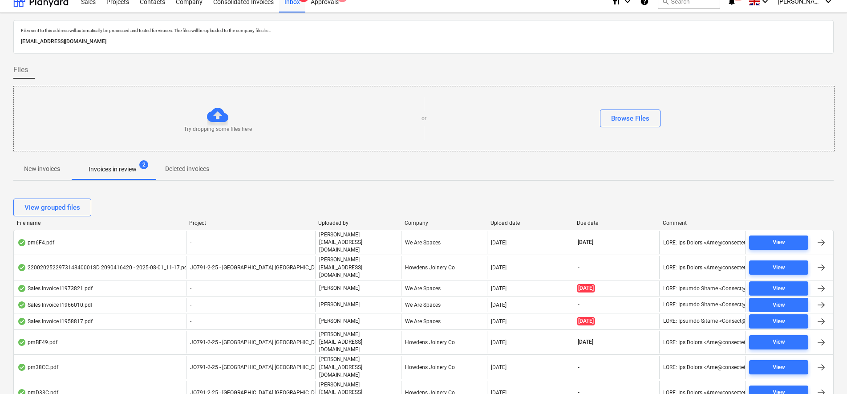
click at [56, 170] on p "New invoices" at bounding box center [42, 168] width 36 height 9
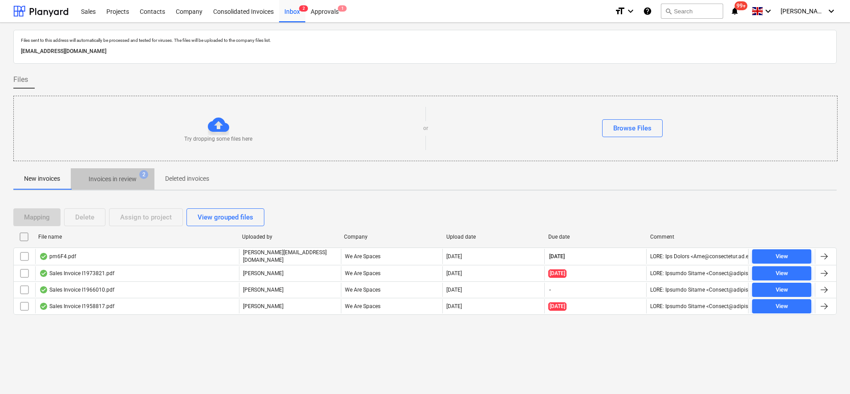
click at [102, 173] on span "Invoices in review 2" at bounding box center [113, 179] width 84 height 16
